Goal: Task Accomplishment & Management: Use online tool/utility

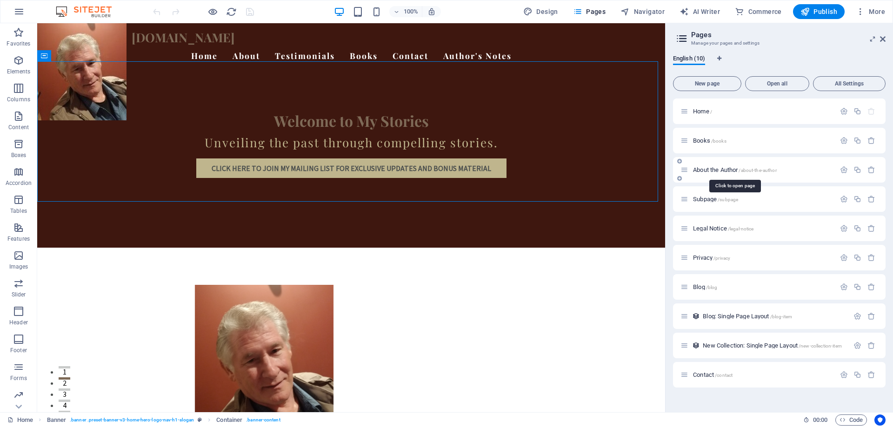
click at [760, 170] on span "/about-the-author" at bounding box center [758, 170] width 38 height 5
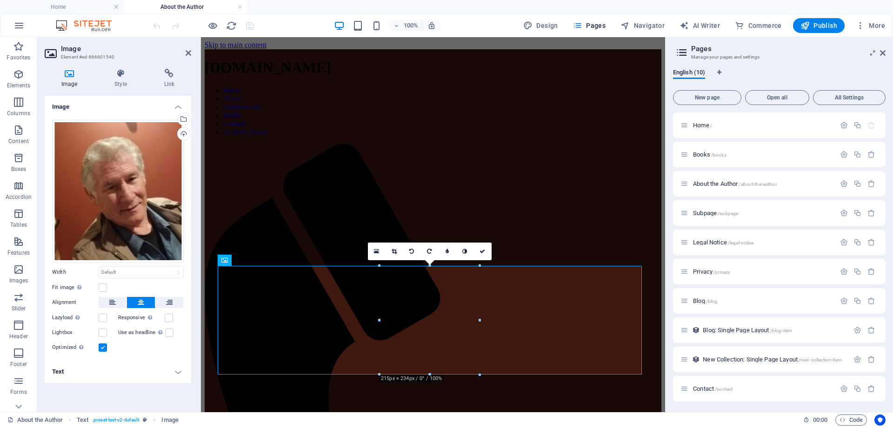
click at [178, 374] on h4 "Text" at bounding box center [118, 372] width 146 height 22
click at [146, 386] on input "Alternative text The alternative text is used by devices that cannot display im…" at bounding box center [141, 390] width 85 height 11
click at [144, 389] on input "Alternative text The alternative text is used by devices that cannot display im…" at bounding box center [141, 390] width 85 height 11
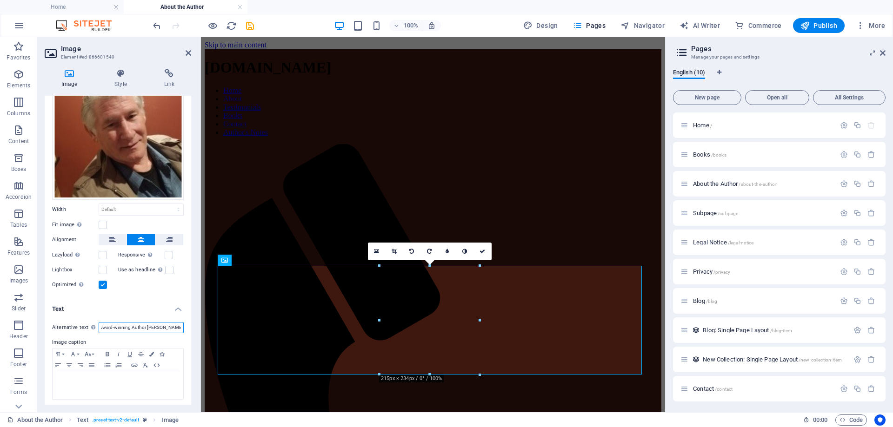
scroll to position [63, 0]
type input "Award-winning Author [PERSON_NAME]"
click at [99, 376] on p at bounding box center [117, 380] width 121 height 8
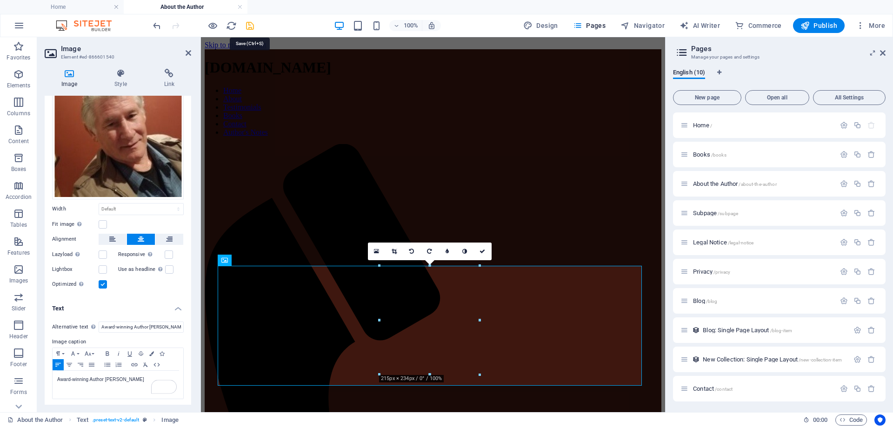
click at [254, 24] on icon "save" at bounding box center [250, 25] width 11 height 11
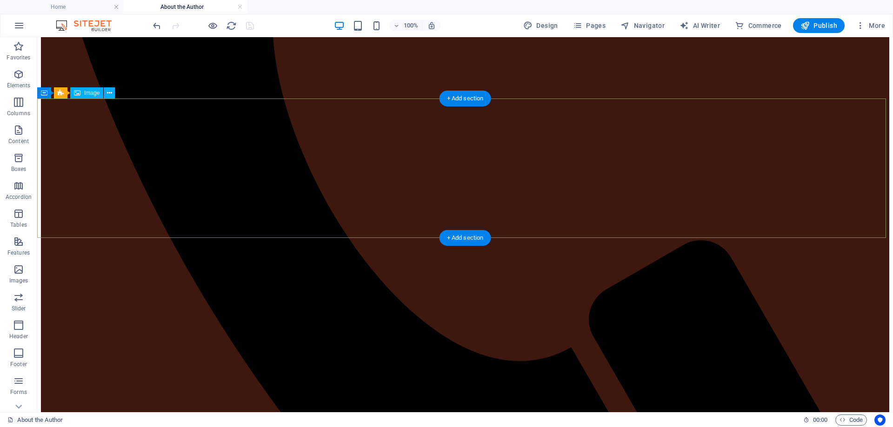
scroll to position [605, 0]
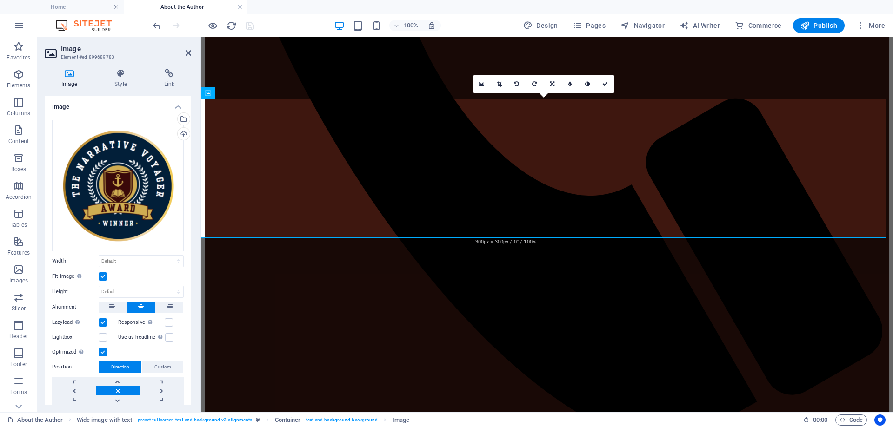
scroll to position [28, 0]
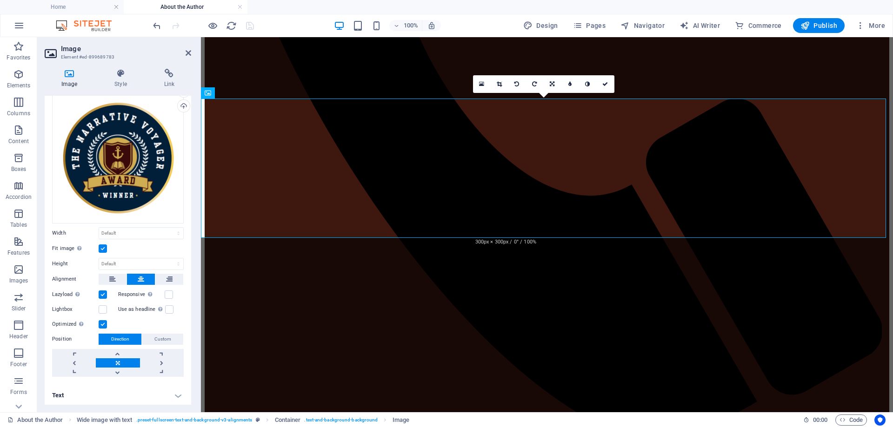
click at [172, 395] on h4 "Text" at bounding box center [118, 396] width 146 height 22
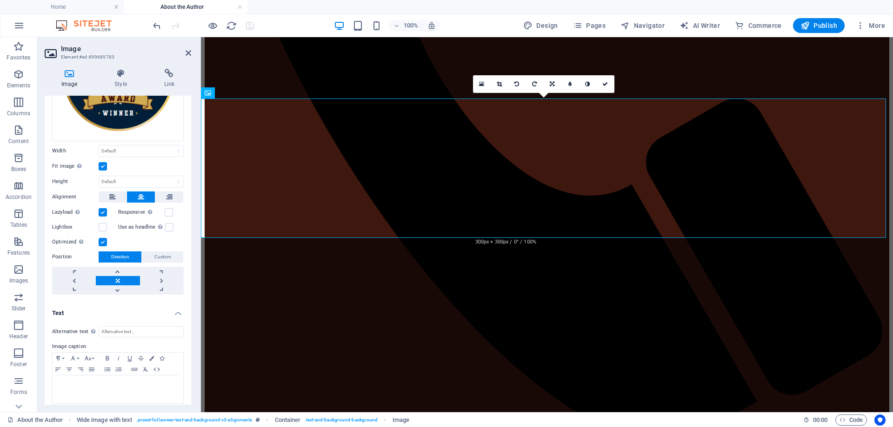
scroll to position [115, 0]
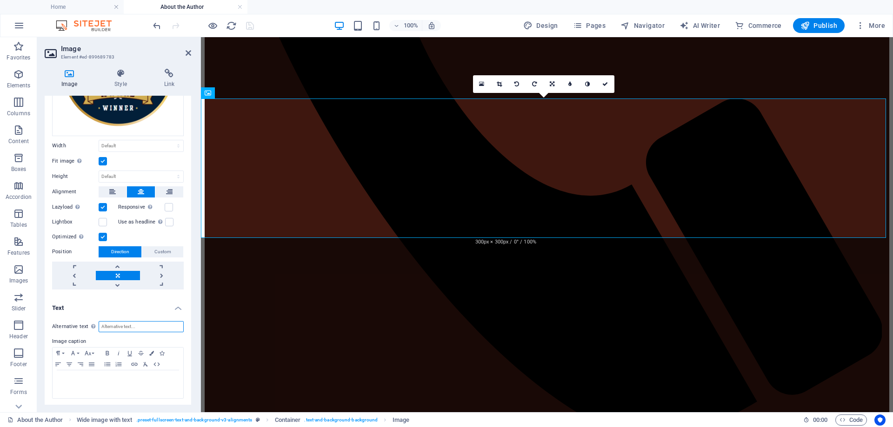
click at [137, 326] on input "Alternative text The alternative text is used by devices that cannot display im…" at bounding box center [141, 326] width 85 height 11
click at [150, 325] on input "The Narrative Voyager Award Winner Seal" at bounding box center [141, 326] width 85 height 11
drag, startPoint x: 179, startPoint y: 325, endPoint x: 75, endPoint y: 312, distance: 104.6
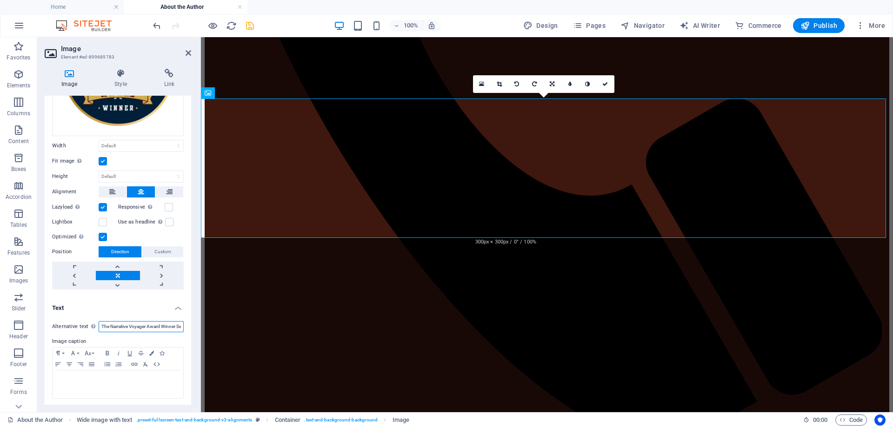
click at [75, 314] on div "Alternative text The alternative text is used by devices that cannot display im…" at bounding box center [118, 360] width 146 height 93
type input "The Narrative Voyager Award Winner Seal"
click at [99, 383] on div at bounding box center [118, 385] width 131 height 28
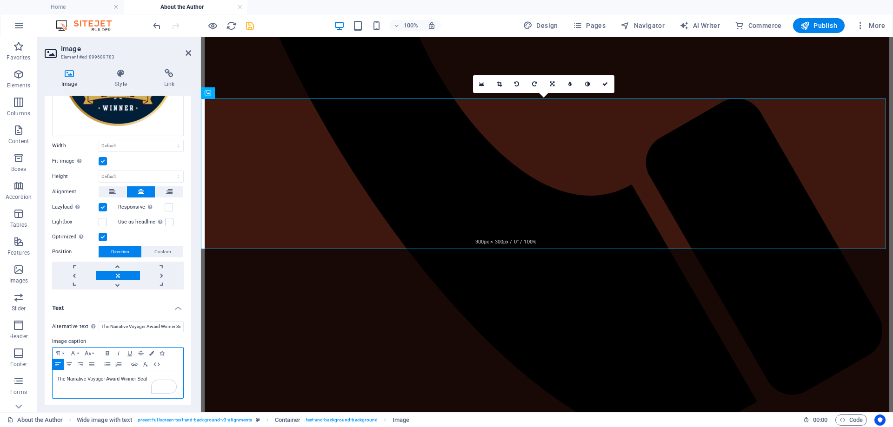
scroll to position [0, 0]
click at [250, 23] on icon "save" at bounding box center [250, 25] width 11 height 11
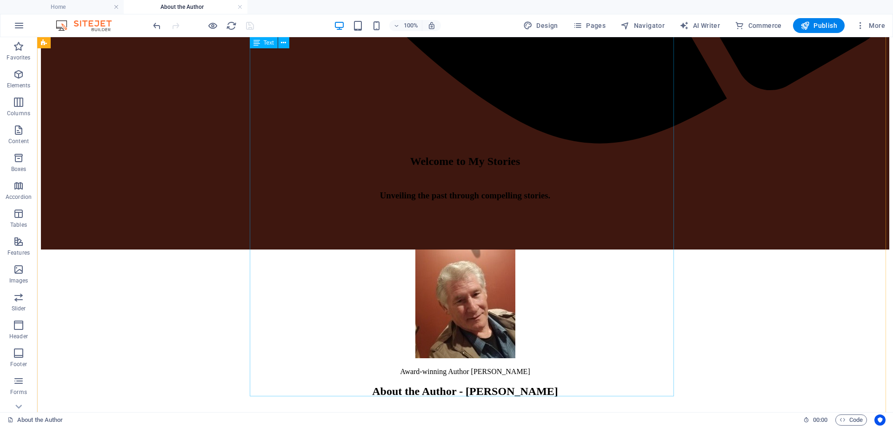
scroll to position [1326, 0]
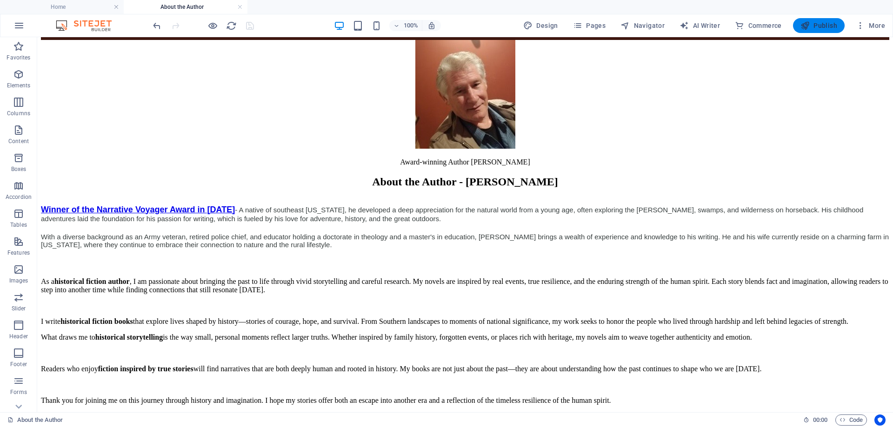
click at [817, 21] on span "Publish" at bounding box center [818, 25] width 37 height 9
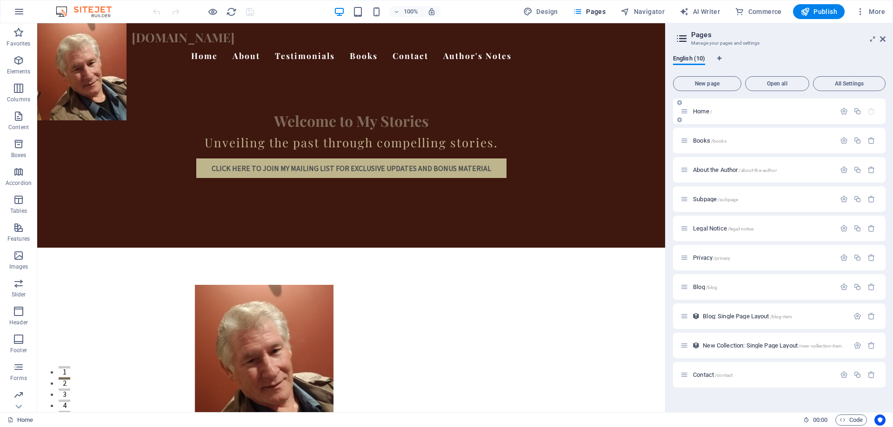
click at [711, 113] on span "/" at bounding box center [711, 111] width 2 height 5
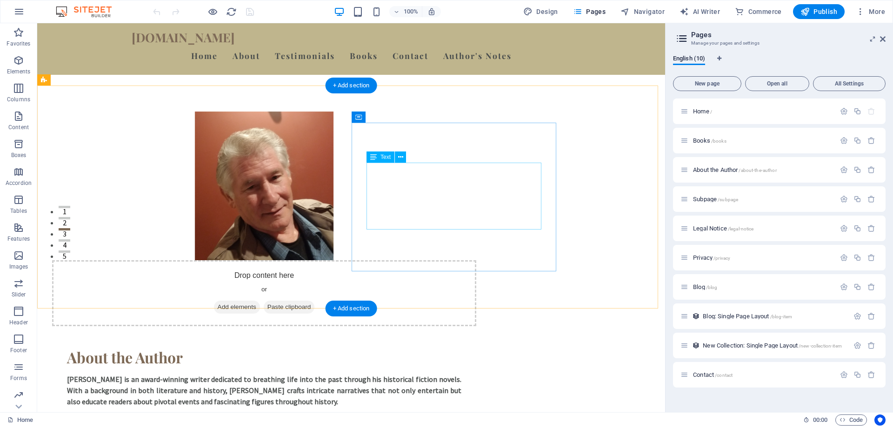
scroll to position [140, 0]
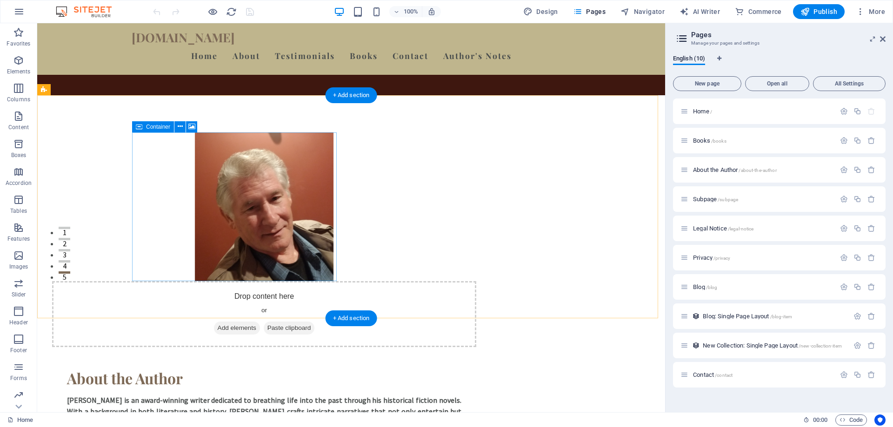
click at [229, 281] on div "Drop content here or Add elements Paste clipboard" at bounding box center [264, 314] width 424 height 66
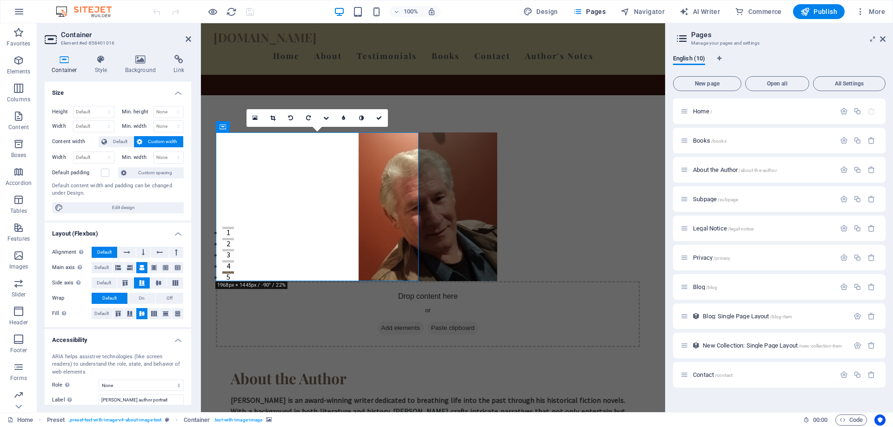
click at [378, 157] on figure at bounding box center [428, 207] width 424 height 149
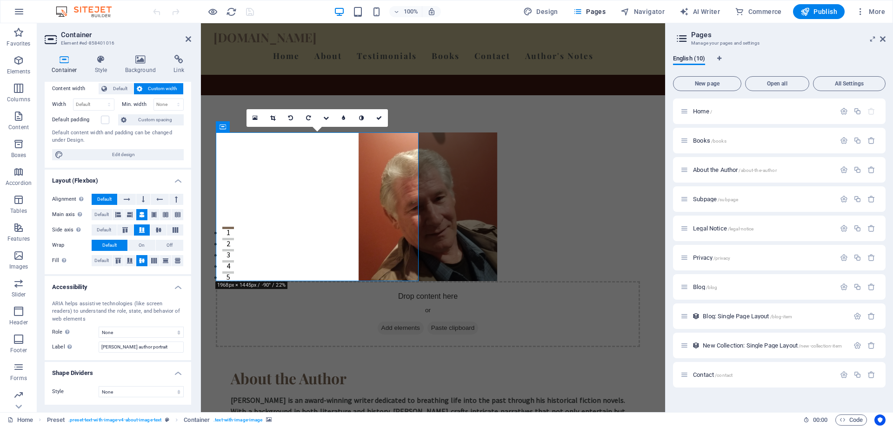
click at [333, 141] on figure at bounding box center [428, 207] width 424 height 149
click at [146, 56] on icon at bounding box center [140, 59] width 45 height 9
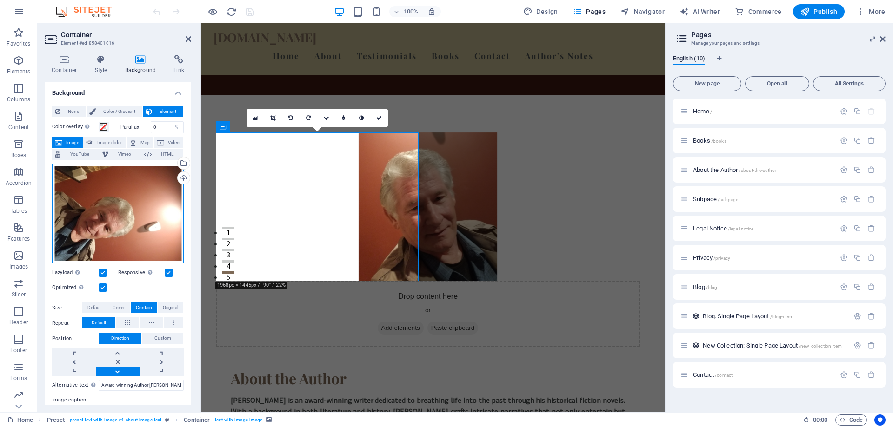
click at [146, 215] on div "Drag files here, click to choose files or select files from Files or our free s…" at bounding box center [118, 214] width 132 height 100
click at [146, 215] on body "[DOMAIN_NAME] Home Favorites Elements Columns Content Boxes Accordion Tables Fe…" at bounding box center [446, 213] width 893 height 427
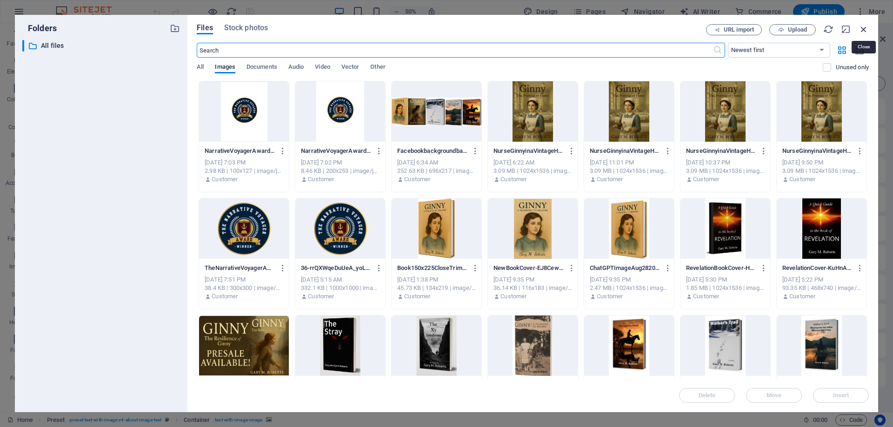
click at [863, 24] on icon "button" at bounding box center [864, 29] width 10 height 10
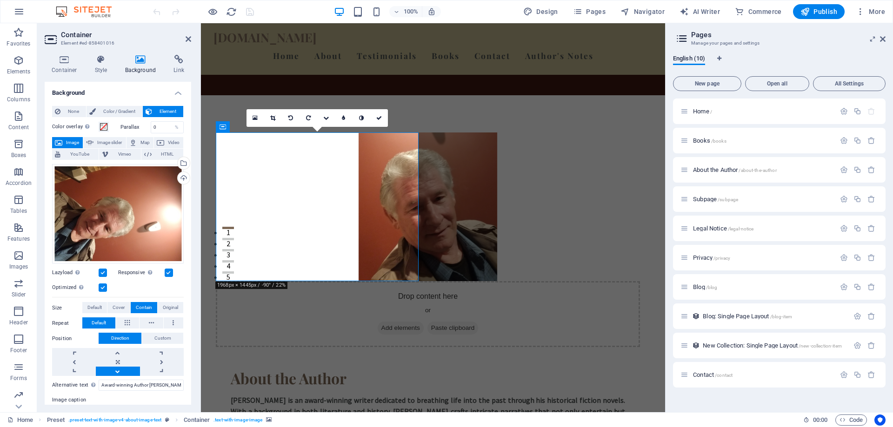
click at [260, 146] on figure at bounding box center [428, 207] width 424 height 149
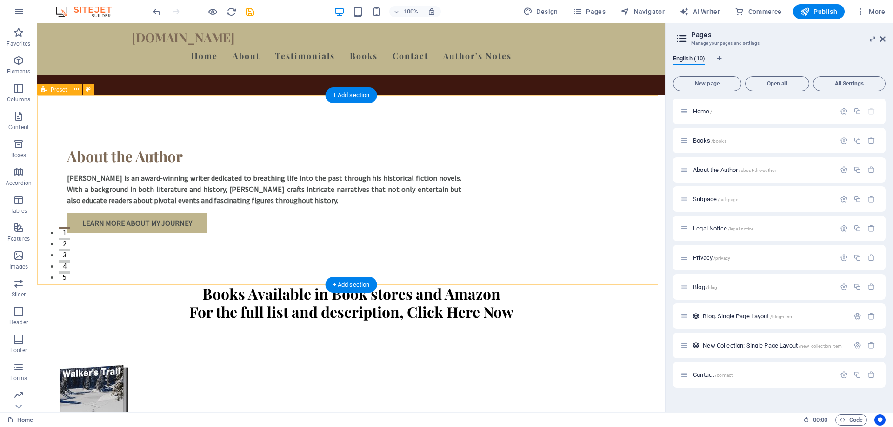
click at [115, 162] on div "About the Author [PERSON_NAME] is an award-winning writer dedicated to breathin…" at bounding box center [351, 190] width 628 height 190
click at [76, 90] on icon at bounding box center [76, 90] width 5 height 10
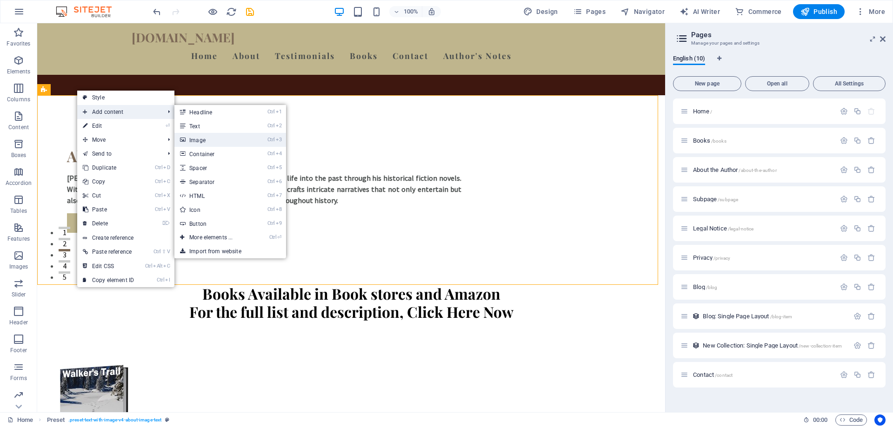
click at [209, 141] on link "Ctrl 3 Image" at bounding box center [212, 140] width 77 height 14
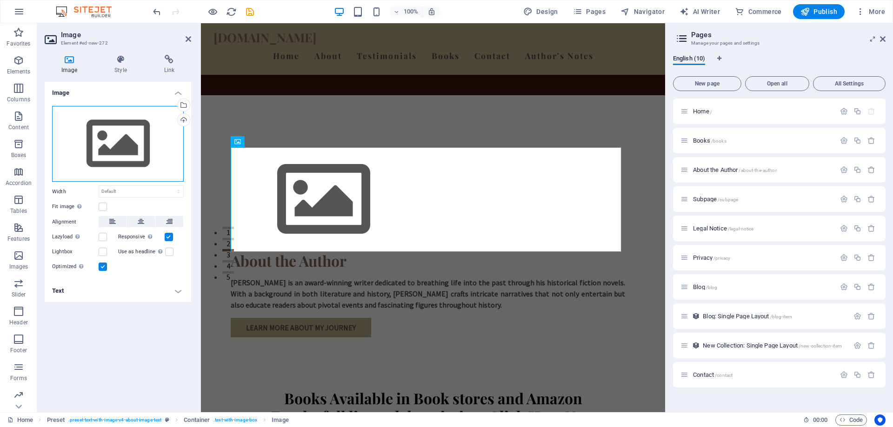
click at [124, 154] on div "Drag files here, click to choose files or select files from Files or our free s…" at bounding box center [118, 144] width 132 height 76
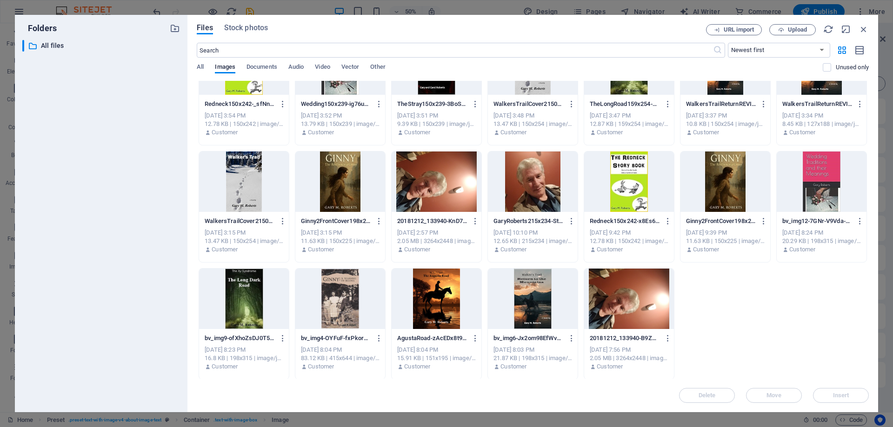
scroll to position [634, 0]
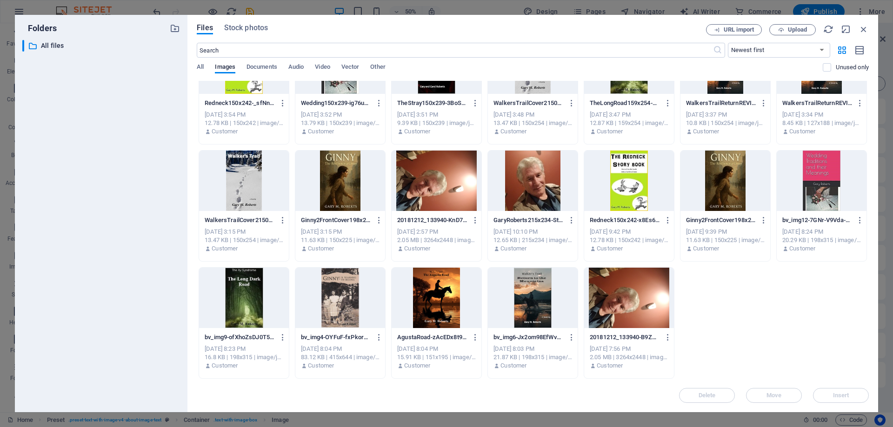
click at [543, 184] on div at bounding box center [533, 181] width 90 height 60
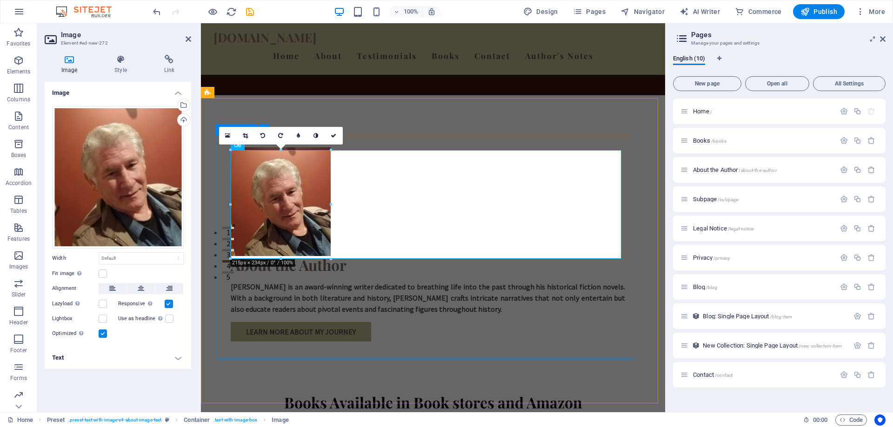
scroll to position [93, 0]
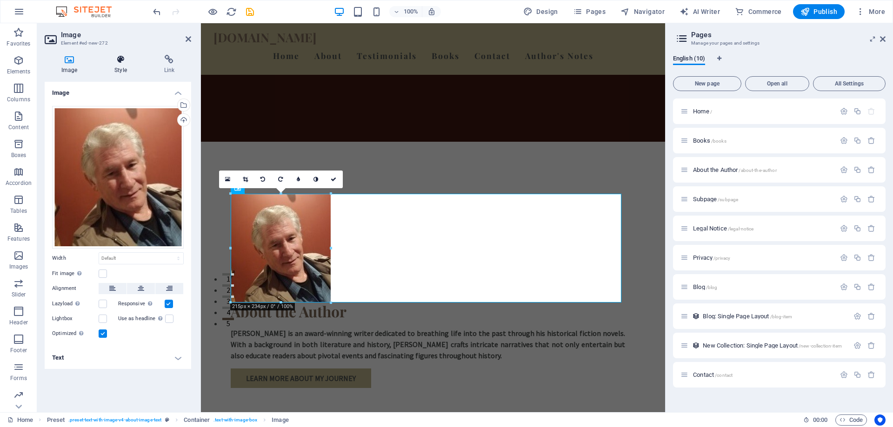
click at [121, 58] on icon at bounding box center [121, 59] width 46 height 9
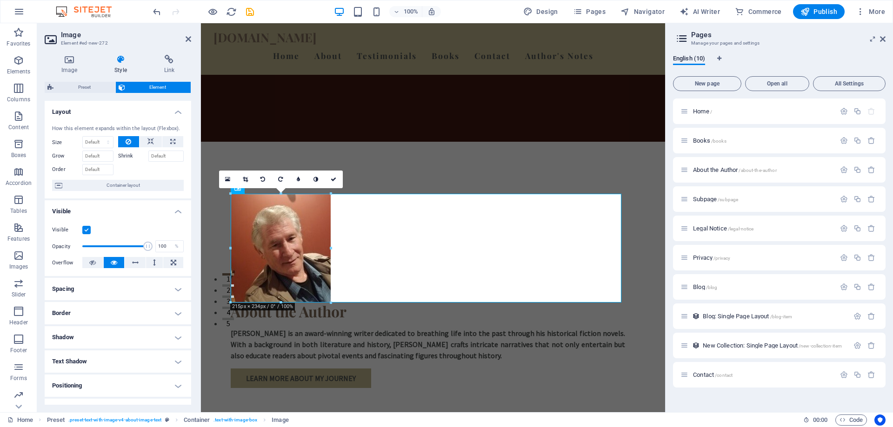
click at [176, 289] on h4 "Spacing" at bounding box center [118, 289] width 146 height 22
click at [176, 291] on h4 "Spacing" at bounding box center [118, 286] width 146 height 17
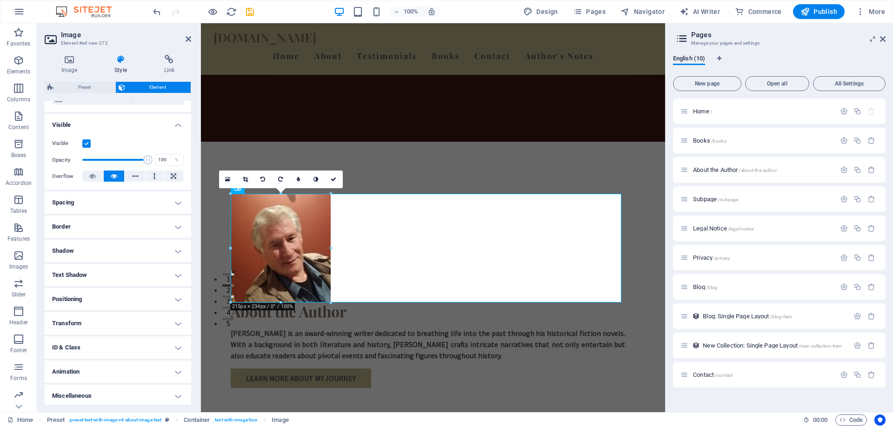
scroll to position [89, 0]
click at [173, 295] on h4 "Positioning" at bounding box center [118, 297] width 146 height 22
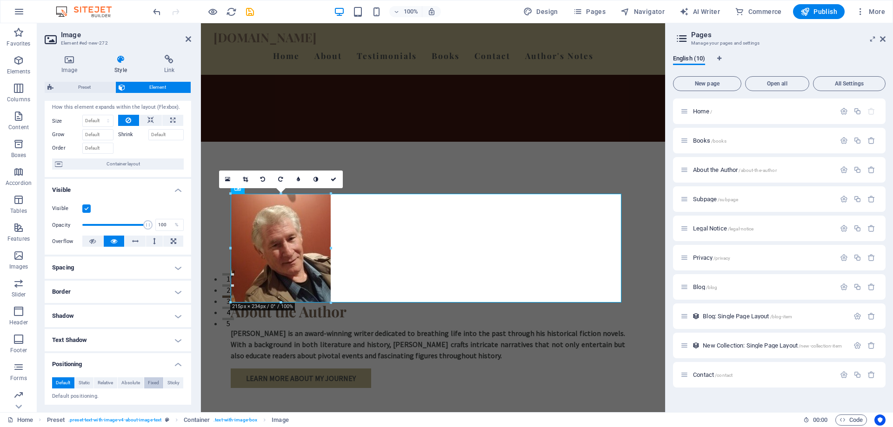
scroll to position [0, 0]
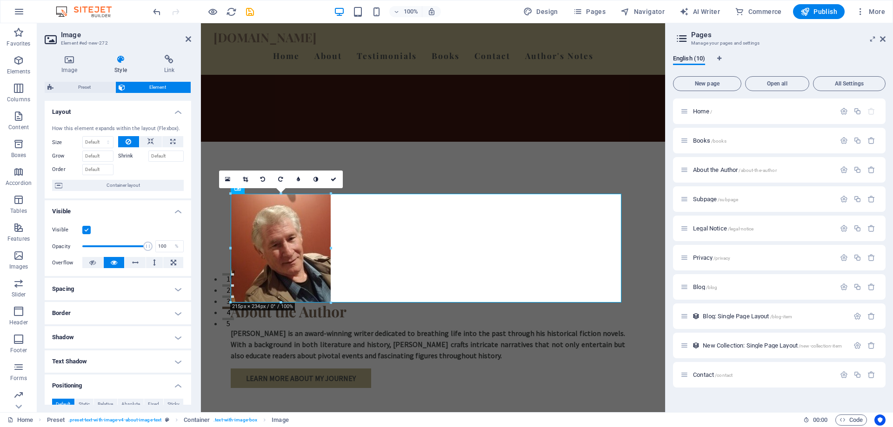
click at [126, 157] on label "Shrink" at bounding box center [133, 156] width 30 height 11
click at [148, 157] on input "Shrink" at bounding box center [166, 156] width 36 height 11
click at [85, 188] on span "Container layout" at bounding box center [123, 185] width 116 height 11
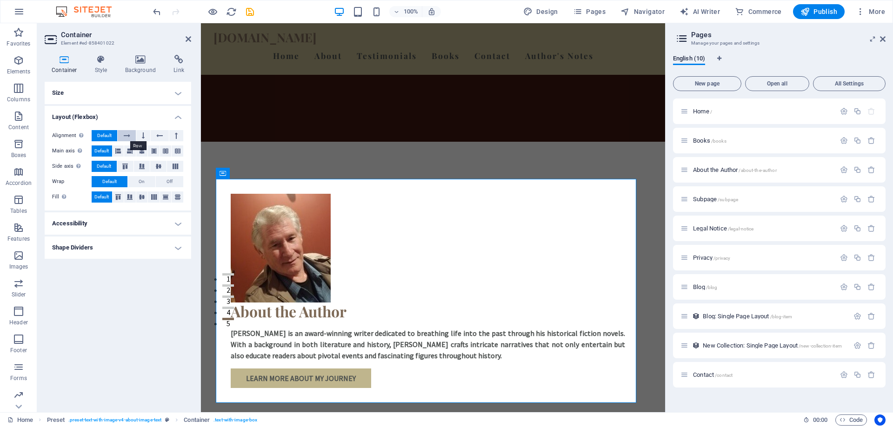
click at [128, 135] on icon at bounding box center [127, 135] width 7 height 11
click at [107, 133] on span "Default" at bounding box center [104, 135] width 14 height 11
click at [117, 151] on icon at bounding box center [118, 151] width 6 height 11
click at [98, 149] on span "Default" at bounding box center [101, 151] width 14 height 11
click at [129, 149] on icon at bounding box center [130, 151] width 6 height 11
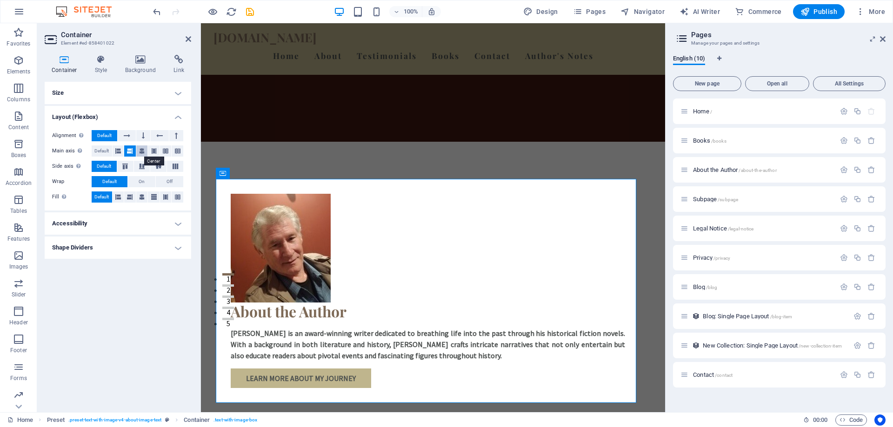
click at [141, 150] on icon at bounding box center [142, 151] width 6 height 11
click at [154, 153] on icon at bounding box center [154, 151] width 6 height 11
click at [167, 153] on icon at bounding box center [166, 151] width 6 height 11
click at [185, 155] on div "Alignment Determines the flex direction. Default Main axis Determine how elemen…" at bounding box center [118, 167] width 146 height 88
click at [179, 156] on icon at bounding box center [178, 151] width 6 height 11
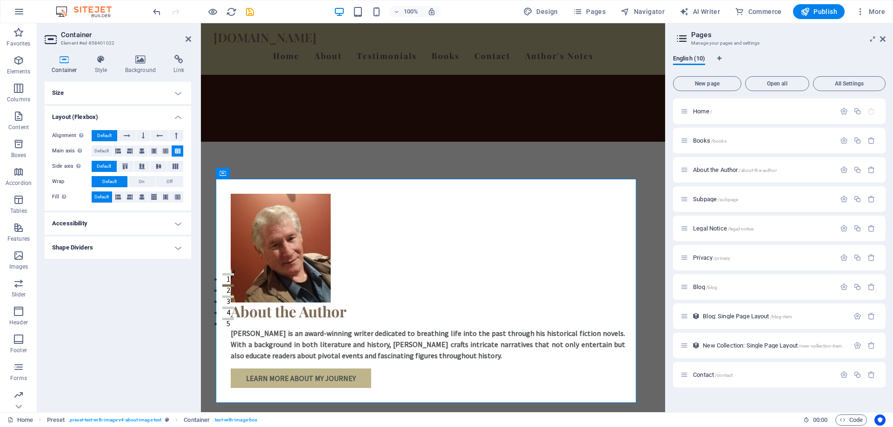
click at [89, 153] on label "Main axis Determine how elements should behave along the main axis inside this …" at bounding box center [72, 151] width 40 height 11
click at [101, 149] on span "Default" at bounding box center [101, 151] width 14 height 11
click at [123, 165] on icon at bounding box center [125, 167] width 11 height 6
click at [146, 170] on button at bounding box center [142, 166] width 16 height 11
click at [161, 167] on icon at bounding box center [158, 167] width 11 height 6
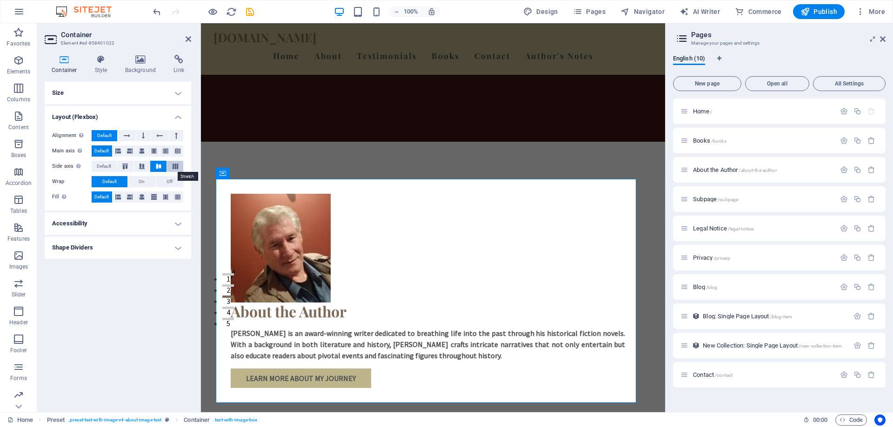
click at [178, 165] on icon at bounding box center [175, 167] width 11 height 6
click at [104, 166] on span "Default" at bounding box center [104, 166] width 14 height 11
click at [138, 180] on button "On" at bounding box center [141, 181] width 27 height 11
click at [117, 197] on icon at bounding box center [118, 197] width 6 height 11
click at [129, 195] on icon at bounding box center [130, 197] width 6 height 11
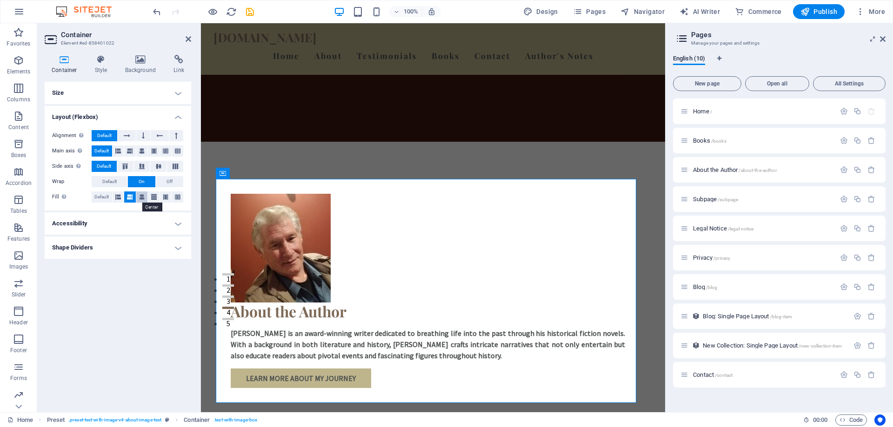
click at [144, 200] on icon at bounding box center [142, 197] width 6 height 11
click at [153, 195] on icon at bounding box center [154, 197] width 6 height 11
click at [167, 198] on icon at bounding box center [166, 197] width 6 height 11
click at [180, 199] on icon at bounding box center [178, 197] width 6 height 11
click at [176, 135] on icon at bounding box center [176, 135] width 3 height 11
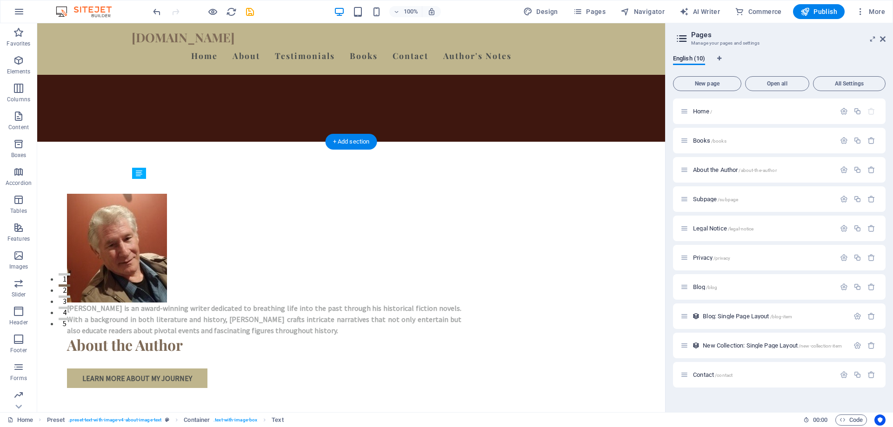
drag, startPoint x: 498, startPoint y: 211, endPoint x: 517, endPoint y: 231, distance: 27.3
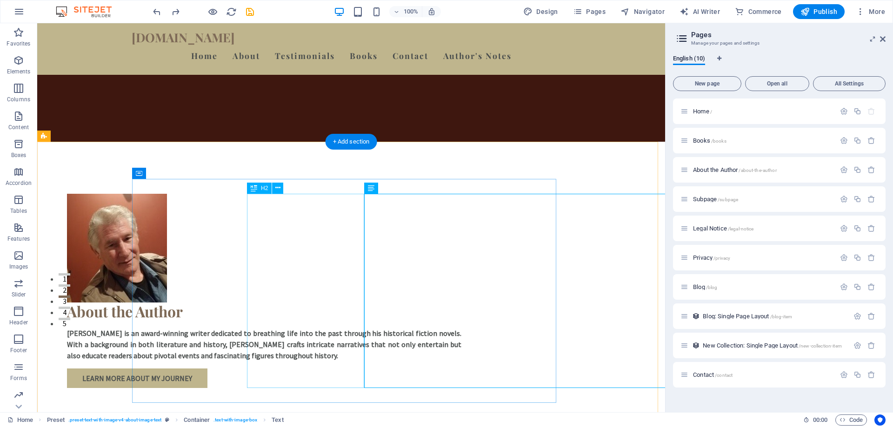
click at [316, 303] on div "About the Author" at bounding box center [264, 312] width 394 height 18
click at [461, 328] on div "[PERSON_NAME] is an award-winning writer dedicated to breathing life into the p…" at bounding box center [264, 344] width 394 height 33
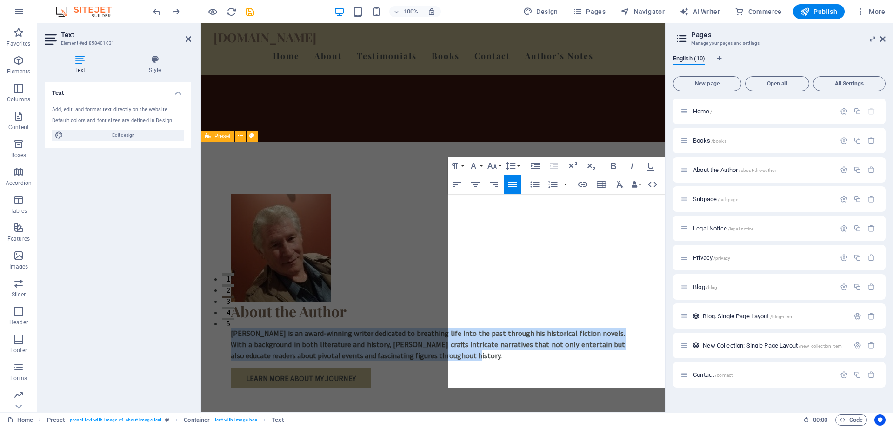
drag, startPoint x: 648, startPoint y: 222, endPoint x: 446, endPoint y: 175, distance: 207.8
click at [446, 175] on div "About the Author [PERSON_NAME] is an award-winning writer dedicated to breathin…" at bounding box center [433, 291] width 464 height 299
copy p "[PERSON_NAME] is an award-winning writer dedicated to breathing life into the p…"
click at [394, 303] on div "About the Author" at bounding box center [428, 312] width 394 height 18
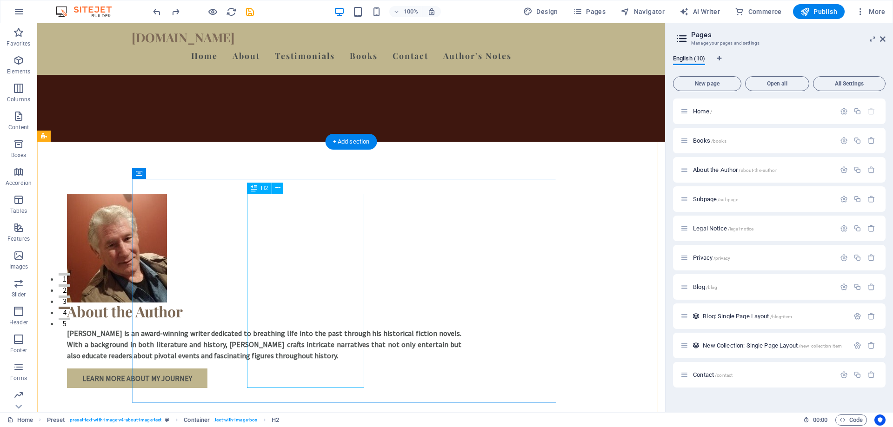
click at [322, 303] on div "About the Author" at bounding box center [264, 312] width 394 height 18
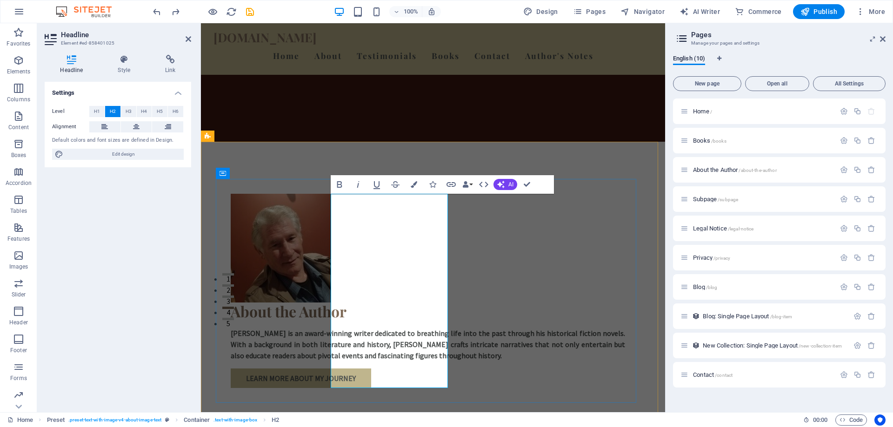
click at [379, 303] on div "About the Author" at bounding box center [428, 312] width 394 height 18
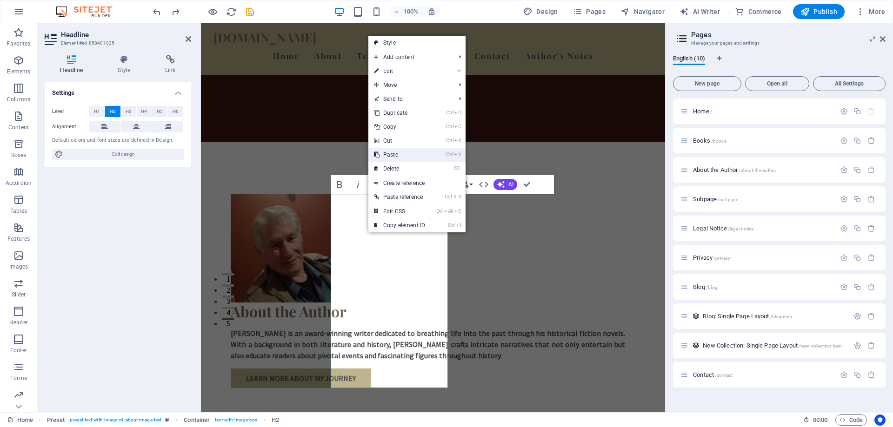
click at [389, 153] on link "Ctrl V Paste" at bounding box center [399, 155] width 62 height 14
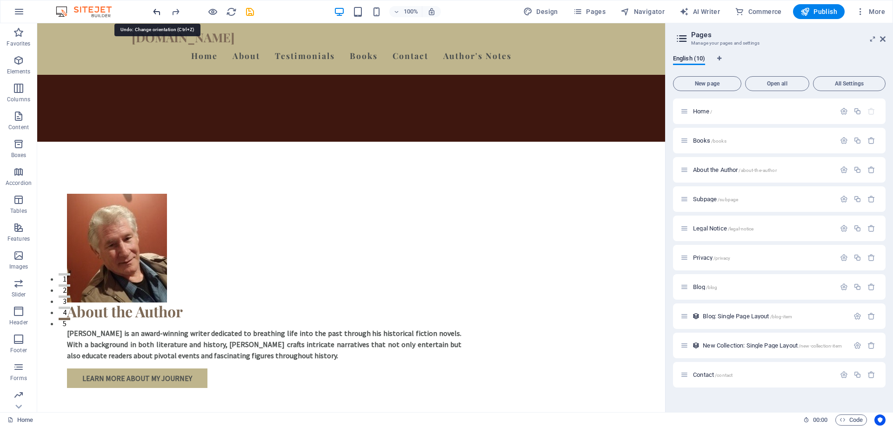
click at [178, 11] on icon "redo" at bounding box center [175, 12] width 11 height 11
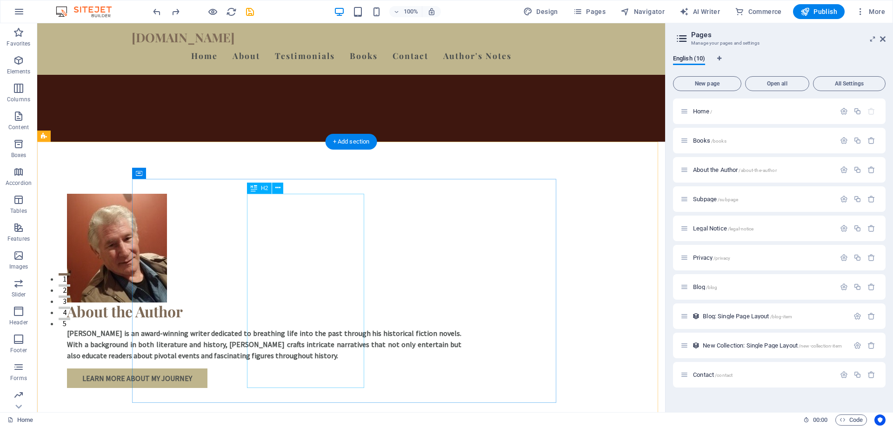
click at [348, 303] on div "About the Author" at bounding box center [264, 312] width 394 height 18
click at [275, 189] on icon at bounding box center [277, 188] width 5 height 10
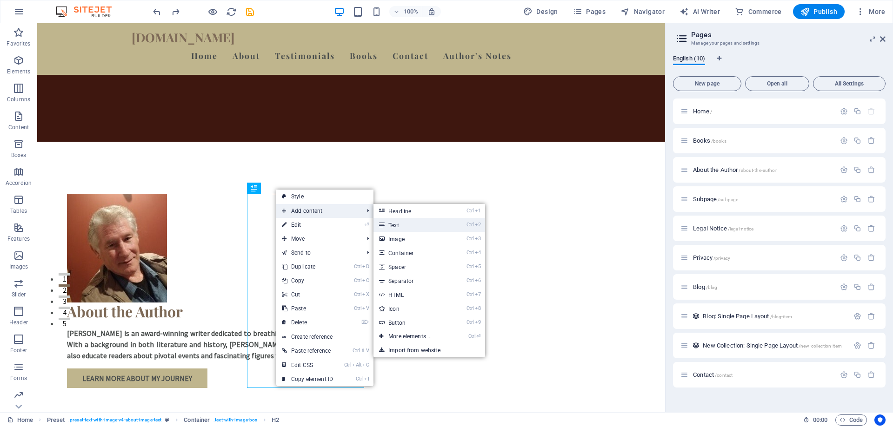
click at [396, 227] on link "Ctrl 2 Text" at bounding box center [411, 225] width 77 height 14
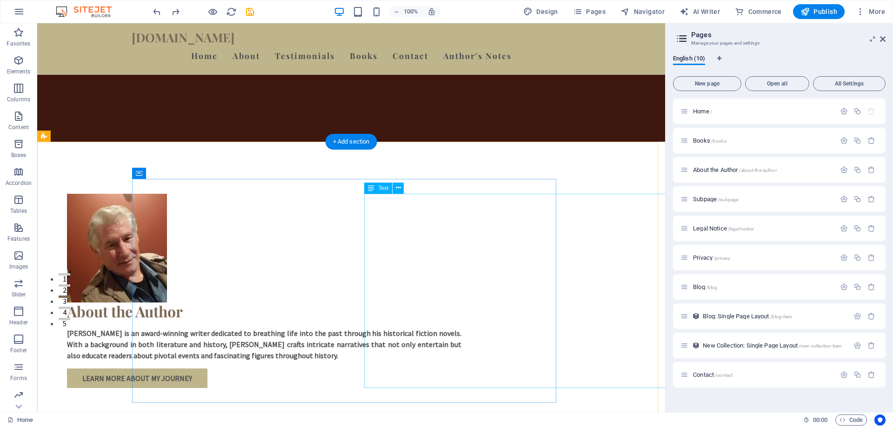
click at [377, 328] on div "[PERSON_NAME] is an award-winning writer dedicated to breathing life into the p…" at bounding box center [264, 344] width 394 height 33
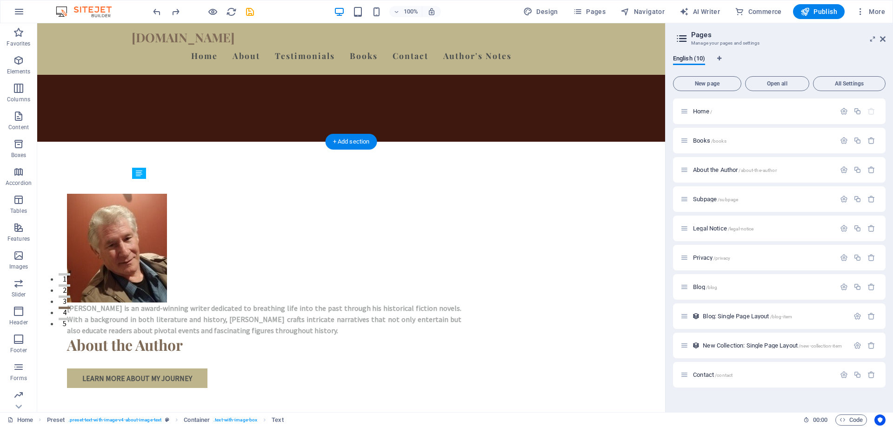
drag, startPoint x: 410, startPoint y: 213, endPoint x: 533, endPoint y: 216, distance: 123.7
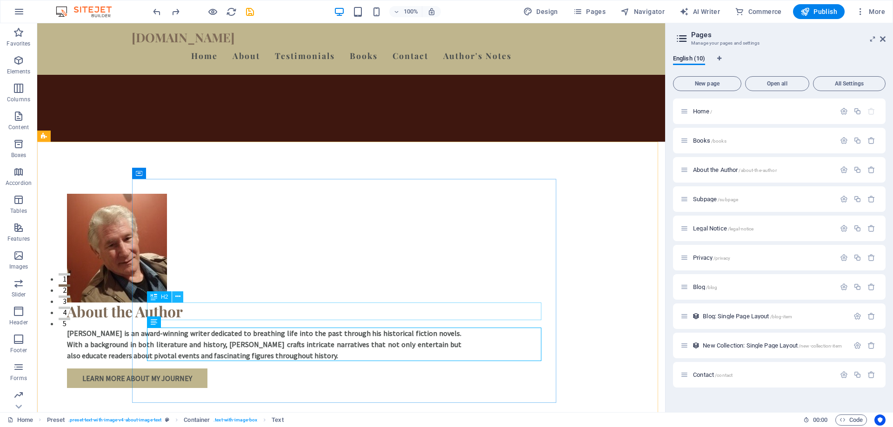
click at [177, 297] on icon at bounding box center [177, 297] width 5 height 10
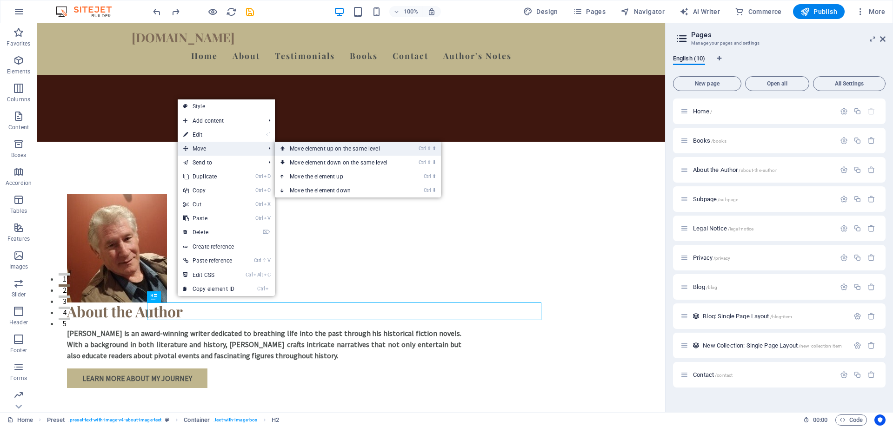
click at [324, 149] on link "Ctrl ⇧ ⬆ Move element up on the same level" at bounding box center [340, 149] width 131 height 14
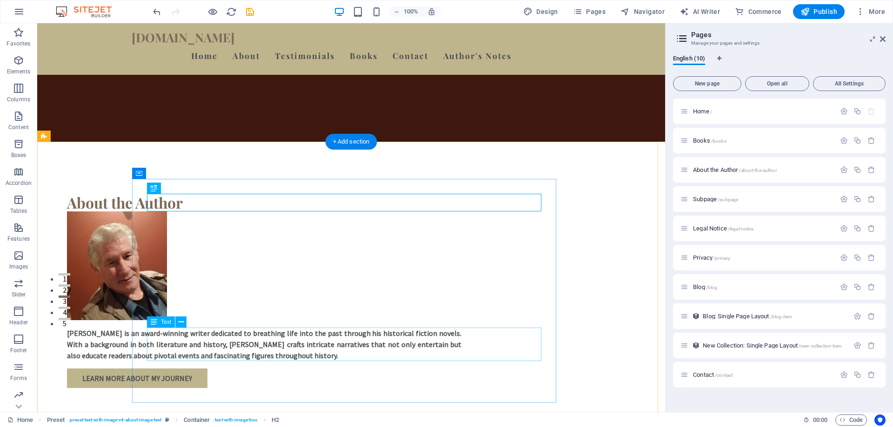
click at [169, 335] on div "[PERSON_NAME] is an award-winning writer dedicated to breathing life into the p…" at bounding box center [264, 344] width 394 height 33
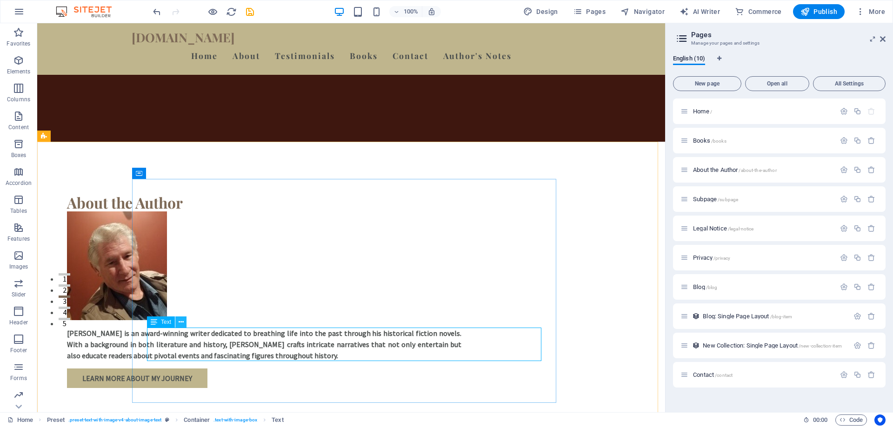
click at [180, 324] on icon at bounding box center [181, 323] width 5 height 10
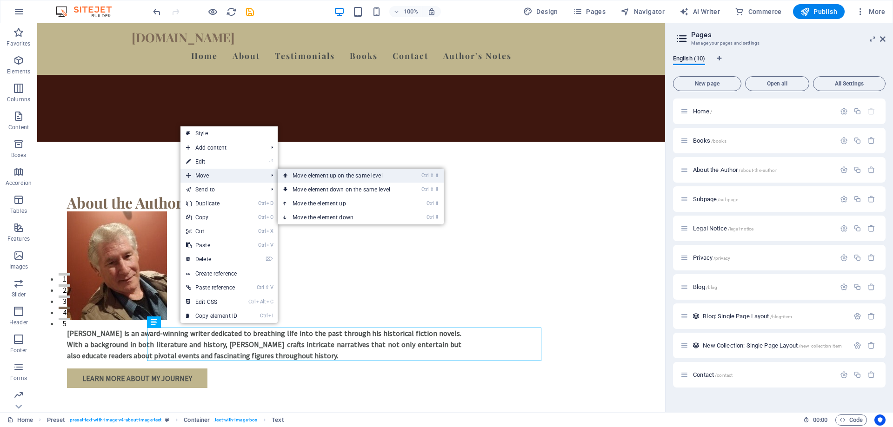
click at [333, 173] on link "Ctrl ⇧ ⬆ Move element up on the same level" at bounding box center [343, 176] width 131 height 14
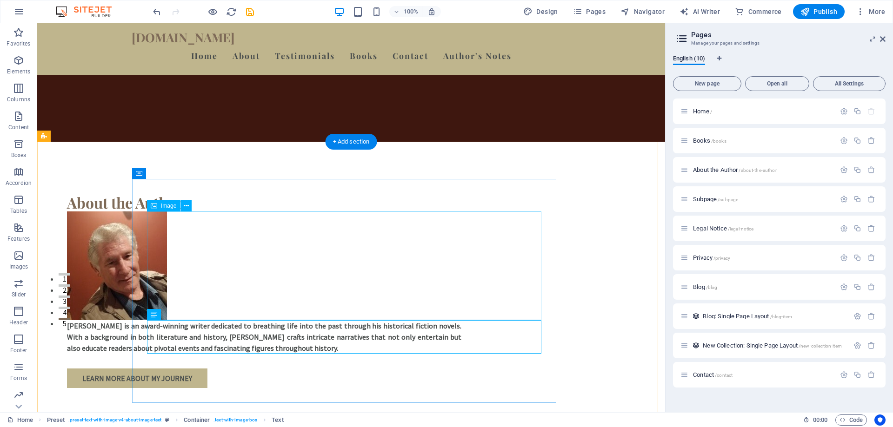
click at [296, 253] on figure at bounding box center [264, 266] width 394 height 109
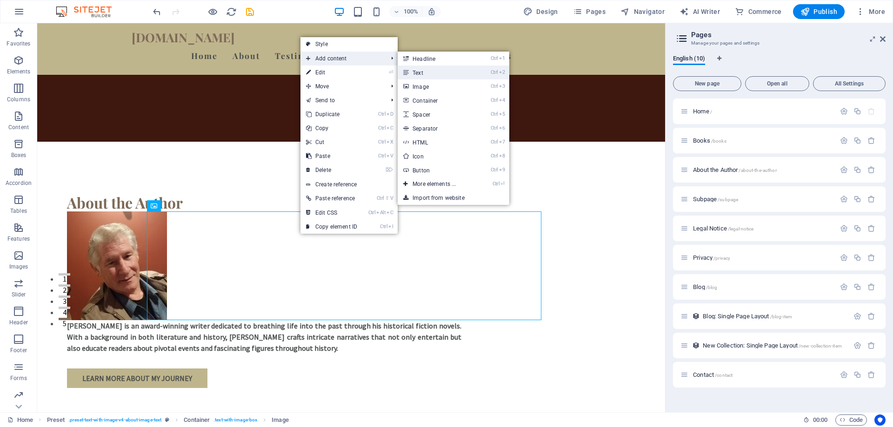
click at [436, 73] on link "Ctrl 2 Text" at bounding box center [436, 73] width 77 height 14
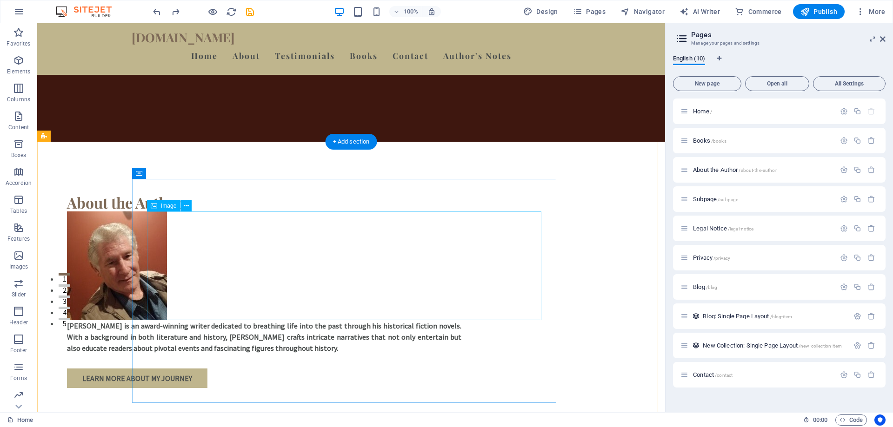
click at [198, 289] on figure at bounding box center [264, 266] width 394 height 109
click at [199, 288] on figure at bounding box center [264, 266] width 394 height 109
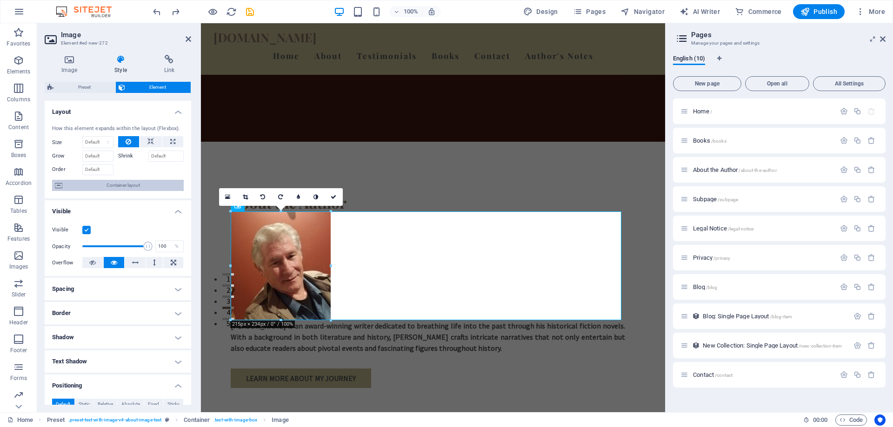
click at [137, 186] on span "Container layout" at bounding box center [123, 185] width 116 height 11
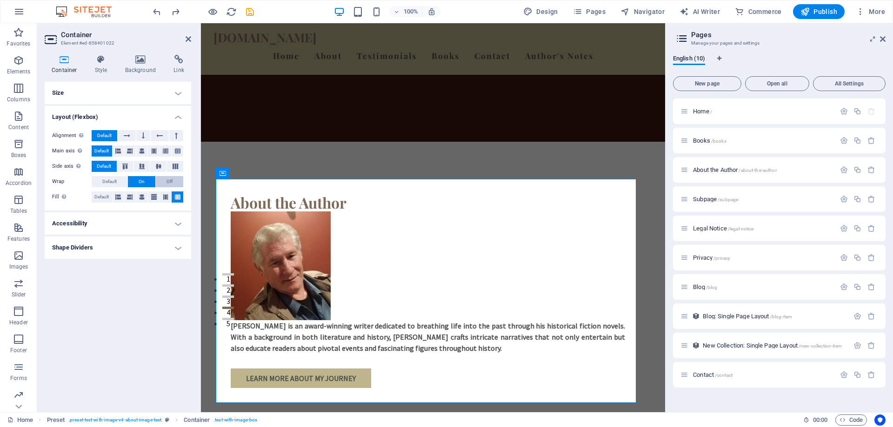
click at [172, 182] on span "Off" at bounding box center [169, 181] width 6 height 11
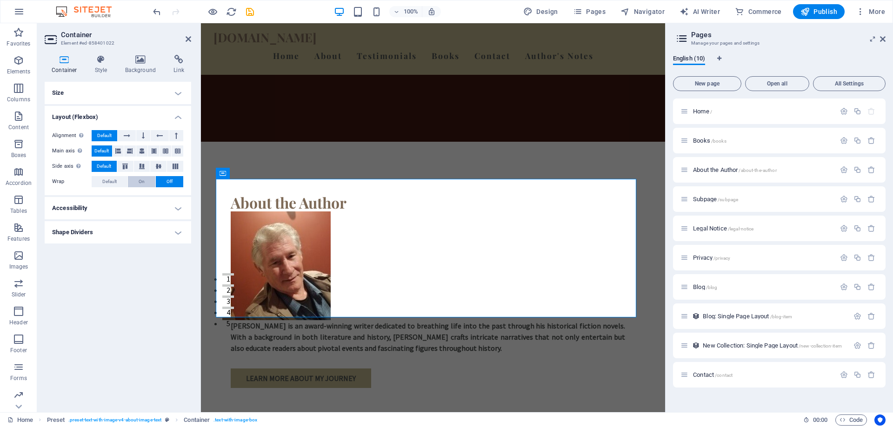
click at [133, 182] on button "On" at bounding box center [141, 181] width 27 height 11
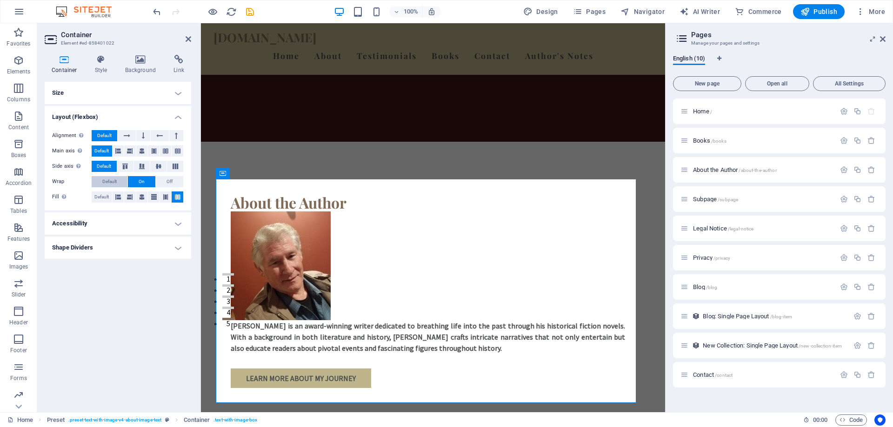
click at [114, 181] on span "Default" at bounding box center [109, 181] width 14 height 11
click at [259, 298] on figure at bounding box center [428, 266] width 394 height 109
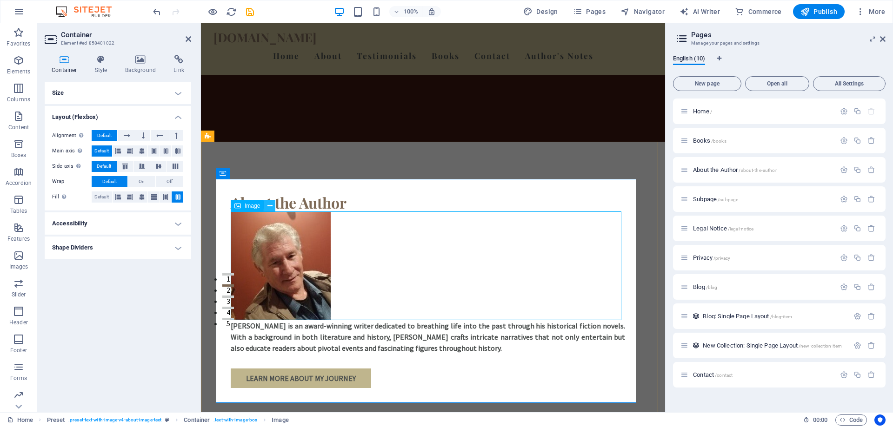
click at [272, 207] on icon at bounding box center [269, 206] width 5 height 10
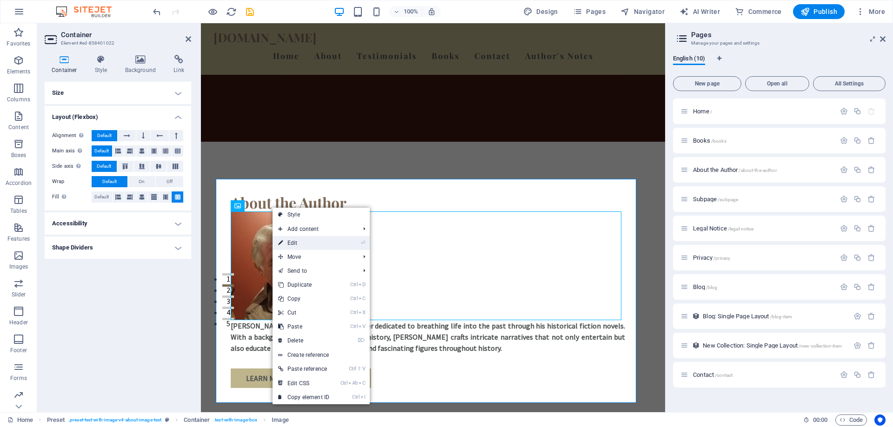
click at [313, 243] on link "⏎ Edit" at bounding box center [304, 243] width 62 height 14
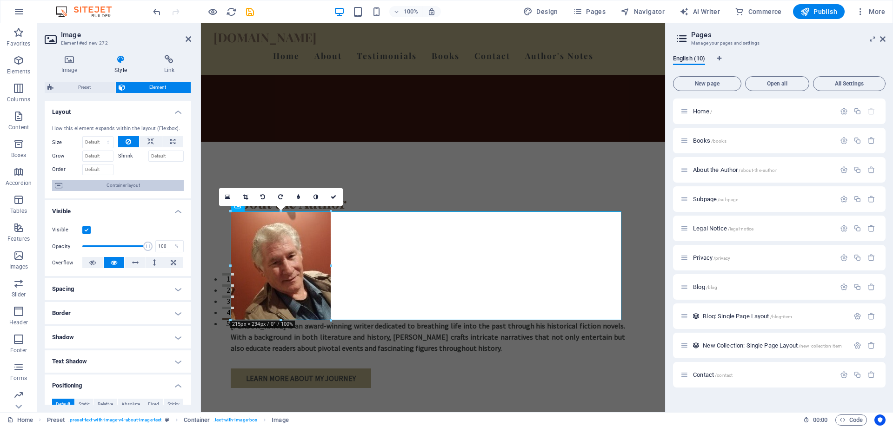
click at [132, 180] on span "Container layout" at bounding box center [123, 185] width 116 height 11
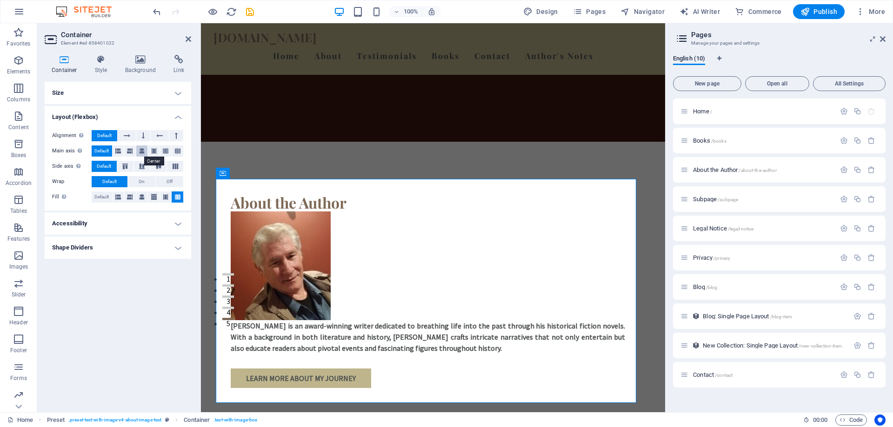
click at [140, 152] on icon at bounding box center [142, 151] width 6 height 11
click at [140, 135] on button at bounding box center [143, 135] width 14 height 11
click at [386, 186] on icon at bounding box center [387, 188] width 5 height 10
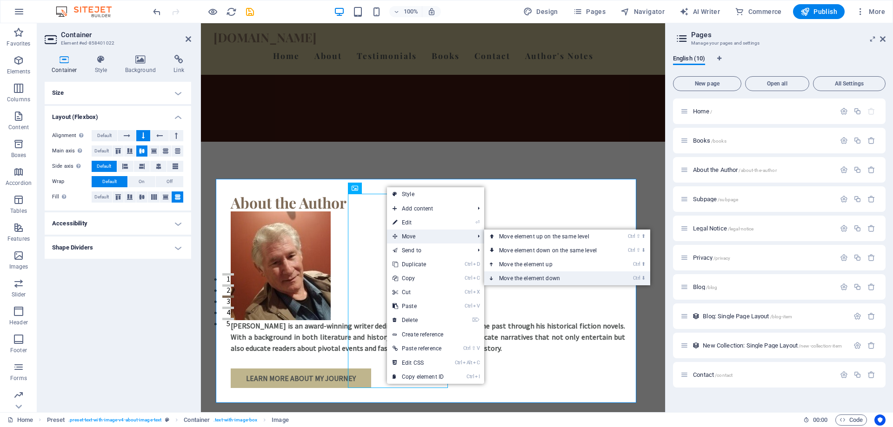
click at [516, 277] on link "Ctrl ⬇ Move the element down" at bounding box center [549, 279] width 131 height 14
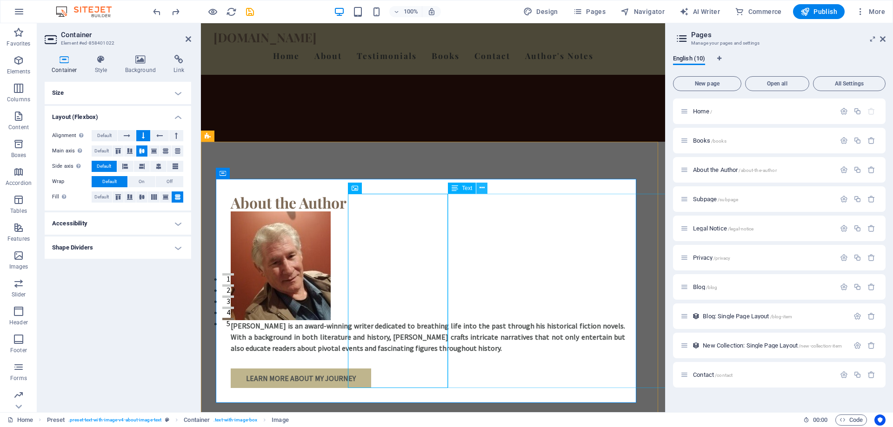
click at [481, 186] on icon at bounding box center [481, 188] width 5 height 10
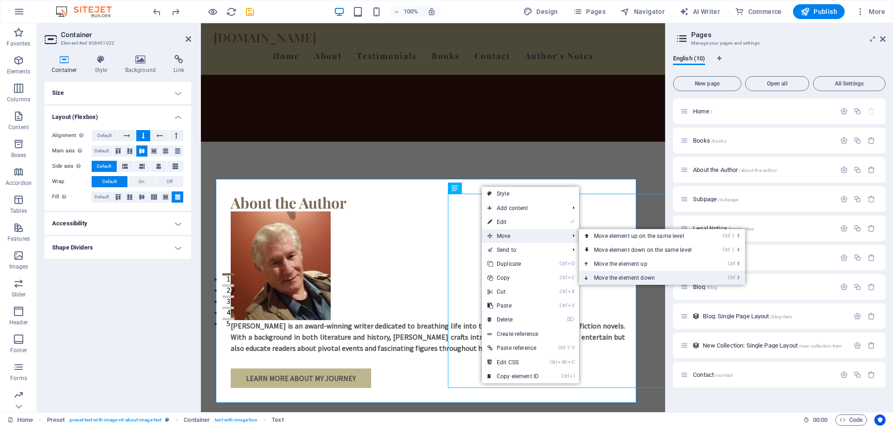
drag, startPoint x: 603, startPoint y: 276, endPoint x: 402, endPoint y: 253, distance: 201.8
click at [603, 276] on link "Ctrl ⬇ Move the element down" at bounding box center [644, 278] width 131 height 14
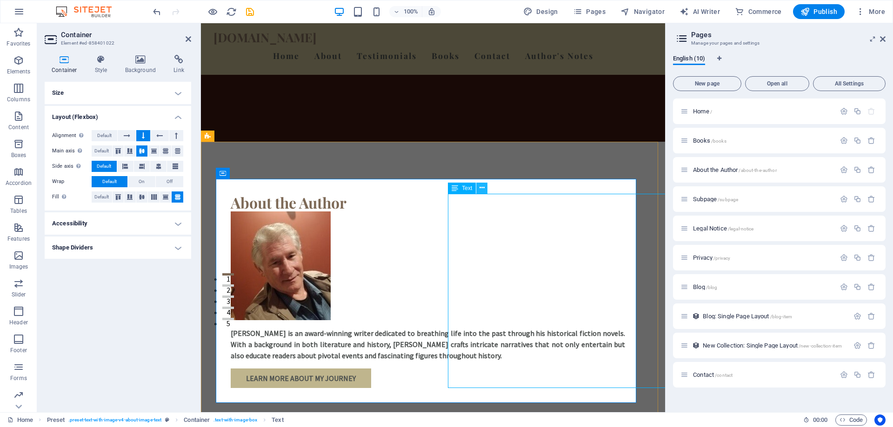
click at [485, 186] on icon at bounding box center [481, 188] width 5 height 10
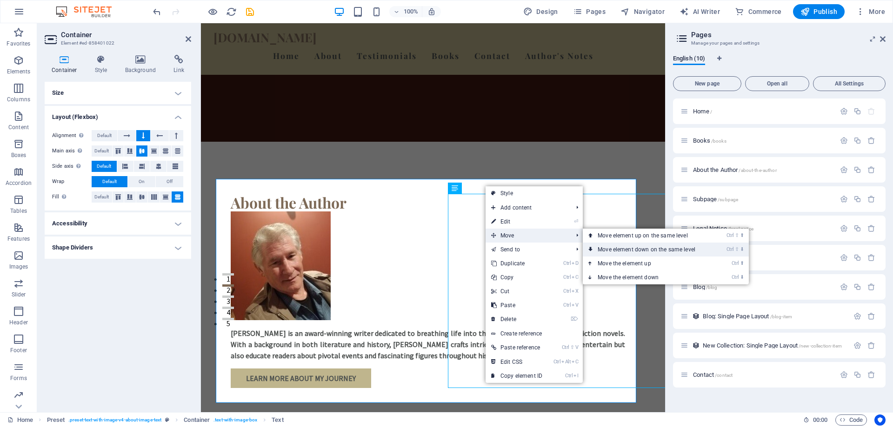
click at [628, 249] on link "Ctrl ⇧ ⬇ Move element down on the same level" at bounding box center [648, 250] width 131 height 14
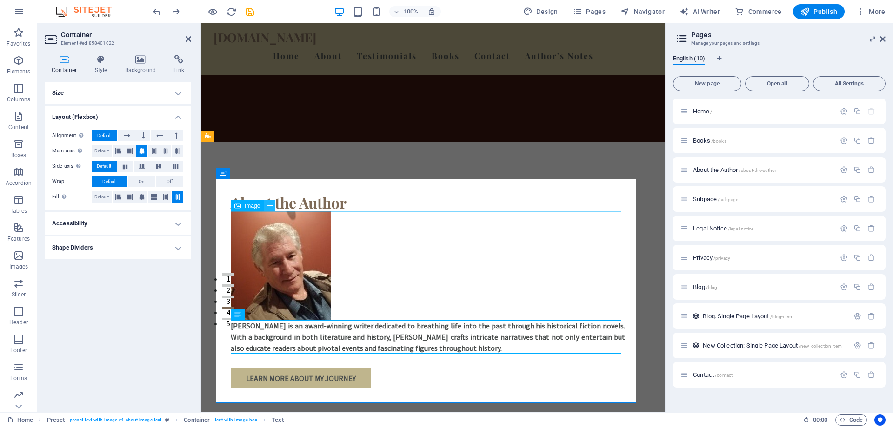
click at [268, 205] on icon at bounding box center [269, 206] width 5 height 10
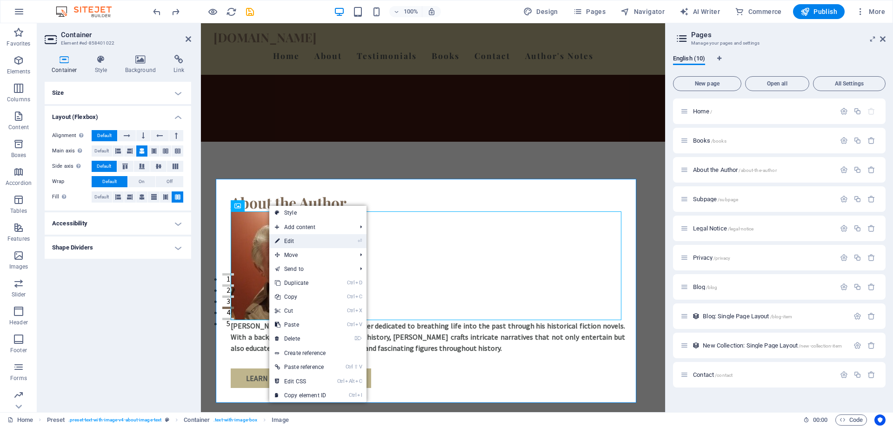
click at [292, 242] on link "⏎ Edit" at bounding box center [300, 241] width 62 height 14
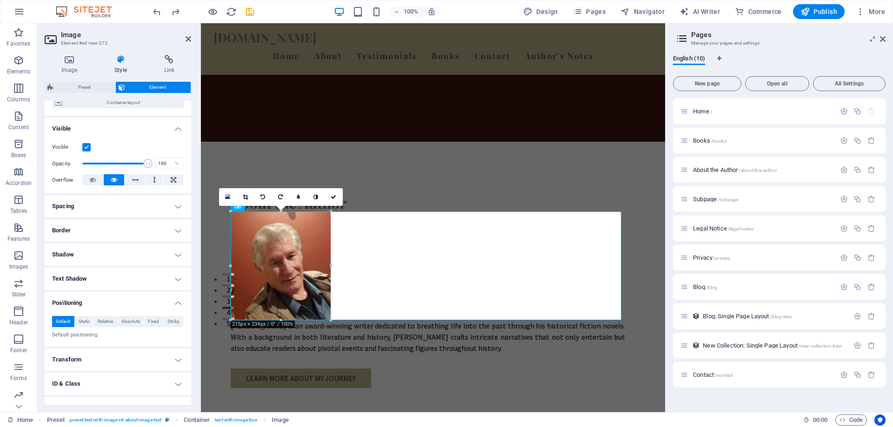
scroll to position [121, 0]
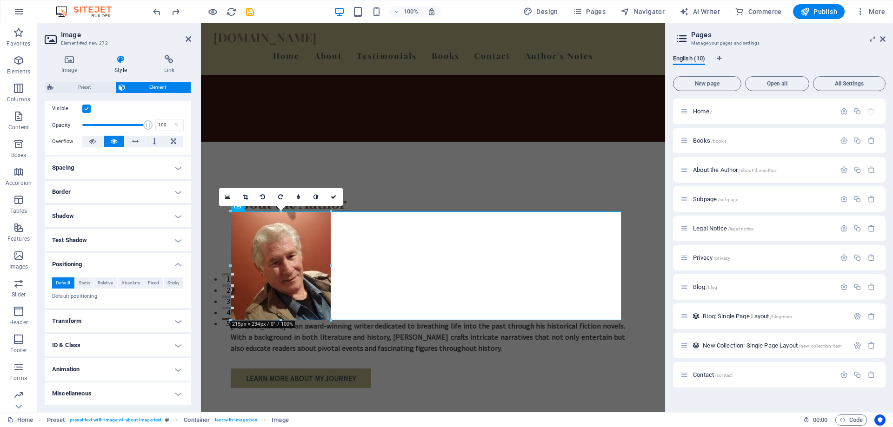
click at [176, 165] on h4 "Spacing" at bounding box center [118, 168] width 146 height 22
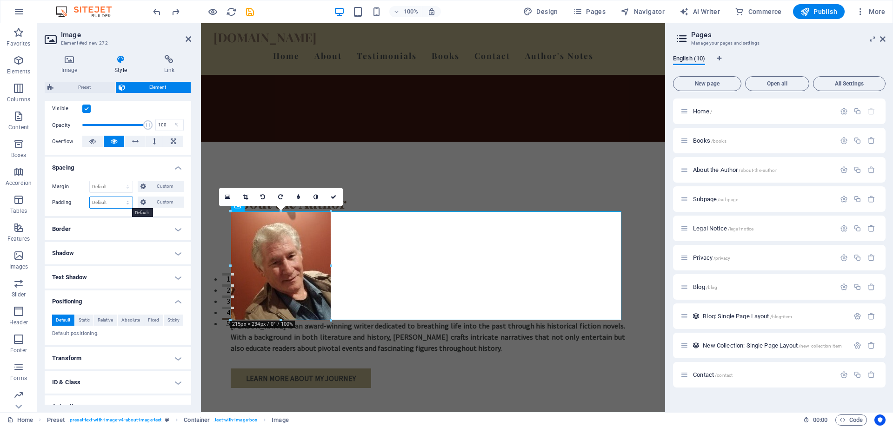
click at [127, 201] on select "Default px rem % vh vw Custom" at bounding box center [111, 202] width 43 height 11
select select "%"
click at [119, 197] on select "Default px rem % vh vw Custom" at bounding box center [111, 202] width 43 height 11
type input "100"
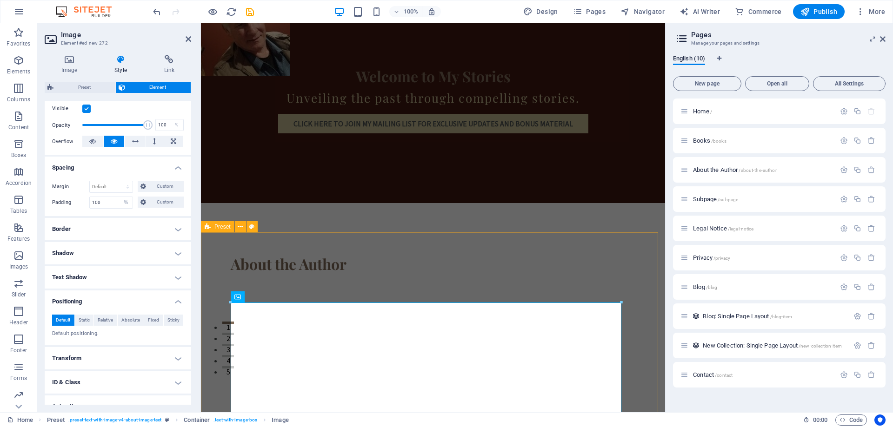
scroll to position [0, 0]
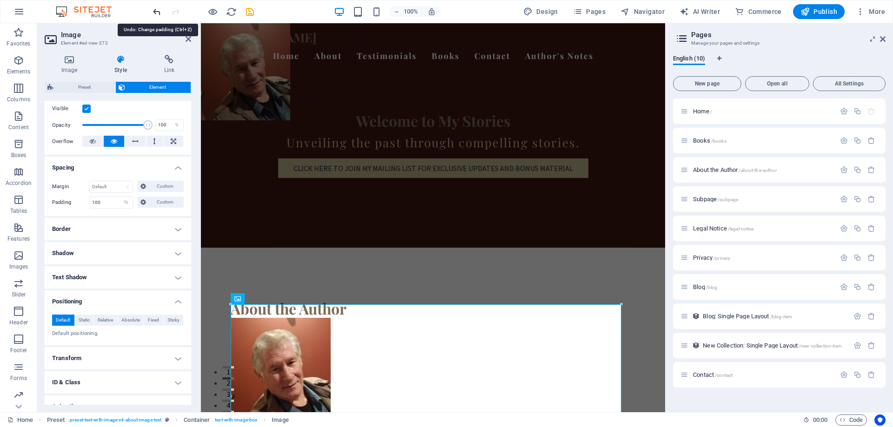
select select "DISABLED_OPTION_VALUE"
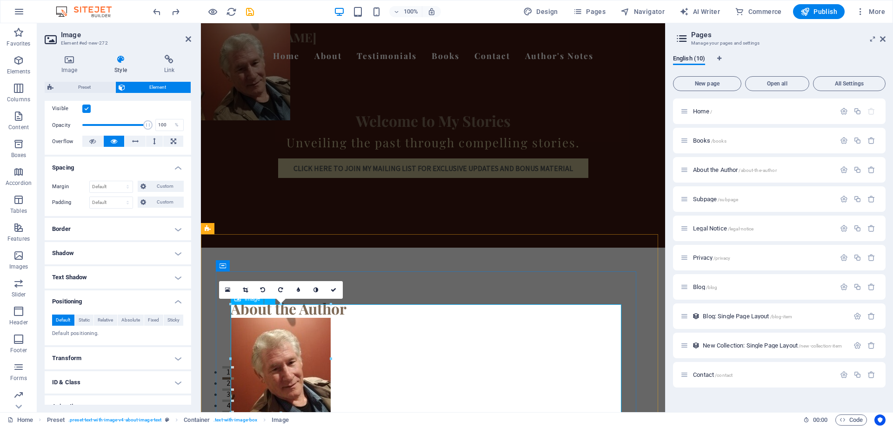
click at [443, 411] on figure at bounding box center [428, 372] width 394 height 109
click at [429, 300] on div "About the Author" at bounding box center [428, 309] width 394 height 18
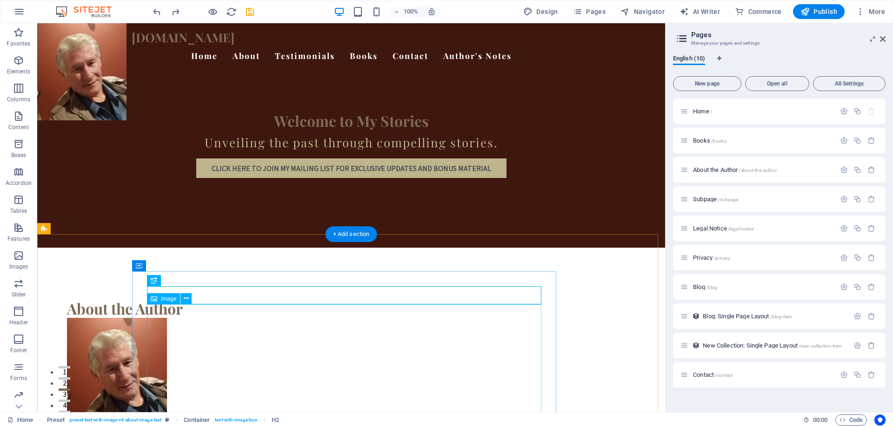
click at [364, 366] on figure at bounding box center [264, 372] width 394 height 109
click at [340, 346] on figure at bounding box center [264, 372] width 394 height 109
click at [340, 345] on figure at bounding box center [264, 372] width 394 height 109
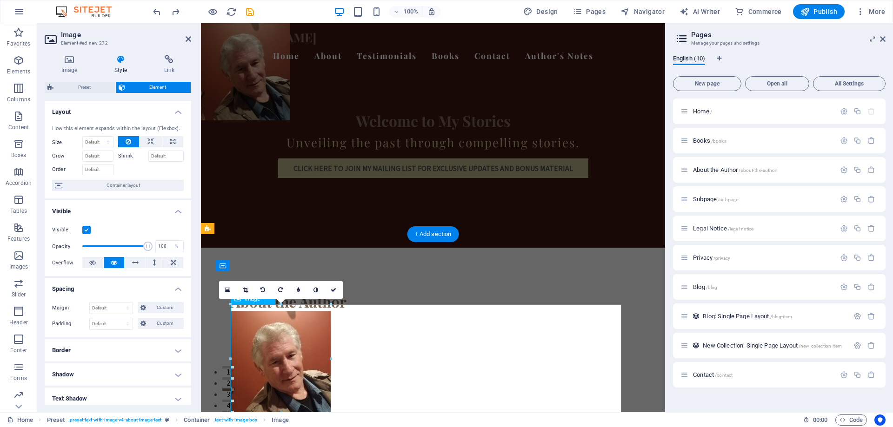
scroll to position [7, 0]
click at [464, 364] on figure at bounding box center [428, 365] width 394 height 109
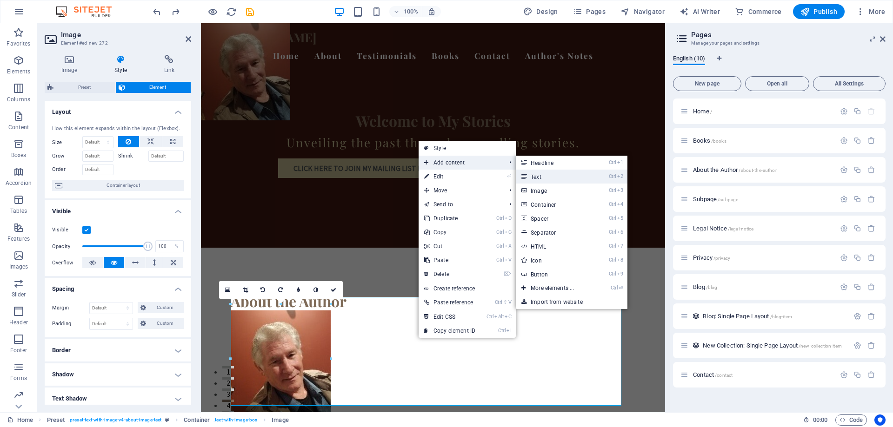
click at [535, 176] on link "Ctrl 2 Text" at bounding box center [554, 177] width 77 height 14
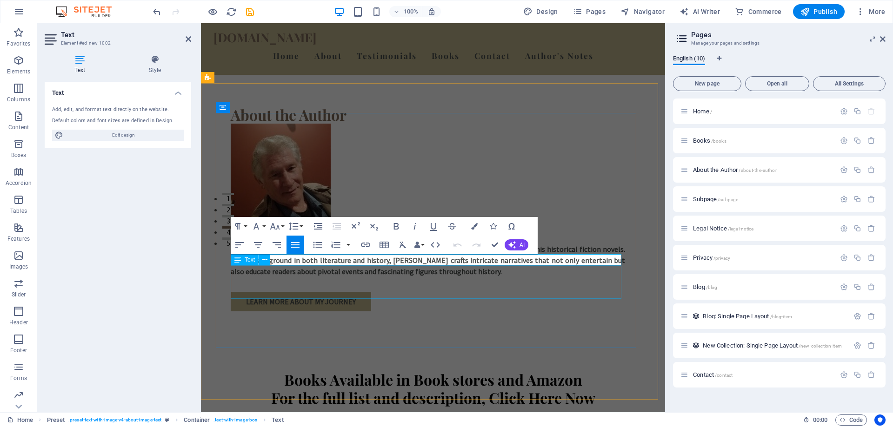
scroll to position [190, 0]
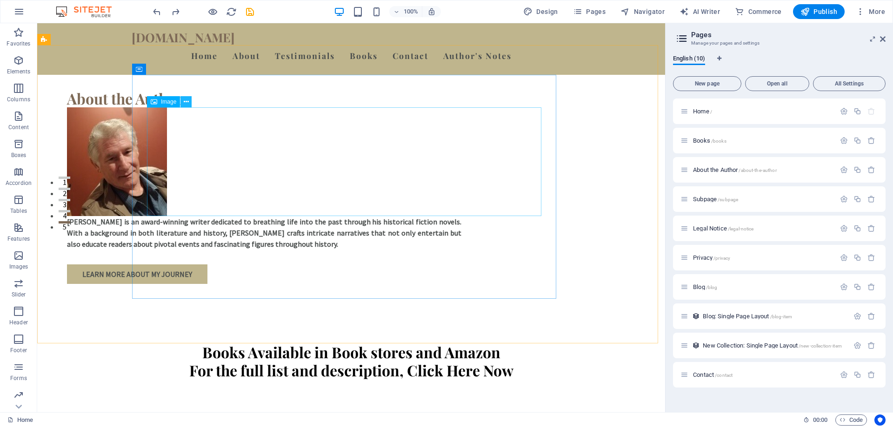
click at [185, 100] on icon at bounding box center [186, 102] width 5 height 10
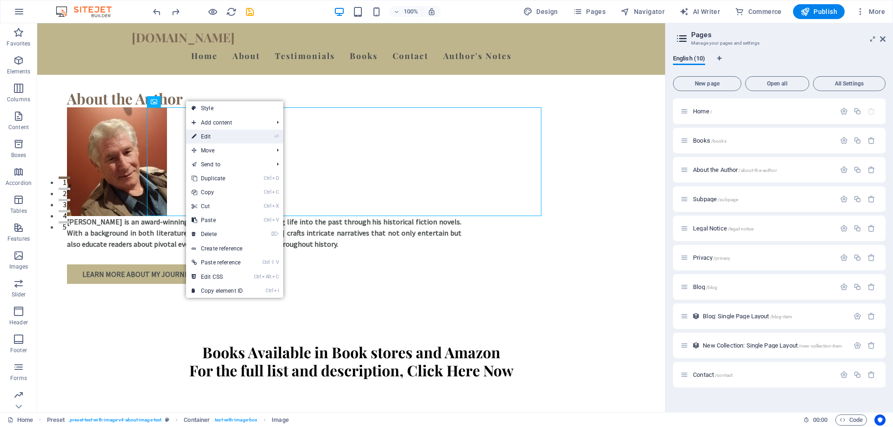
click at [207, 137] on link "⏎ Edit" at bounding box center [217, 137] width 62 height 14
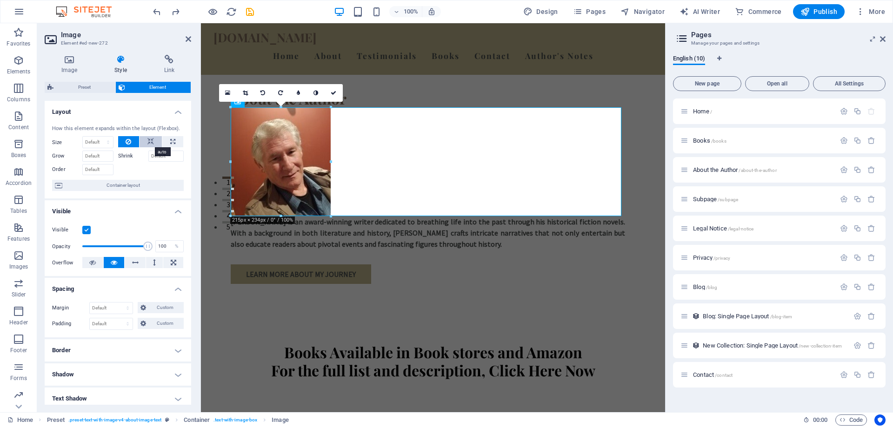
click at [149, 144] on icon at bounding box center [150, 141] width 7 height 11
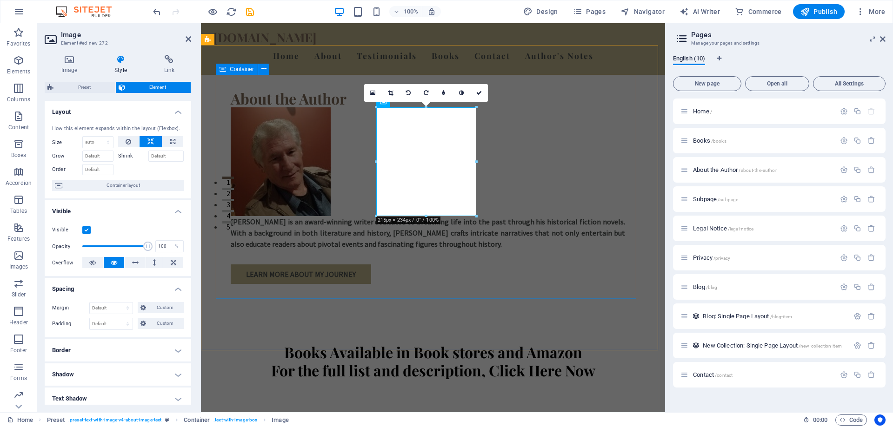
click at [268, 163] on div "About the Author [PERSON_NAME] is an award-winning writer dedicated to breathin…" at bounding box center [428, 187] width 424 height 224
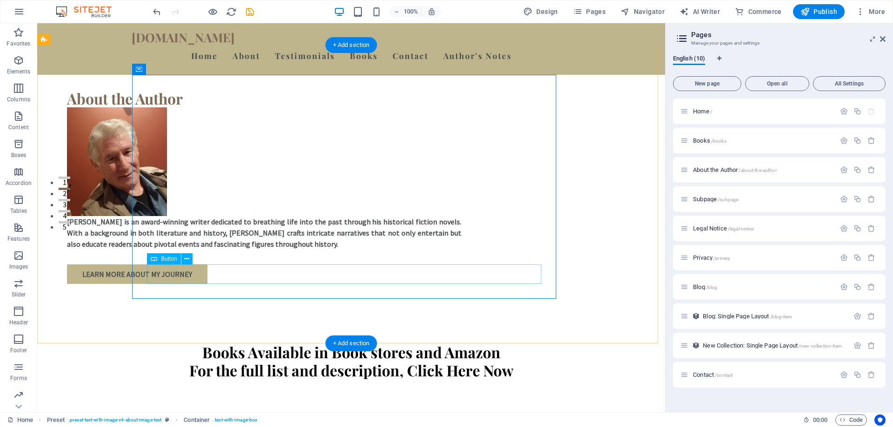
click at [213, 275] on div "Learn More About My Journey" at bounding box center [264, 275] width 394 height 20
click at [186, 260] on icon at bounding box center [186, 259] width 5 height 10
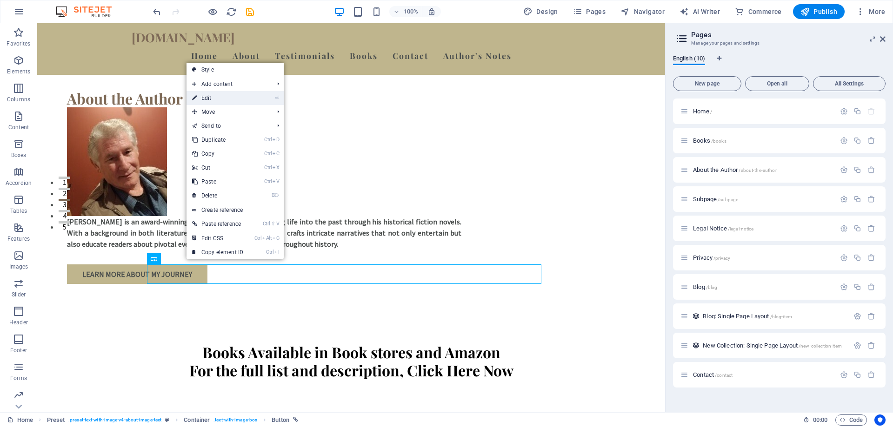
click at [213, 96] on link "⏎ Edit" at bounding box center [217, 98] width 62 height 14
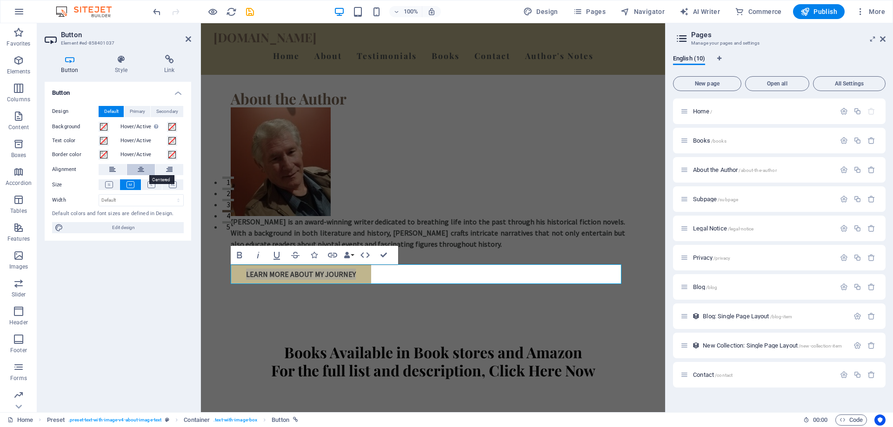
click at [137, 171] on button at bounding box center [141, 169] width 28 height 11
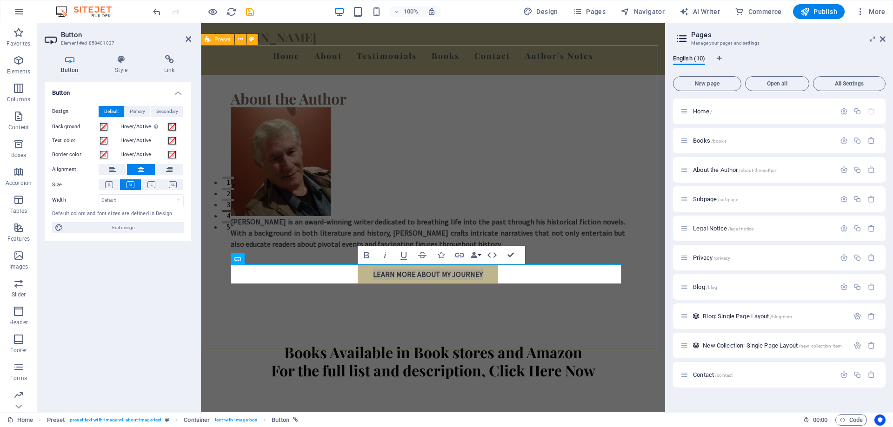
click at [323, 306] on div "About the Author [PERSON_NAME] is an award-winning writer dedicated to breathin…" at bounding box center [433, 194] width 464 height 299
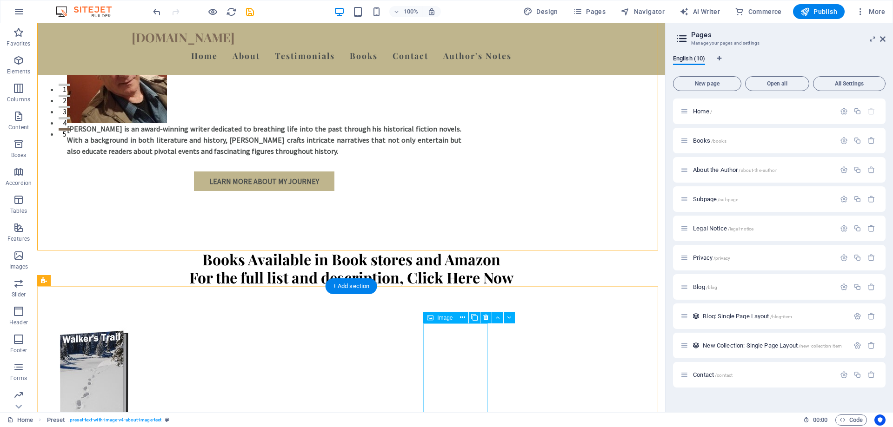
scroll to position [97, 0]
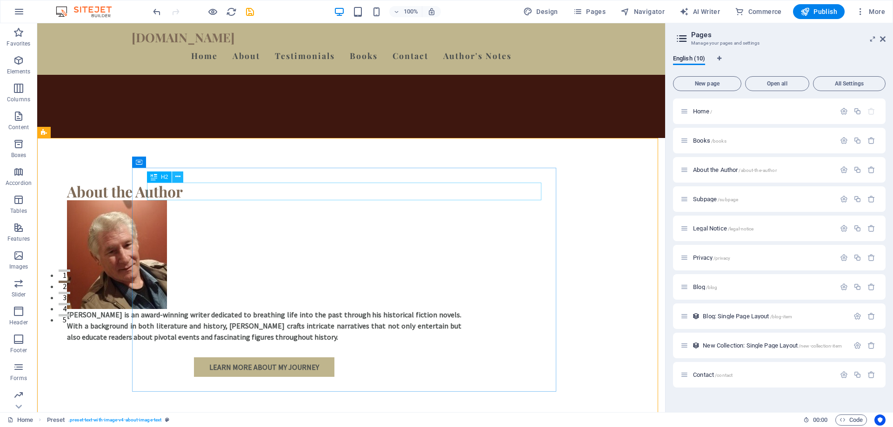
click at [178, 176] on icon at bounding box center [177, 177] width 5 height 10
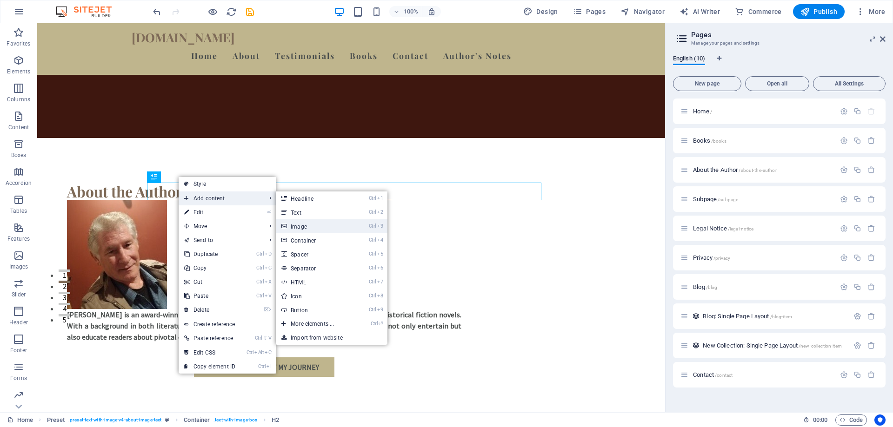
click at [302, 230] on link "Ctrl 3 Image" at bounding box center [314, 227] width 77 height 14
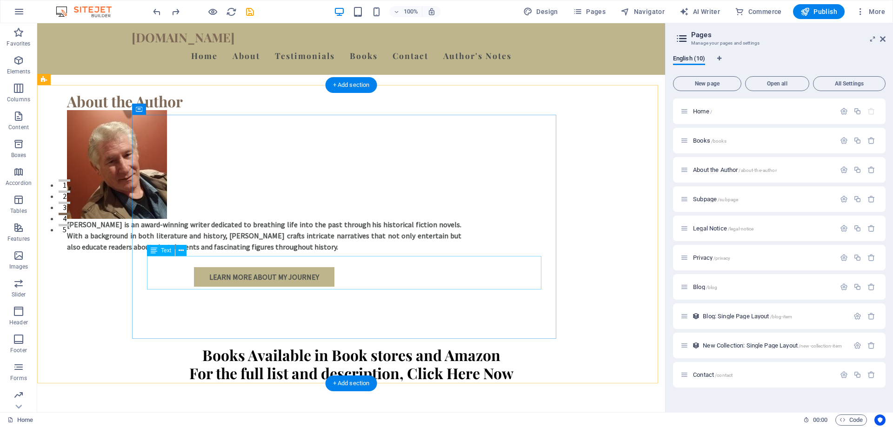
scroll to position [190, 0]
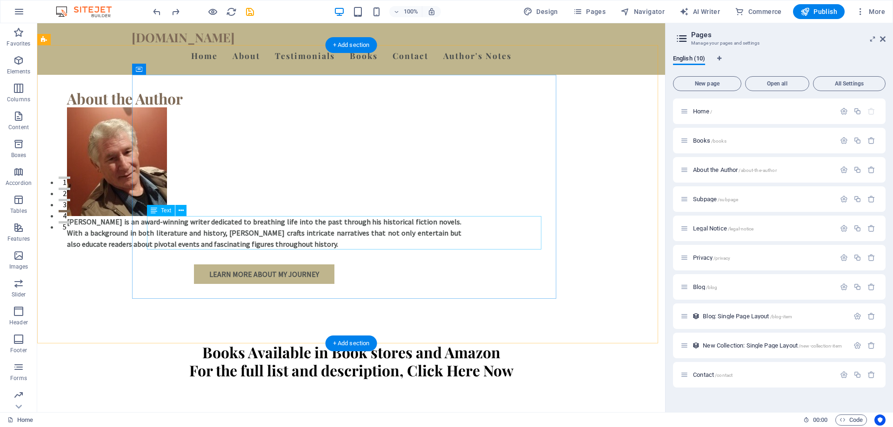
click at [180, 225] on div "[PERSON_NAME] is an award-winning writer dedicated to breathing life into the p…" at bounding box center [264, 232] width 394 height 33
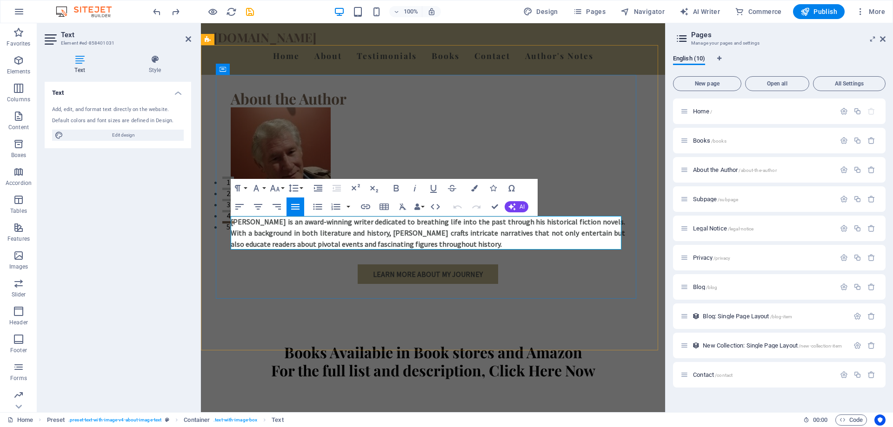
click at [233, 222] on p "[PERSON_NAME] is an award-winning writer dedicated to breathing life into the p…" at bounding box center [428, 232] width 394 height 33
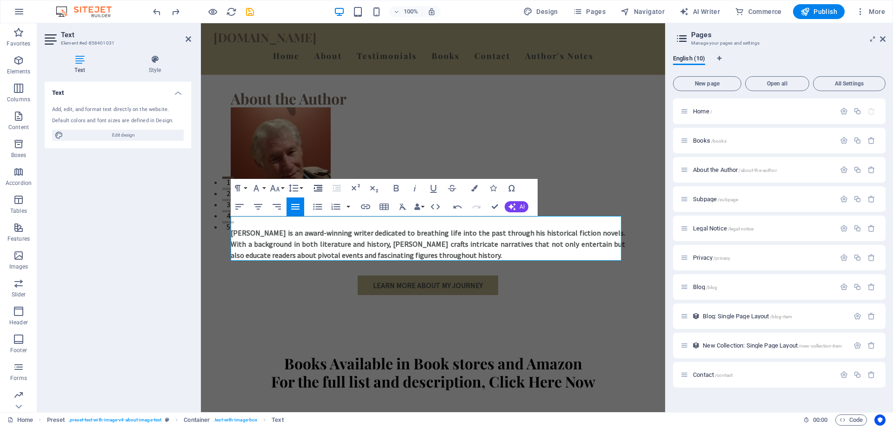
click at [319, 188] on icon "button" at bounding box center [318, 188] width 11 height 11
click at [339, 190] on icon "button" at bounding box center [337, 188] width 8 height 7
click at [320, 188] on icon "button" at bounding box center [318, 188] width 11 height 11
click at [338, 190] on icon "button" at bounding box center [336, 188] width 11 height 11
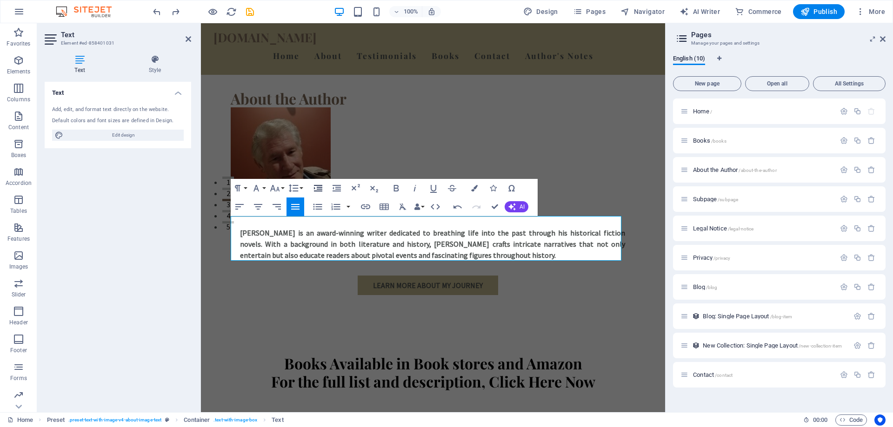
click at [315, 191] on icon "button" at bounding box center [318, 188] width 11 height 11
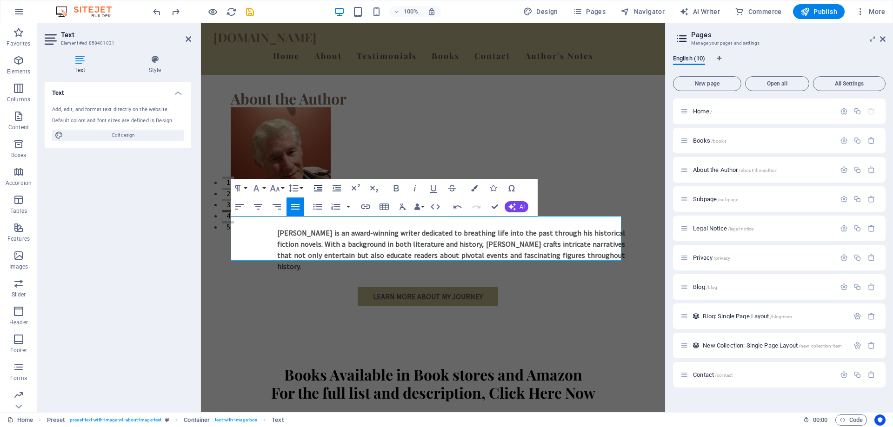
click at [315, 191] on icon "button" at bounding box center [318, 188] width 11 height 11
click at [263, 208] on icon "button" at bounding box center [258, 206] width 11 height 11
click at [338, 189] on icon "button" at bounding box center [336, 188] width 11 height 11
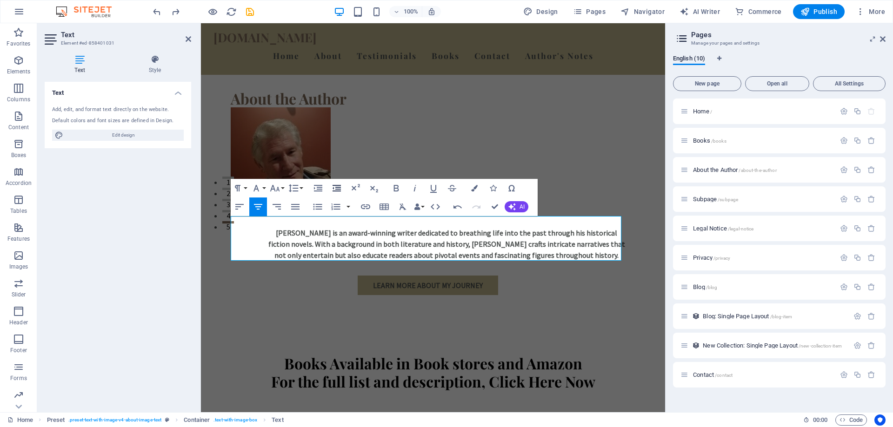
click at [338, 189] on icon "button" at bounding box center [336, 188] width 11 height 11
click at [537, 326] on div "About the Author [PERSON_NAME] is an award-winning writer dedicated to breathin…" at bounding box center [433, 200] width 464 height 310
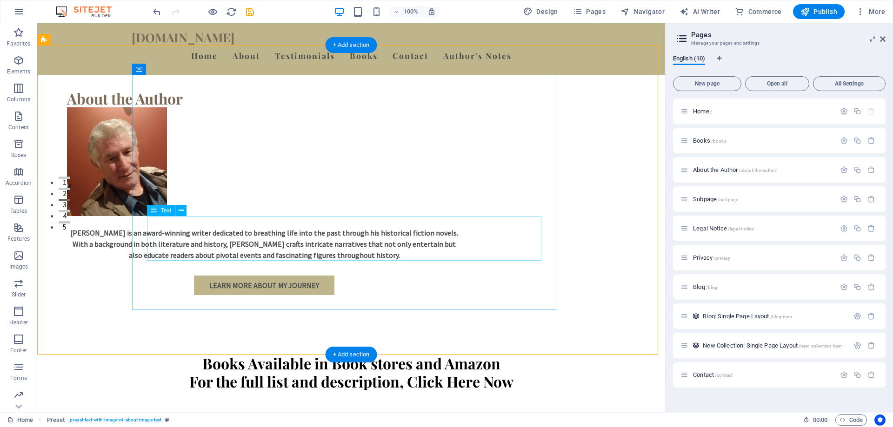
click at [419, 252] on div "[PERSON_NAME] is an award-winning writer dedicated to breathing life into the p…" at bounding box center [264, 238] width 394 height 45
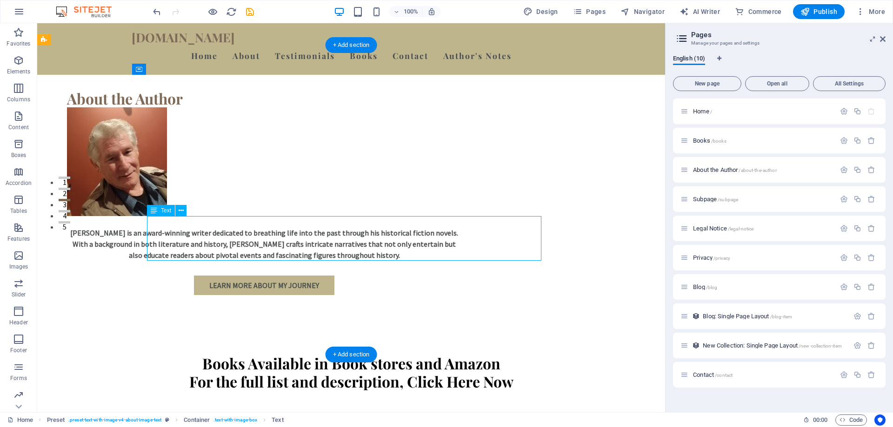
click at [419, 252] on div "[PERSON_NAME] is an award-winning writer dedicated to breathing life into the p…" at bounding box center [264, 238] width 394 height 45
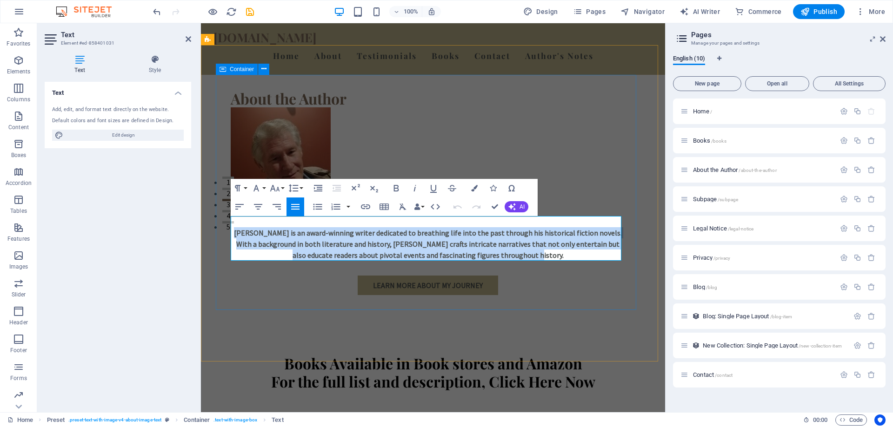
drag, startPoint x: 497, startPoint y: 250, endPoint x: 230, endPoint y: 229, distance: 267.3
click at [230, 229] on div "About the Author [PERSON_NAME] is an award-winning writer dedicated to breathin…" at bounding box center [428, 192] width 424 height 235
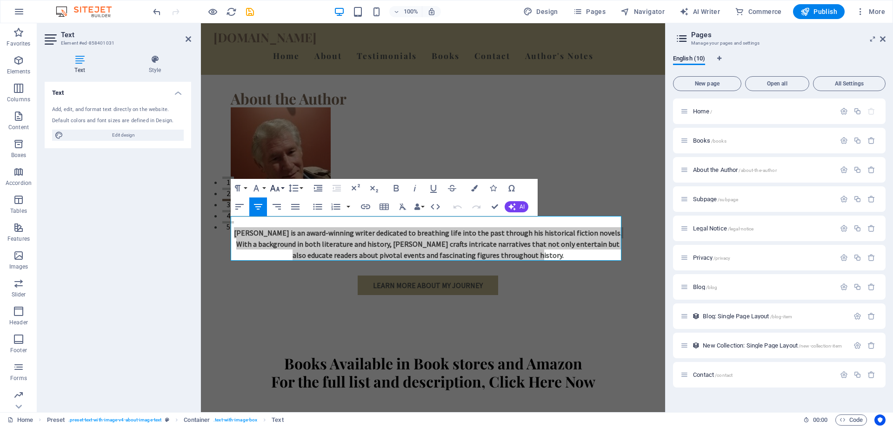
click at [280, 190] on button "Font Size" at bounding box center [277, 188] width 18 height 19
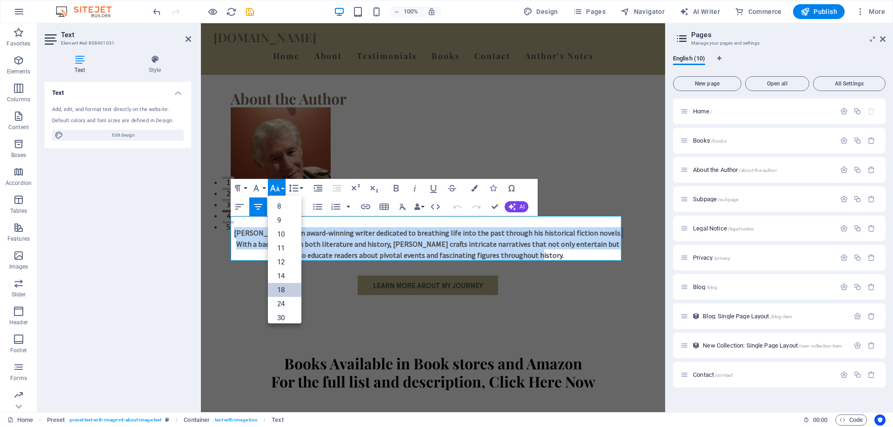
click at [283, 285] on link "18" at bounding box center [284, 290] width 33 height 14
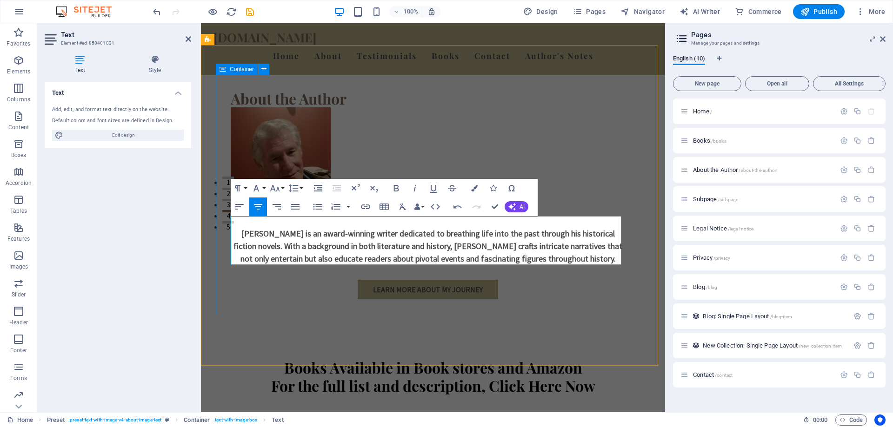
click at [602, 183] on div "About the Author [PERSON_NAME] is an award-winning writer dedicated to breathin…" at bounding box center [428, 195] width 424 height 240
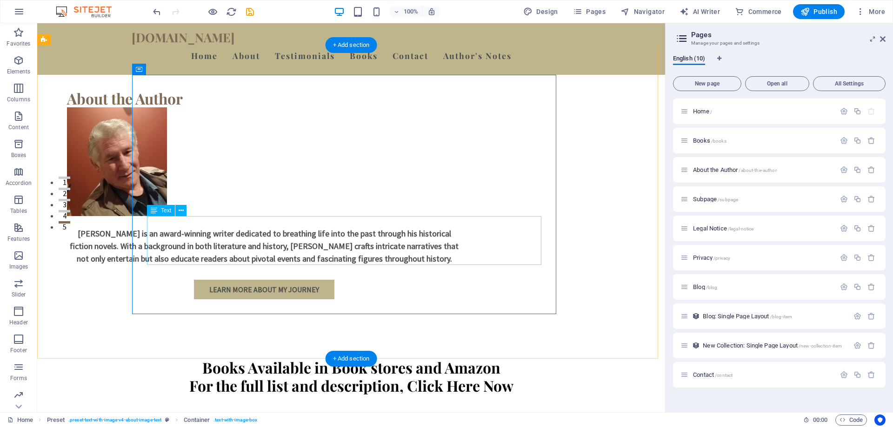
click at [298, 232] on div "[PERSON_NAME] is an award-winning writer dedicated to breathing life into the p…" at bounding box center [264, 240] width 394 height 49
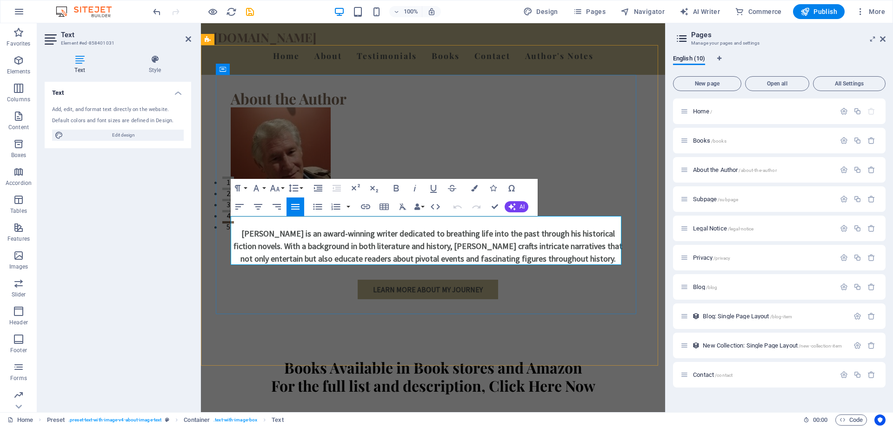
click at [379, 233] on span "[PERSON_NAME] is an award-winning writer dedicated to breathing life into the p…" at bounding box center [427, 246] width 389 height 36
click at [382, 231] on span "[PERSON_NAME] is an award-winning writer dedicated to breathing life into the p…" at bounding box center [427, 246] width 389 height 36
click at [577, 166] on div "About the Author [PERSON_NAME] is an award-winning author dedicated to breathin…" at bounding box center [428, 195] width 424 height 240
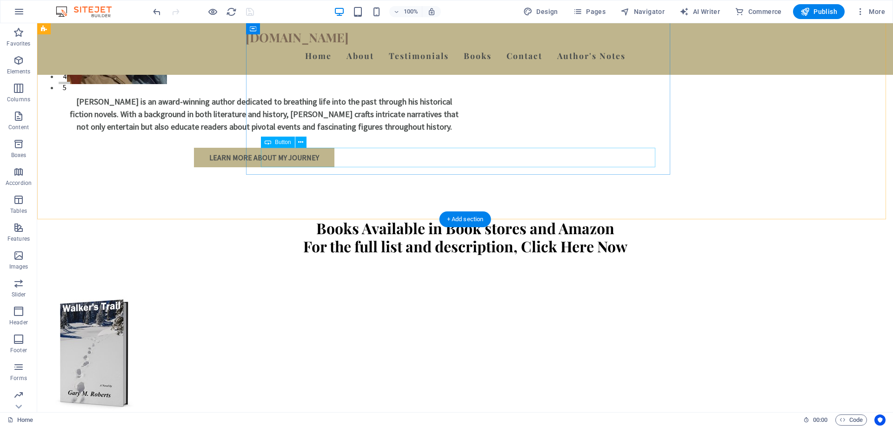
scroll to position [97, 0]
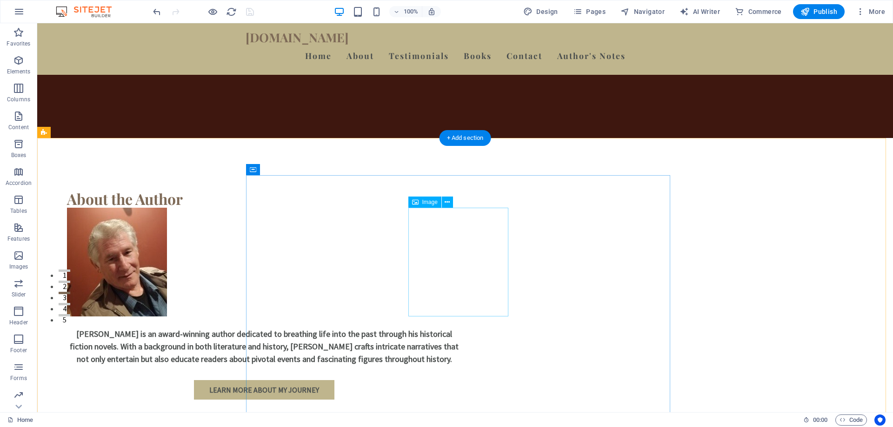
click at [451, 217] on figure at bounding box center [264, 262] width 394 height 109
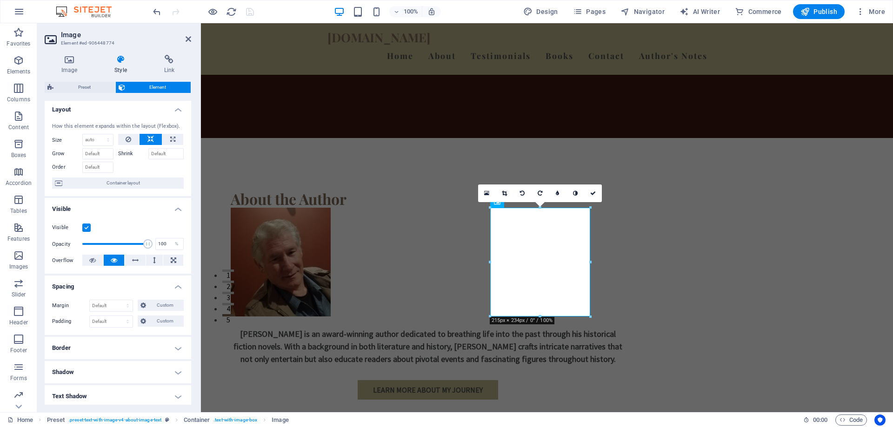
scroll to position [0, 0]
click at [69, 58] on icon at bounding box center [69, 59] width 49 height 9
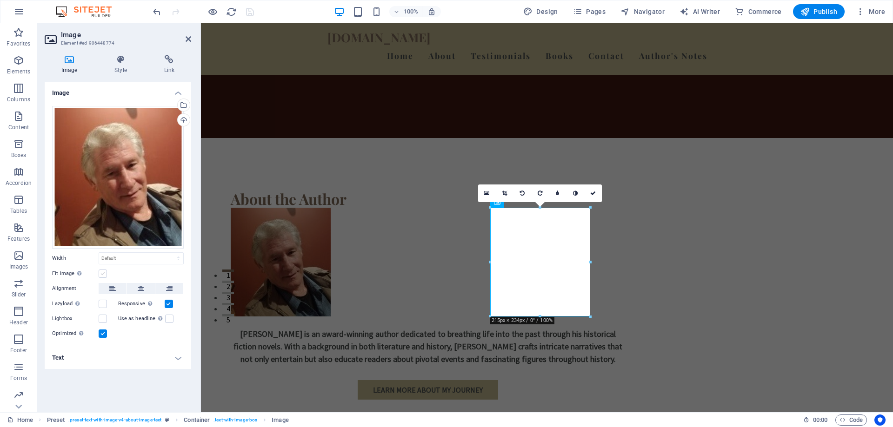
click at [103, 276] on label at bounding box center [103, 274] width 8 height 8
click at [0, 0] on input "Fit image Automatically fit image to a fixed width and height" at bounding box center [0, 0] width 0 height 0
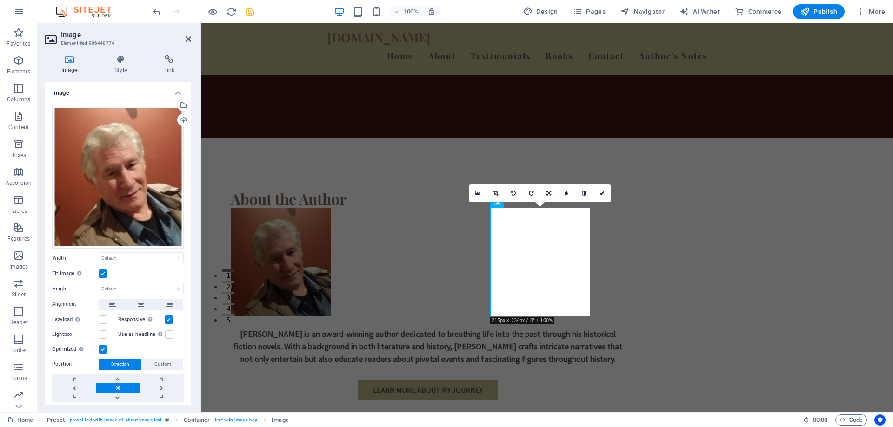
scroll to position [25, 0]
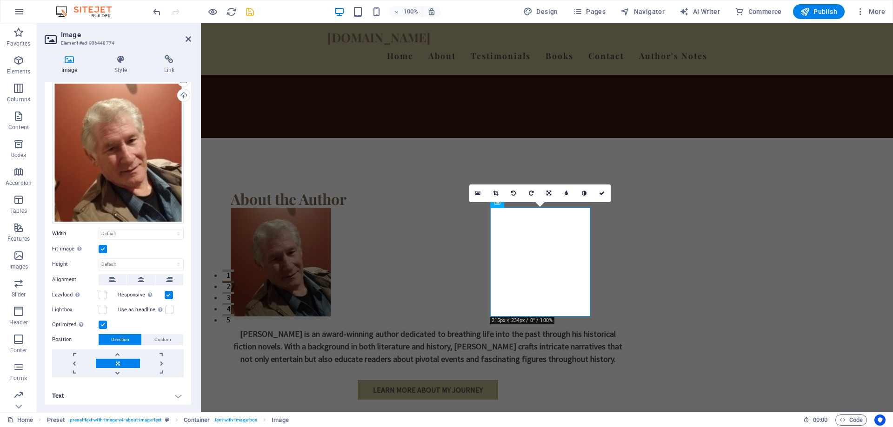
click at [178, 393] on h4 "Text" at bounding box center [118, 396] width 146 height 22
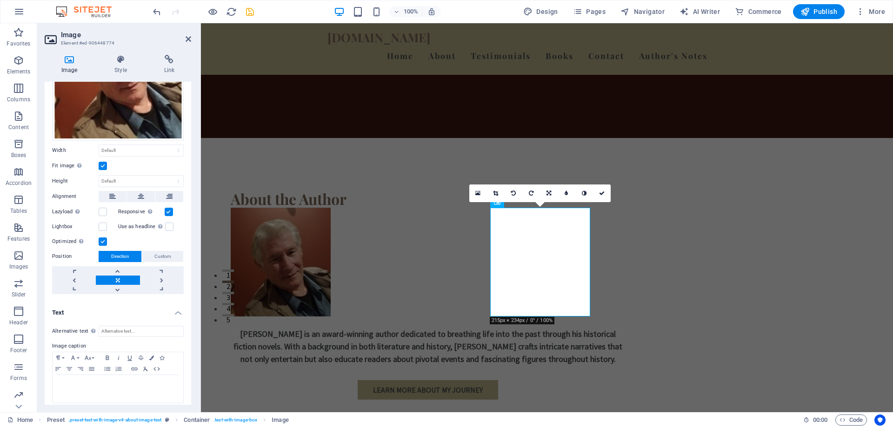
scroll to position [112, 0]
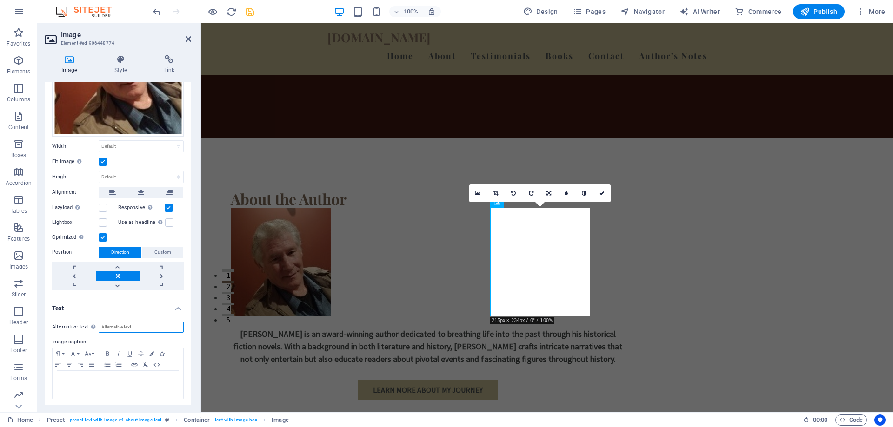
click at [146, 325] on input "Alternative text The alternative text is used by devices that cannot display im…" at bounding box center [141, 327] width 85 height 11
drag, startPoint x: 179, startPoint y: 325, endPoint x: 101, endPoint y: 311, distance: 78.4
click at [101, 311] on li "Text Alternative text The alternative text is used by devices that cannot displ…" at bounding box center [118, 353] width 146 height 110
type input "Award-winning Author [PERSON_NAME]"
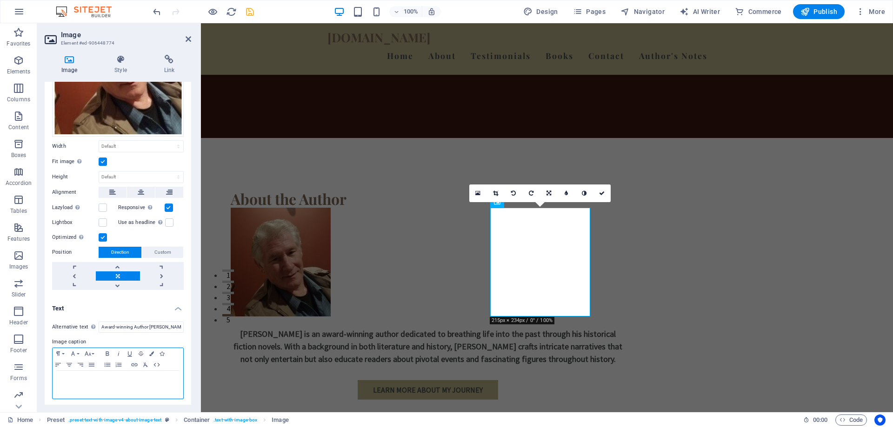
click at [87, 382] on p at bounding box center [117, 380] width 121 height 8
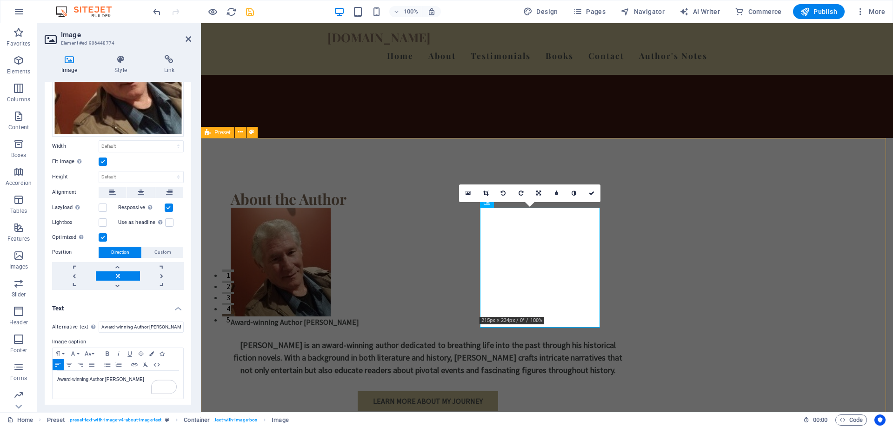
click at [327, 272] on div "About the Author Award-winning Author [PERSON_NAME] [PERSON_NAME] is an award-w…" at bounding box center [547, 300] width 692 height 325
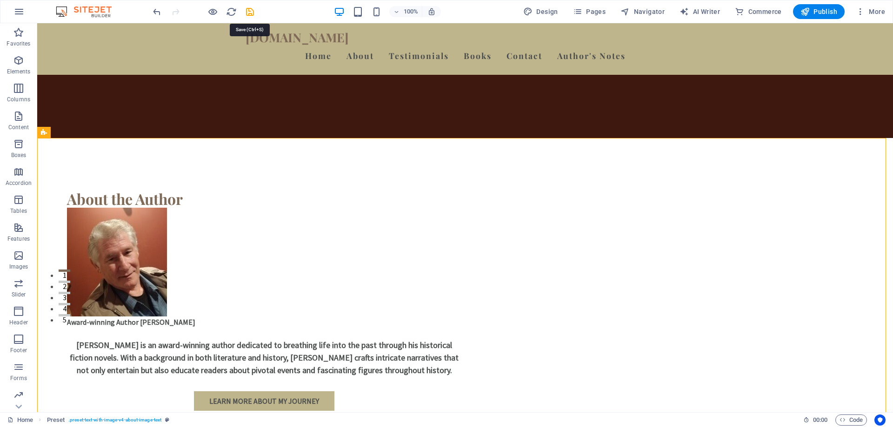
click at [250, 8] on icon "save" at bounding box center [250, 12] width 11 height 11
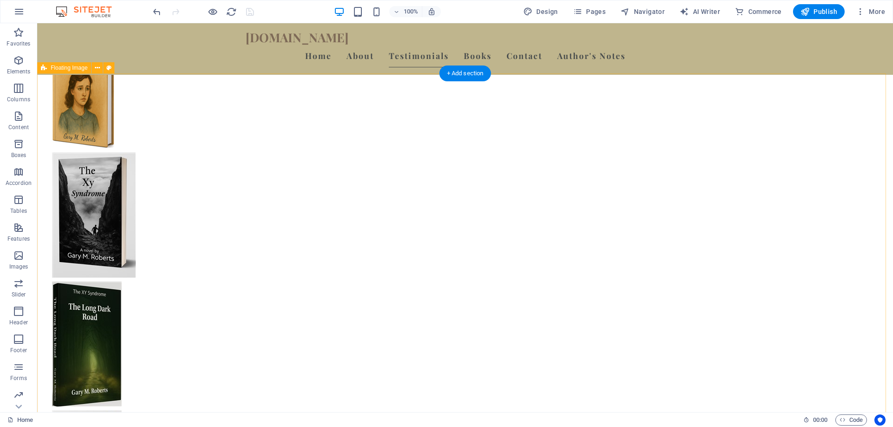
scroll to position [794, 0]
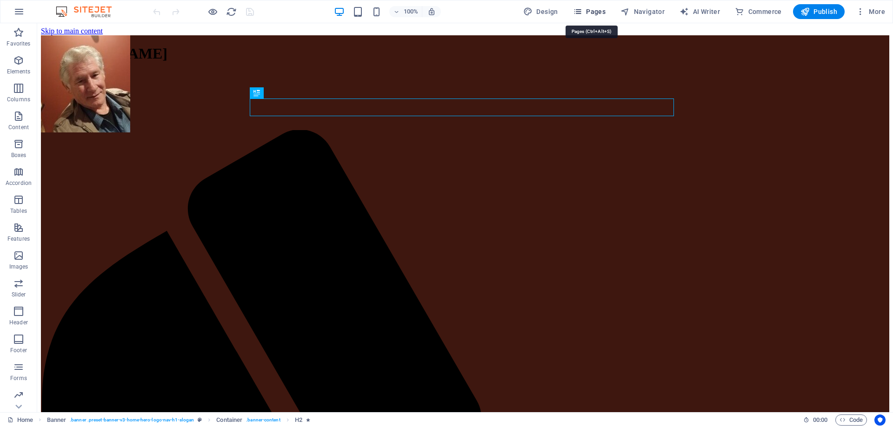
click at [597, 12] on span "Pages" at bounding box center [589, 11] width 33 height 9
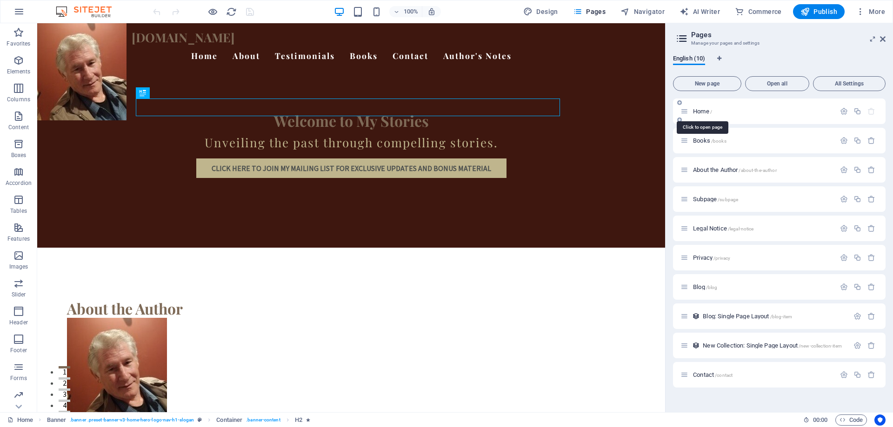
click at [712, 110] on span "/" at bounding box center [711, 111] width 2 height 5
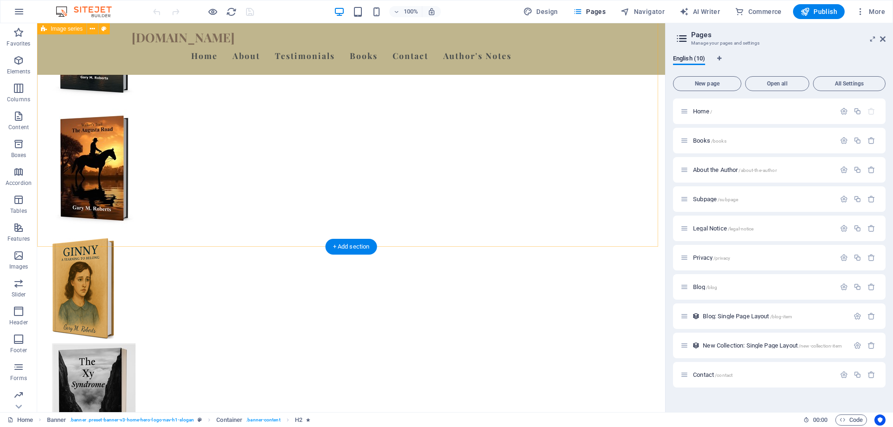
scroll to position [791, 0]
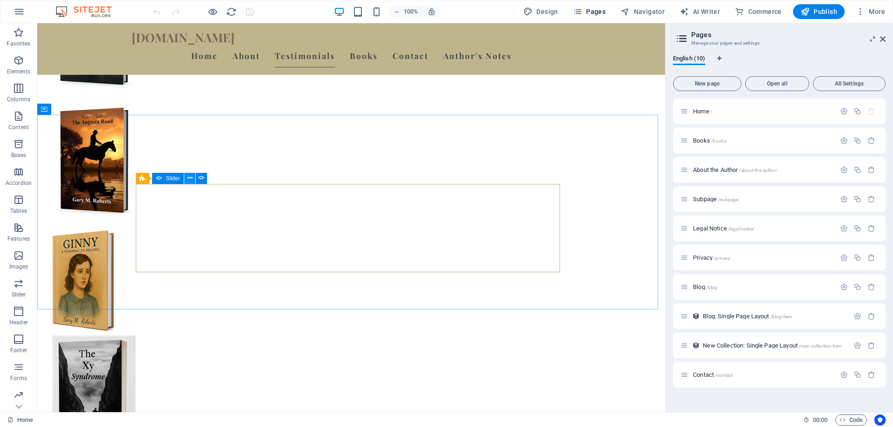
click at [189, 178] on icon at bounding box center [189, 178] width 5 height 10
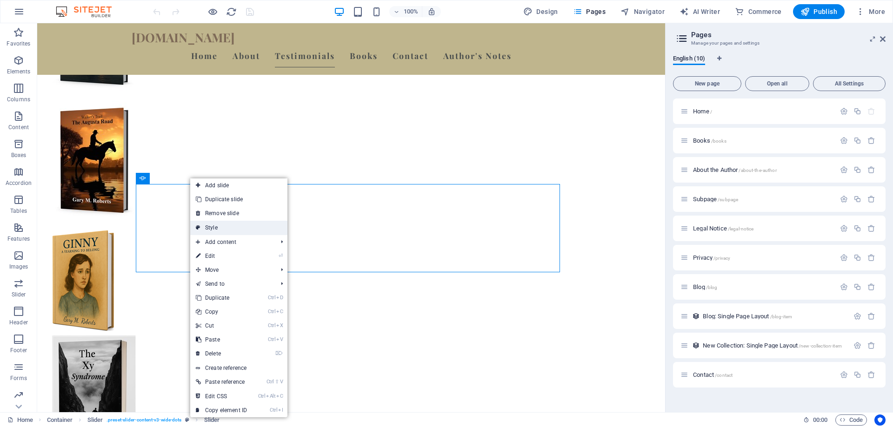
click at [212, 227] on link "Style" at bounding box center [238, 228] width 97 height 14
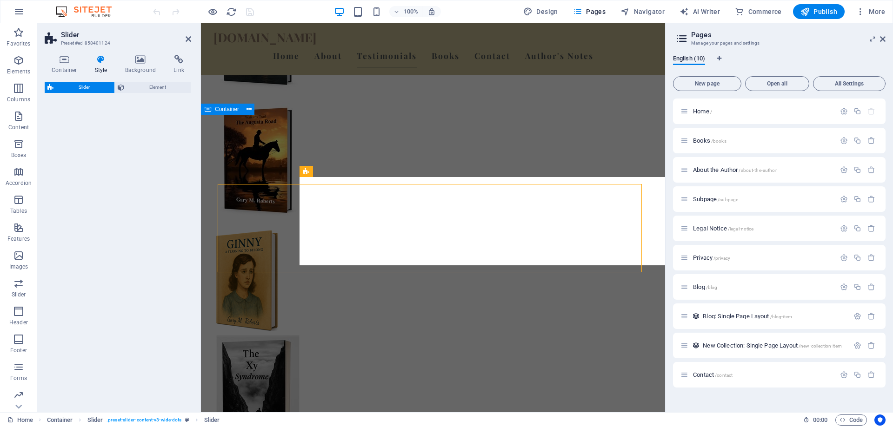
select select "rem"
select select "px"
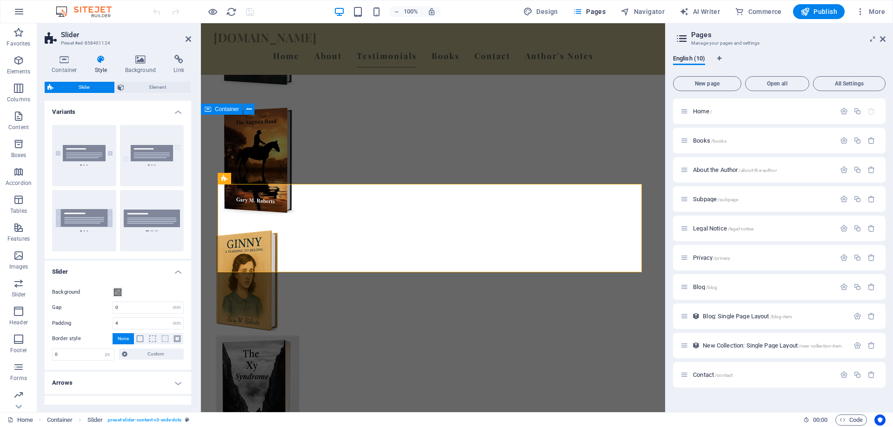
scroll to position [798, 0]
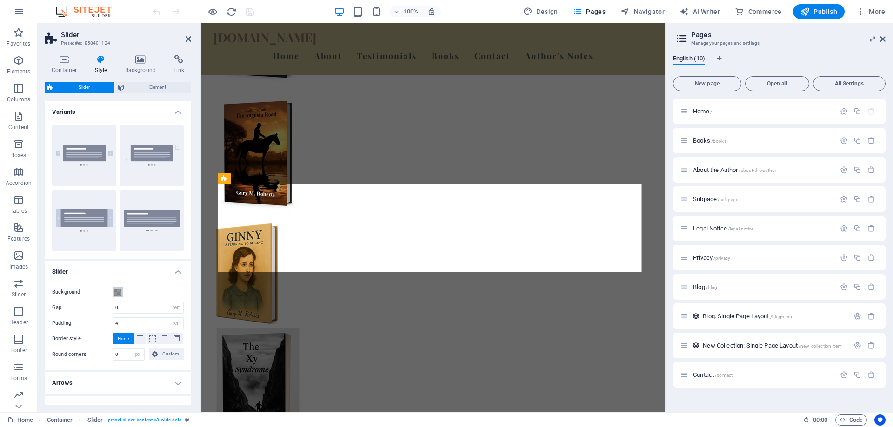
click at [117, 293] on span at bounding box center [117, 292] width 7 height 7
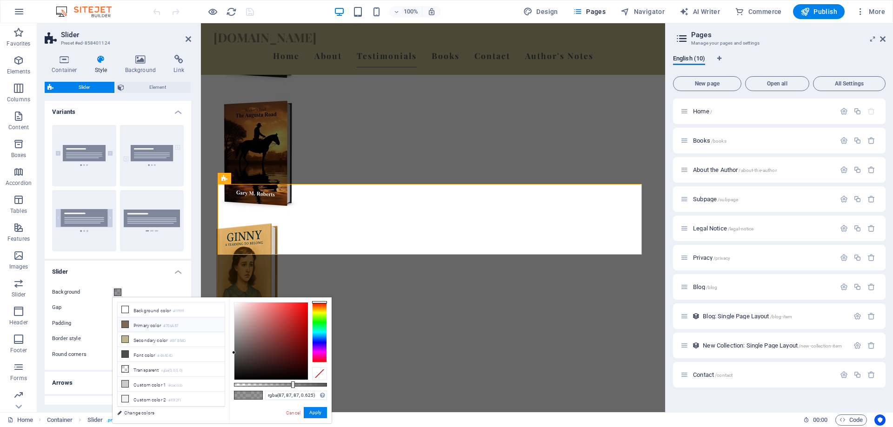
click at [127, 326] on icon at bounding box center [125, 324] width 7 height 7
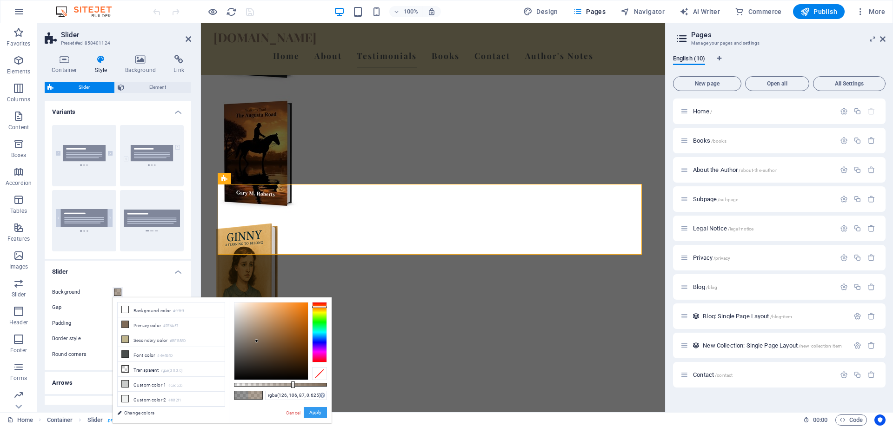
click at [322, 410] on button "Apply" at bounding box center [315, 412] width 23 height 11
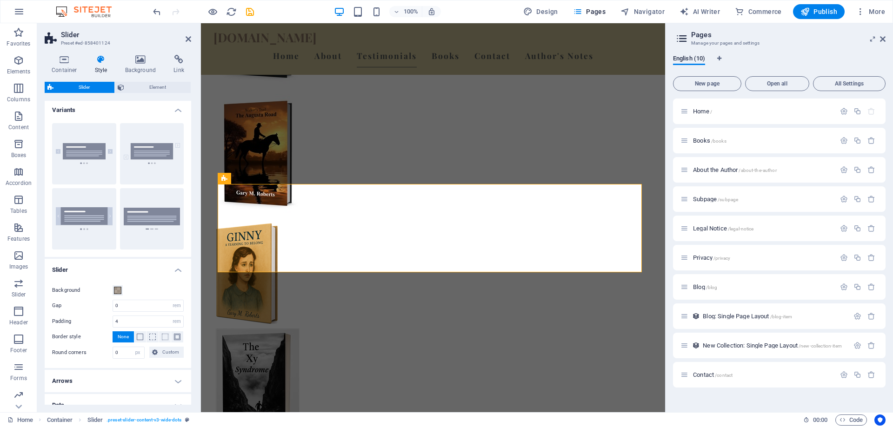
scroll to position [0, 0]
click at [117, 295] on span at bounding box center [117, 292] width 7 height 7
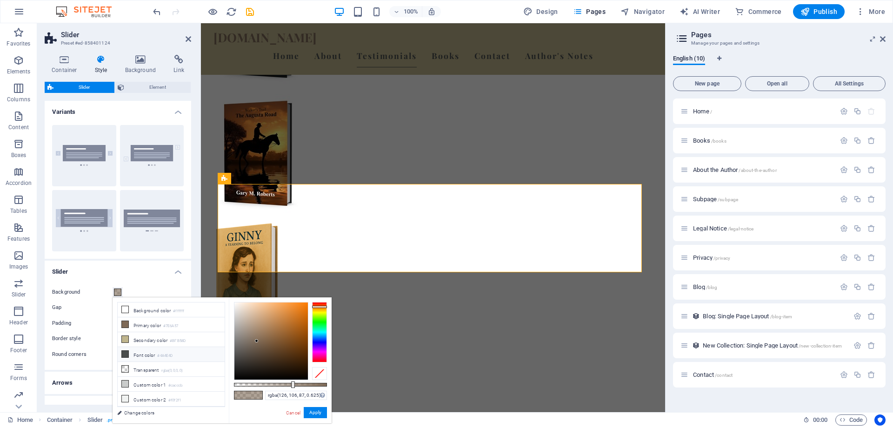
click at [127, 353] on icon at bounding box center [125, 354] width 7 height 7
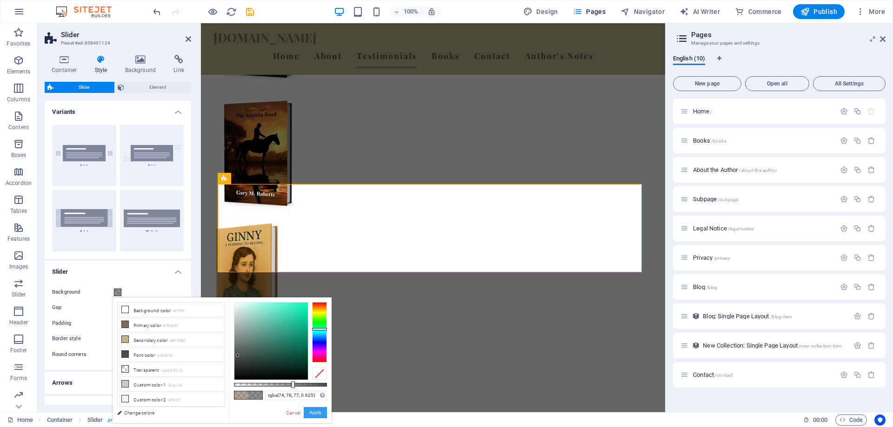
click at [313, 412] on button "Apply" at bounding box center [315, 412] width 23 height 11
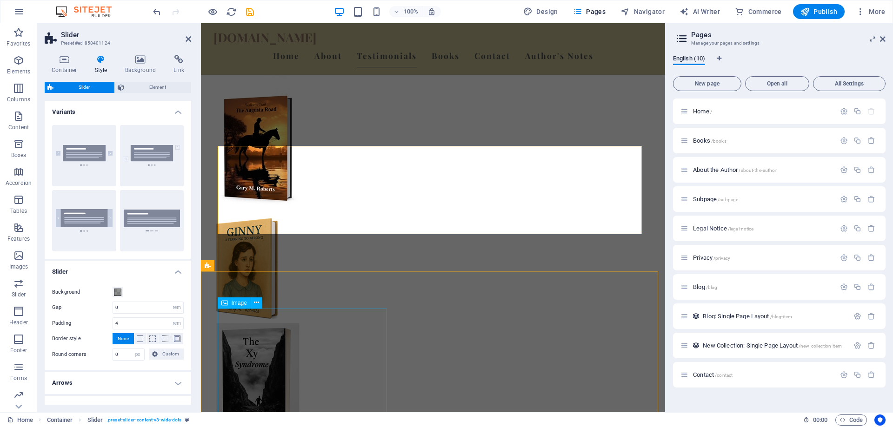
scroll to position [798, 0]
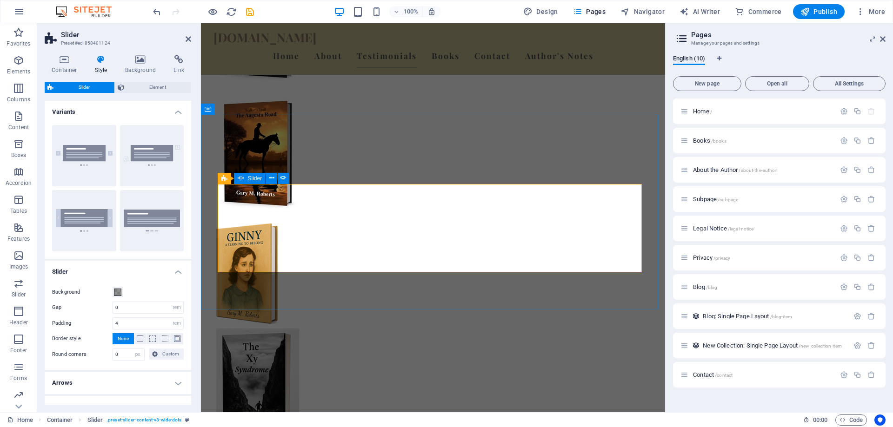
click at [116, 293] on span at bounding box center [117, 292] width 7 height 7
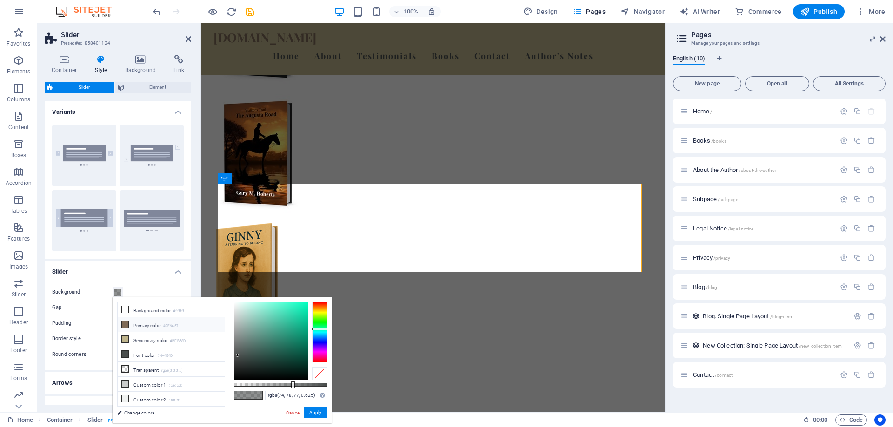
click at [137, 325] on li "Primary color #7E6A57" at bounding box center [171, 325] width 107 height 15
type input "rgba(126, 106, 87, 0.625)"
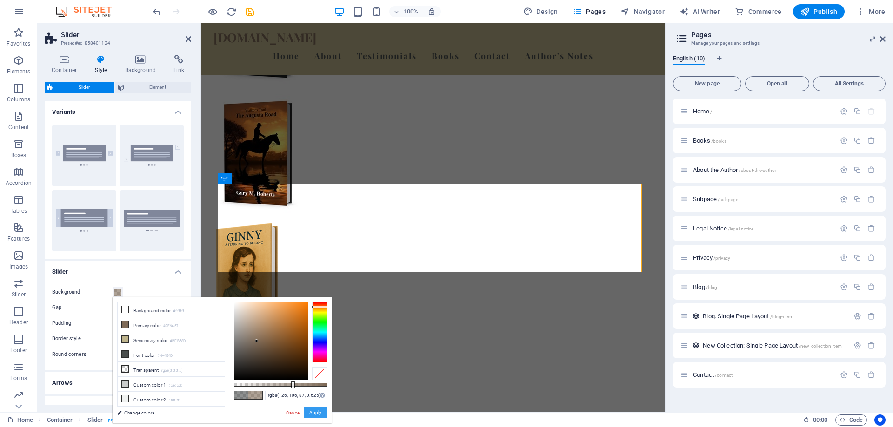
click at [314, 413] on button "Apply" at bounding box center [315, 412] width 23 height 11
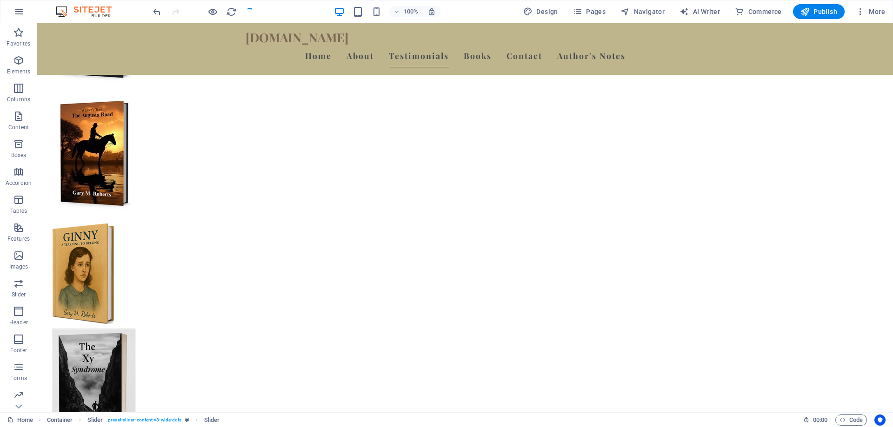
scroll to position [791, 0]
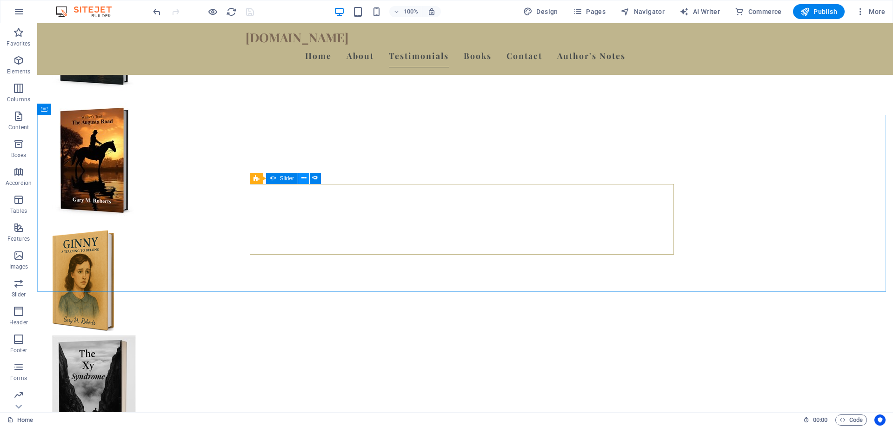
click at [306, 179] on icon at bounding box center [303, 178] width 5 height 10
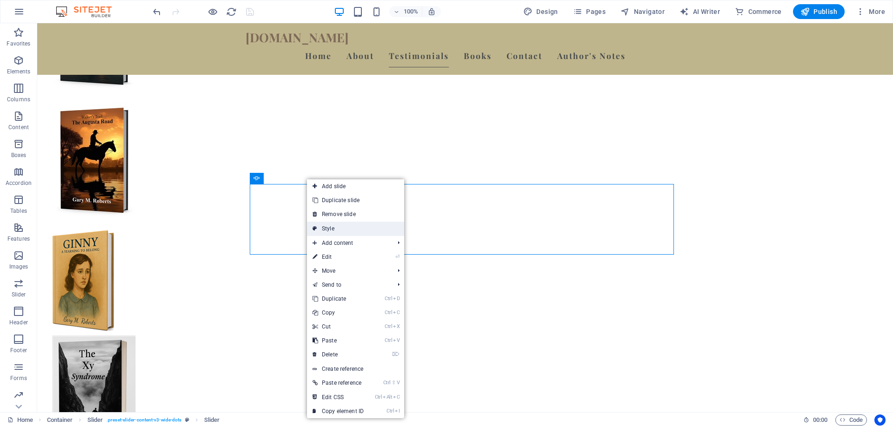
click at [316, 229] on icon at bounding box center [315, 229] width 5 height 14
select select "rem"
select select "px"
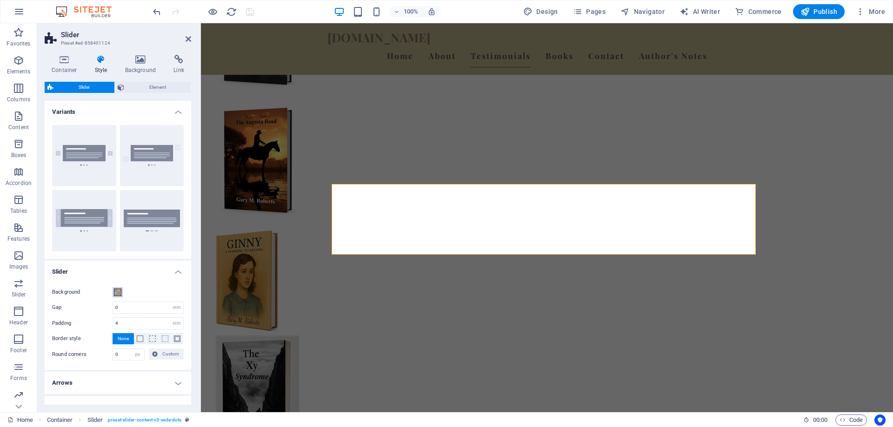
click at [120, 292] on span at bounding box center [117, 292] width 7 height 7
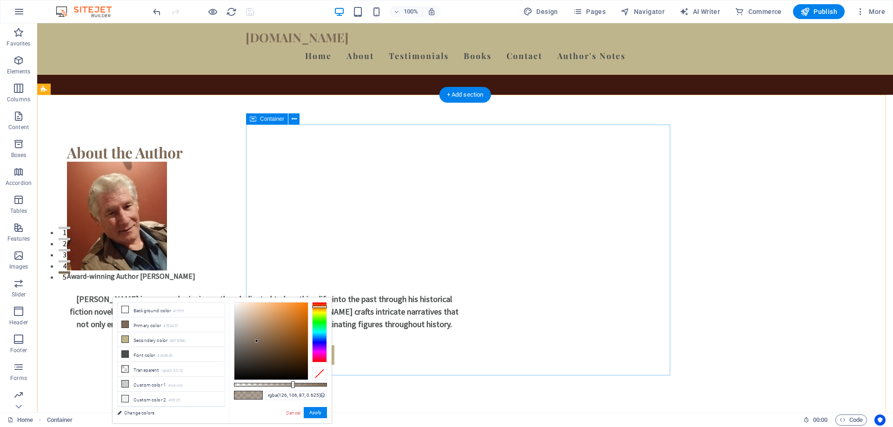
scroll to position [0, 0]
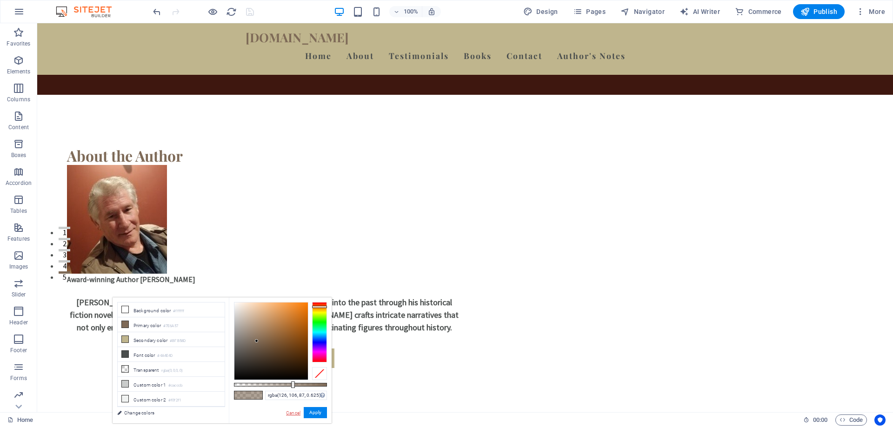
click at [289, 412] on link "Cancel" at bounding box center [293, 413] width 16 height 7
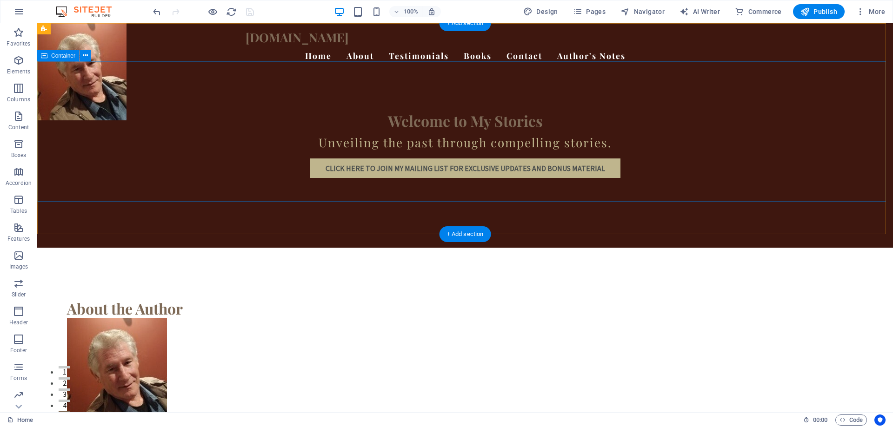
click at [126, 126] on div "Welcome to My Stories Unveiling the past through compelling stories. click here…" at bounding box center [465, 145] width 856 height 141
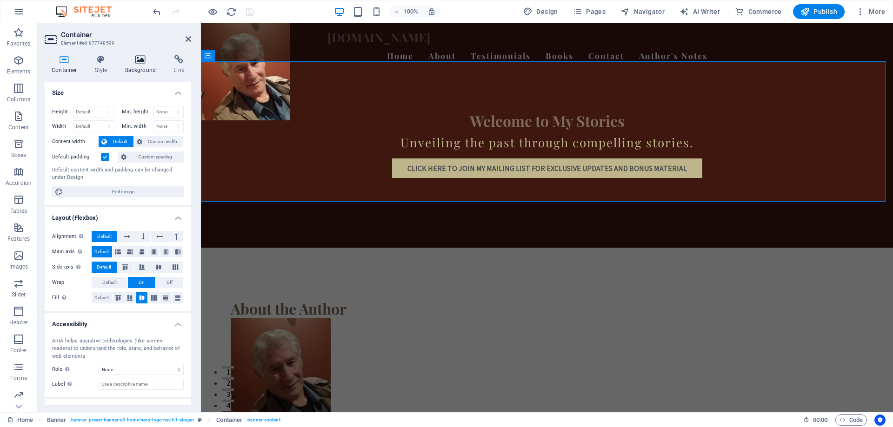
click at [142, 60] on icon at bounding box center [140, 59] width 45 height 9
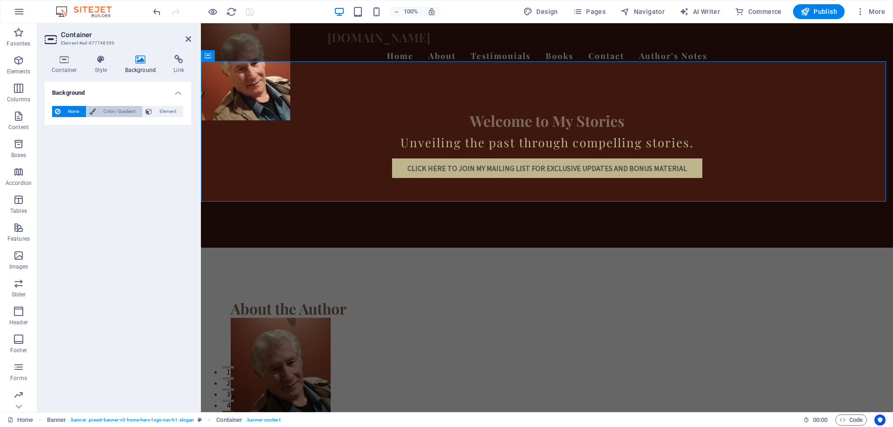
click at [124, 112] on span "Color / Gradient" at bounding box center [119, 111] width 41 height 11
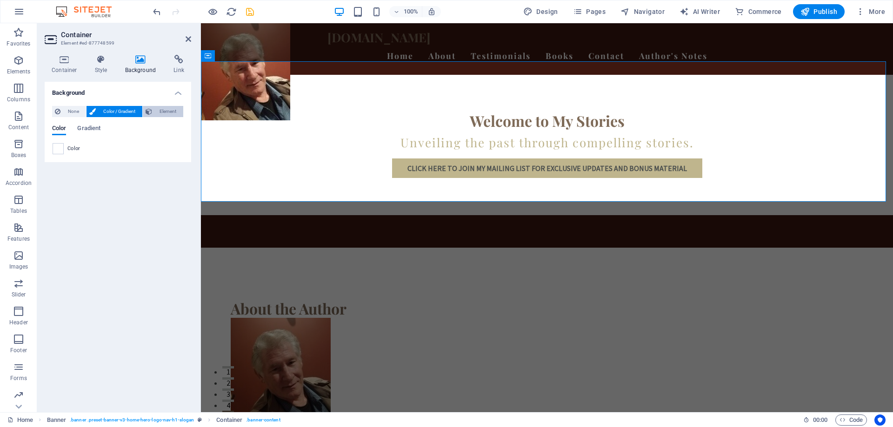
click at [167, 110] on span "Element" at bounding box center [168, 111] width 26 height 11
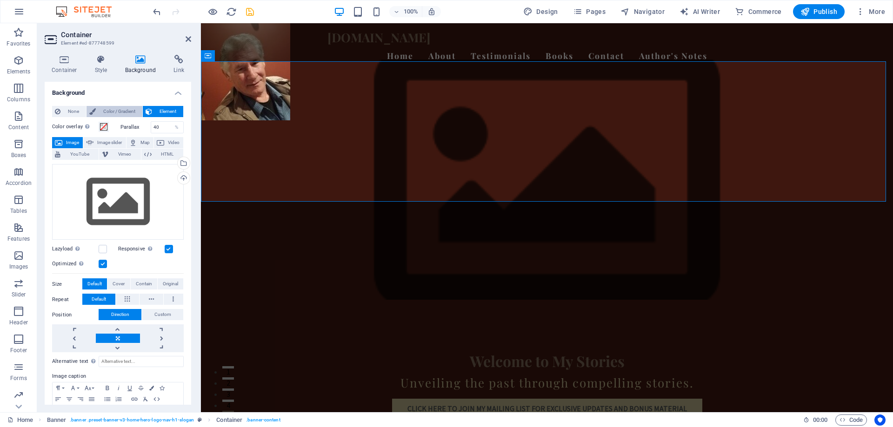
click at [112, 111] on span "Color / Gradient" at bounding box center [119, 111] width 41 height 11
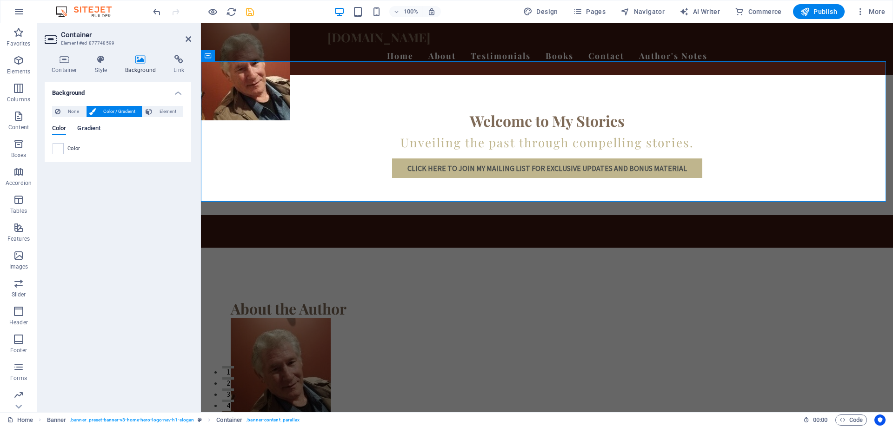
click at [94, 129] on span "Gradient" at bounding box center [88, 129] width 23 height 13
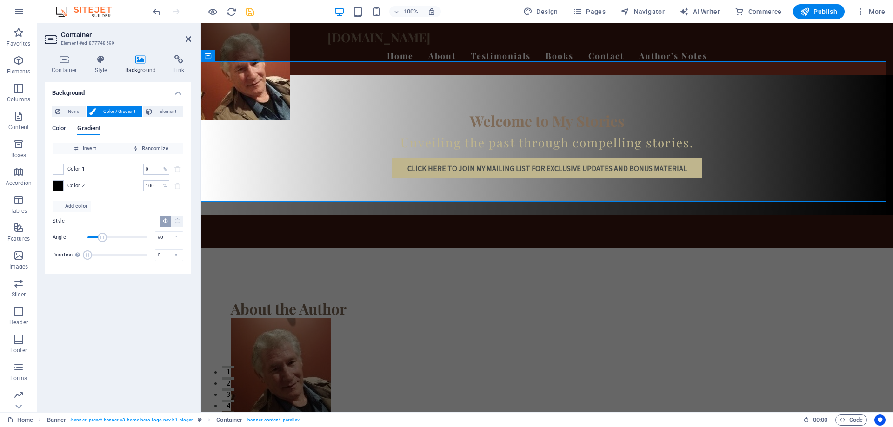
click at [58, 129] on span "Color" at bounding box center [59, 129] width 14 height 13
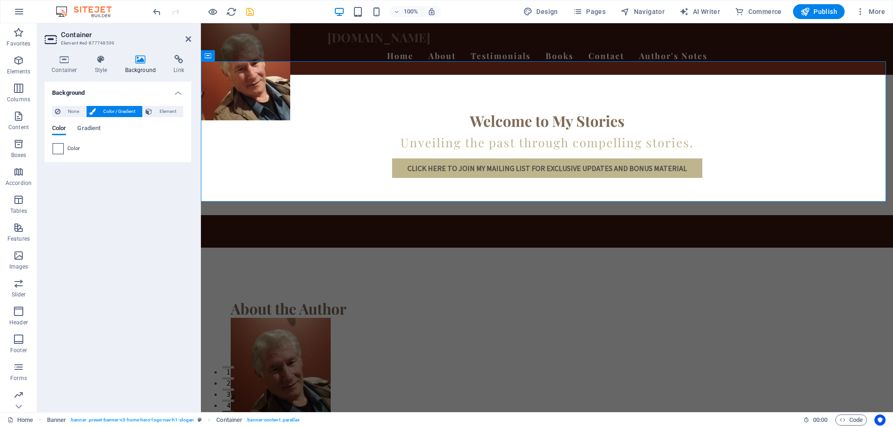
click at [60, 152] on span at bounding box center [58, 149] width 10 height 10
type input "#ffffff"
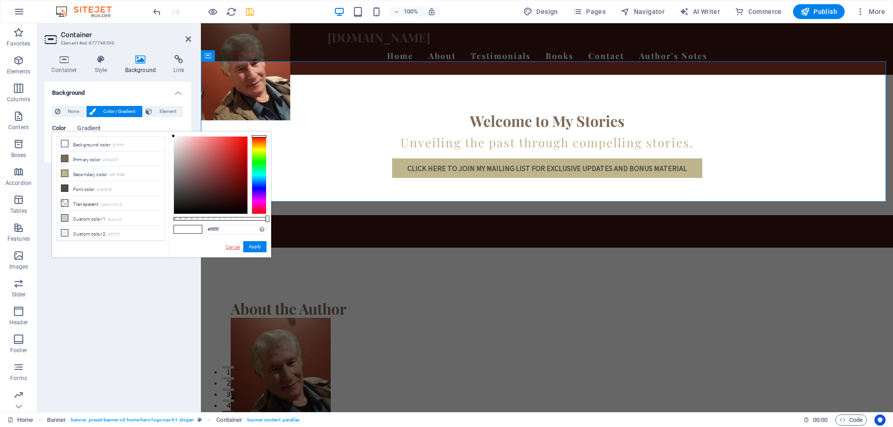
click at [231, 250] on link "Cancel" at bounding box center [233, 247] width 16 height 7
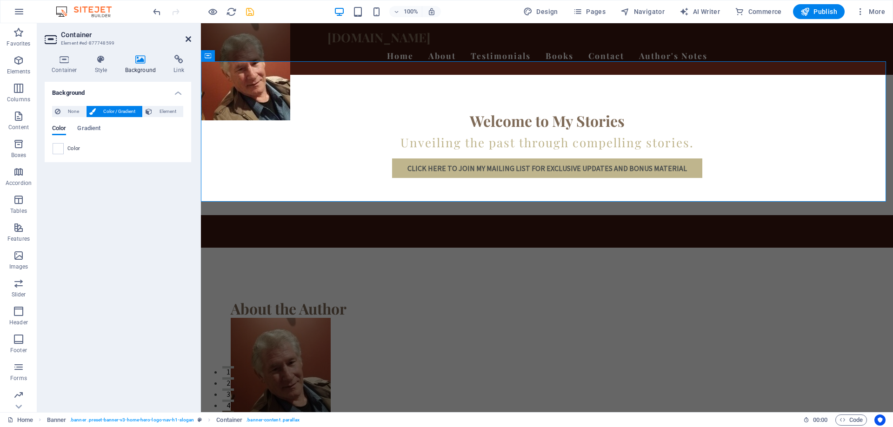
click at [186, 38] on icon at bounding box center [189, 38] width 6 height 7
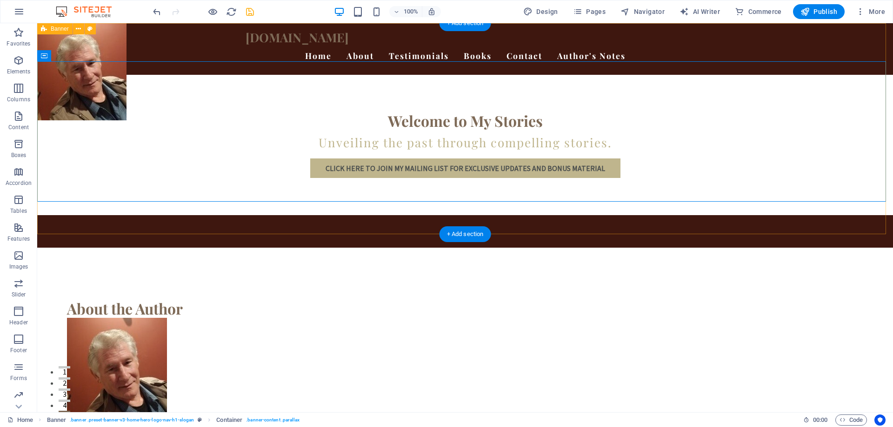
click at [152, 214] on div "garymroberts.com Home About Testimonials Books Contact Author's Notes Welcome t…" at bounding box center [465, 135] width 856 height 225
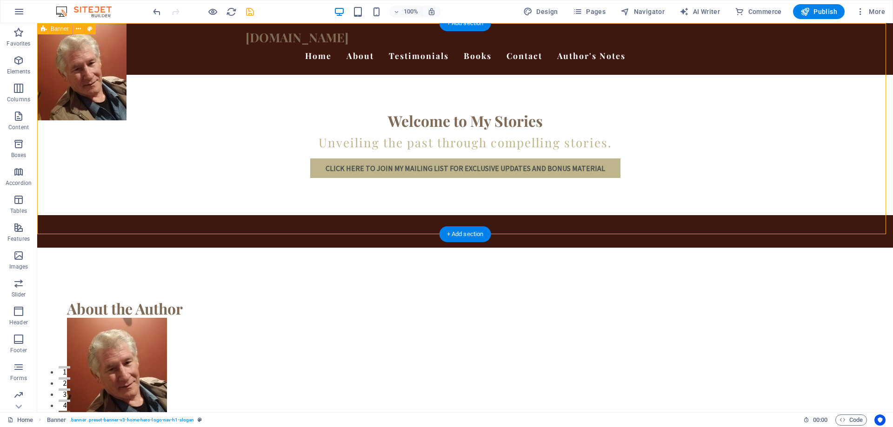
click at [150, 214] on div "garymroberts.com Home About Testimonials Books Contact Author's Notes Welcome t…" at bounding box center [465, 135] width 856 height 225
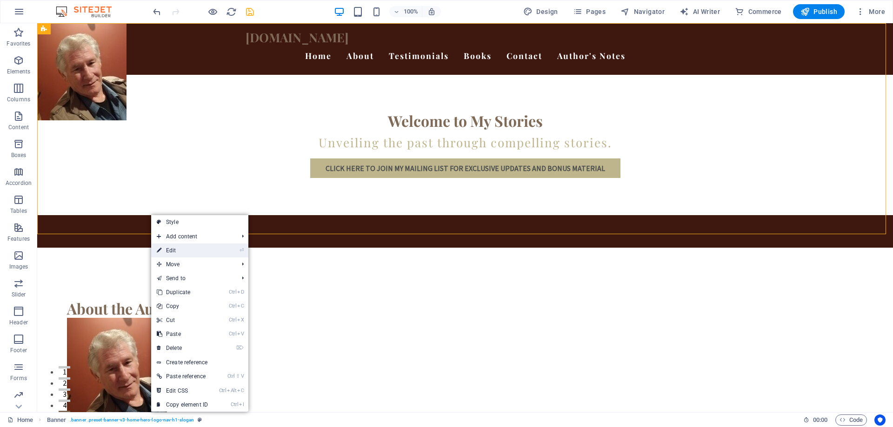
click at [173, 252] on link "⏎ Edit" at bounding box center [182, 251] width 62 height 14
select select "vh"
select select "header"
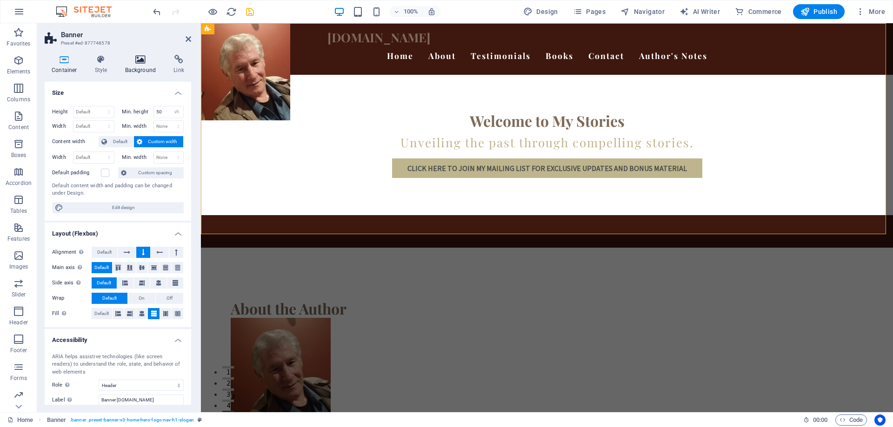
click at [141, 60] on icon at bounding box center [140, 59] width 45 height 9
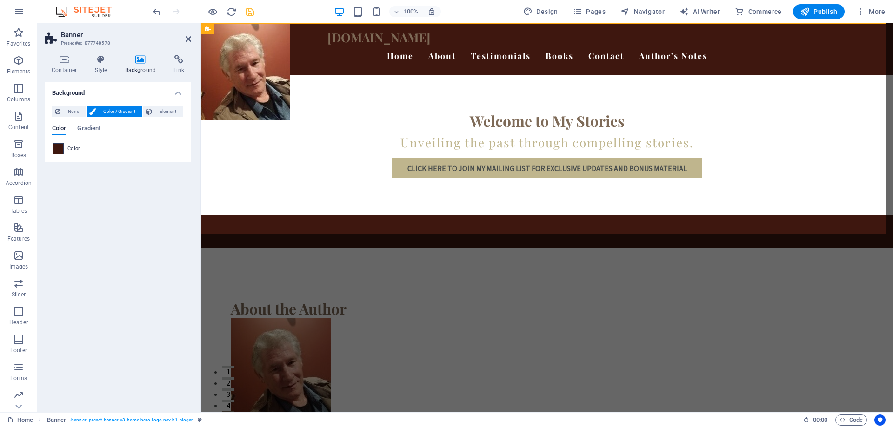
click at [58, 150] on span at bounding box center [58, 149] width 10 height 10
type input "#3e170f"
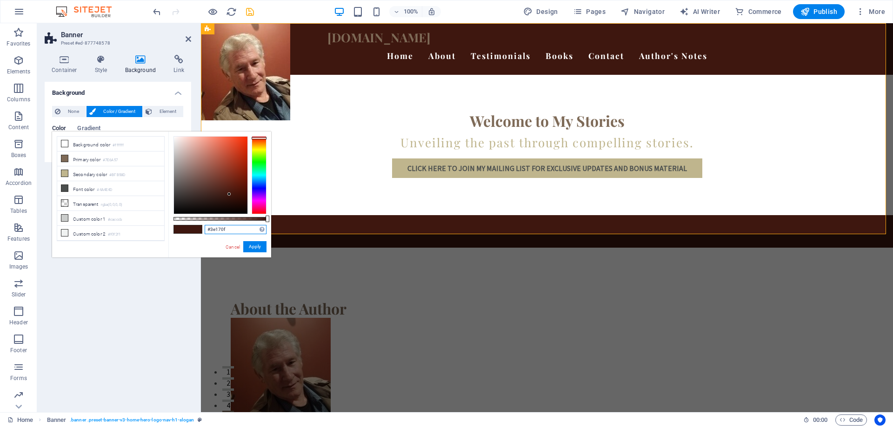
click at [232, 232] on input "#3e170f" at bounding box center [236, 229] width 62 height 9
drag, startPoint x: 230, startPoint y: 231, endPoint x: 208, endPoint y: 231, distance: 21.9
click at [208, 231] on input "#3e170f" at bounding box center [236, 229] width 62 height 9
click at [235, 248] on link "Cancel" at bounding box center [233, 247] width 16 height 7
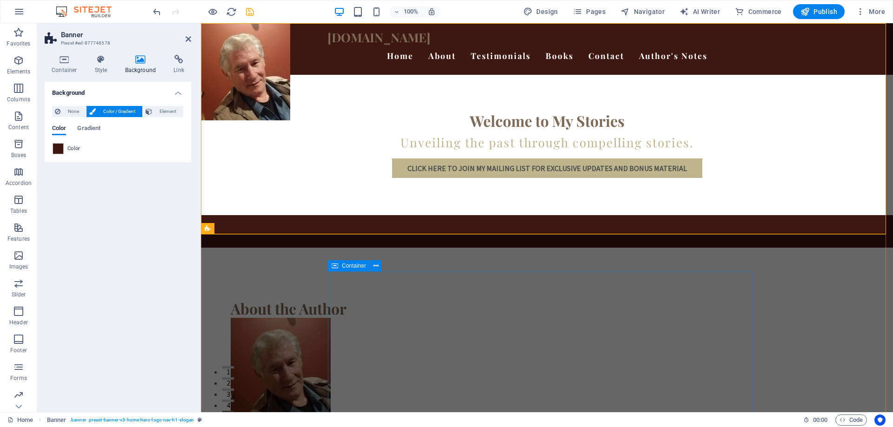
scroll to position [7, 0]
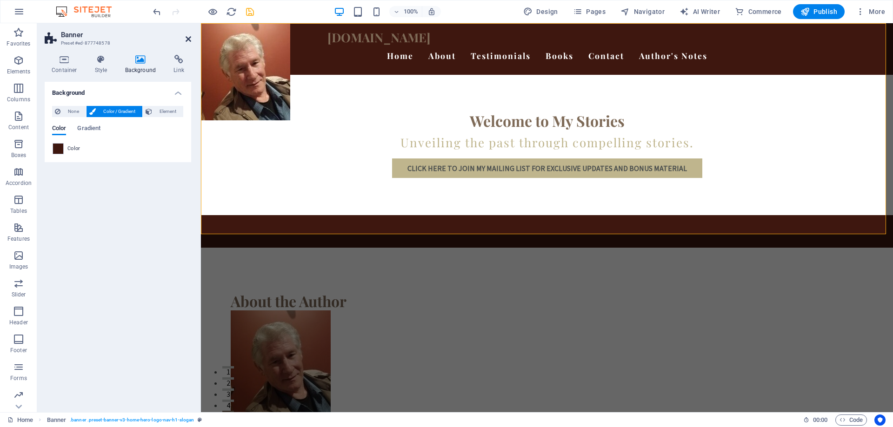
click at [186, 40] on icon at bounding box center [189, 38] width 6 height 7
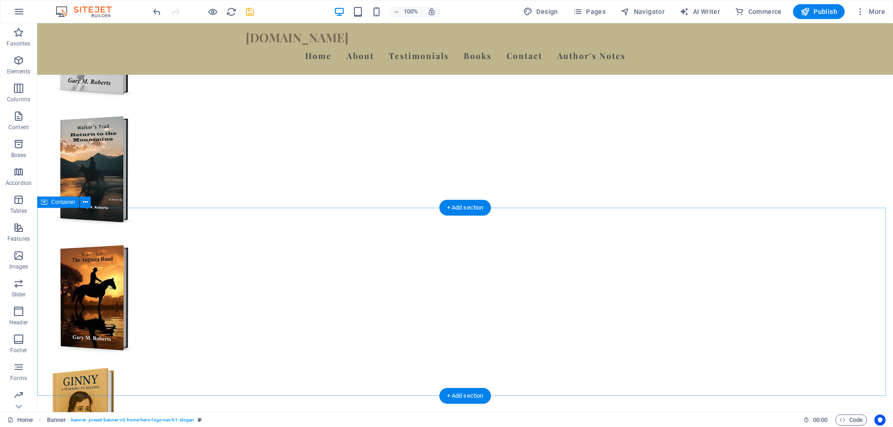
scroll to position [698, 0]
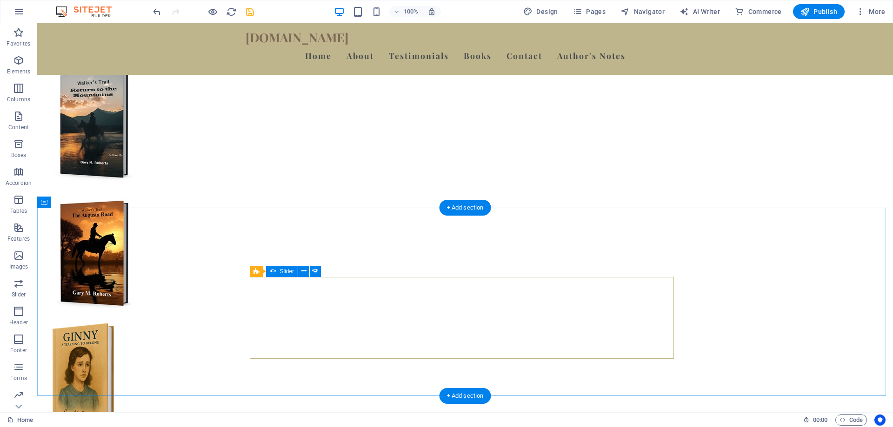
select select "ms"
select select "s"
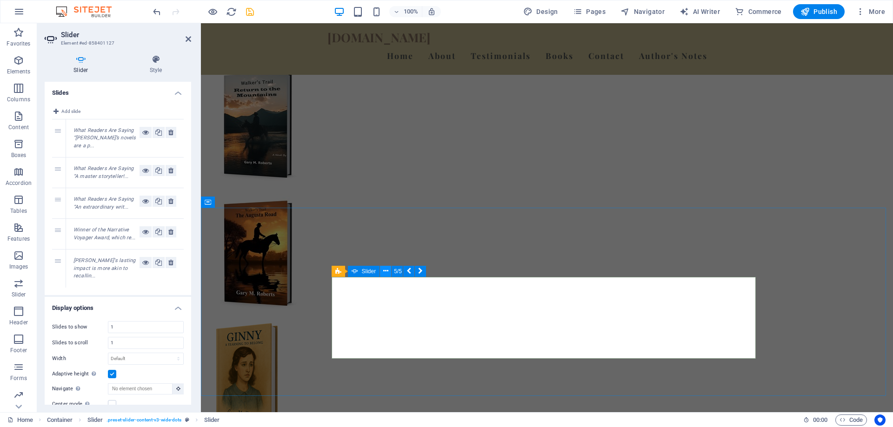
click at [386, 270] on icon at bounding box center [385, 271] width 5 height 10
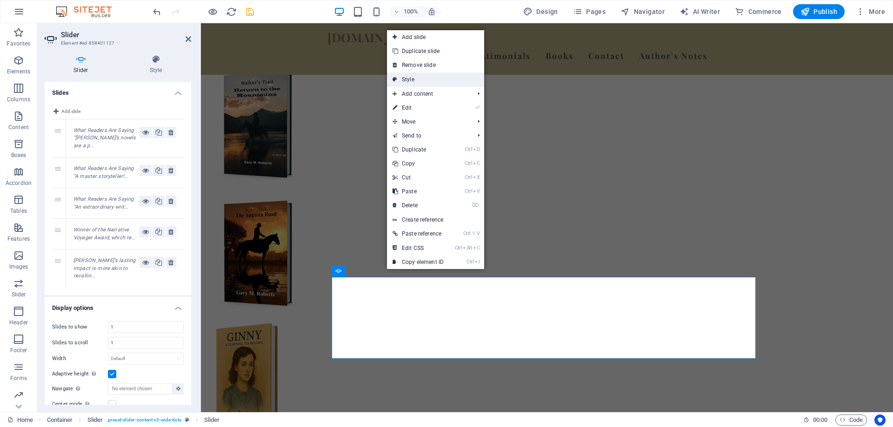
click at [431, 79] on link "Style" at bounding box center [435, 80] width 97 height 14
select select "rem"
select select "px"
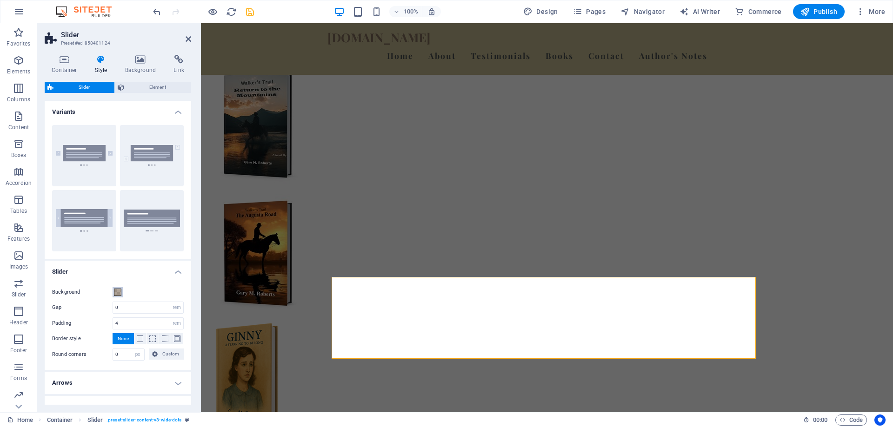
click at [117, 292] on span at bounding box center [117, 292] width 7 height 7
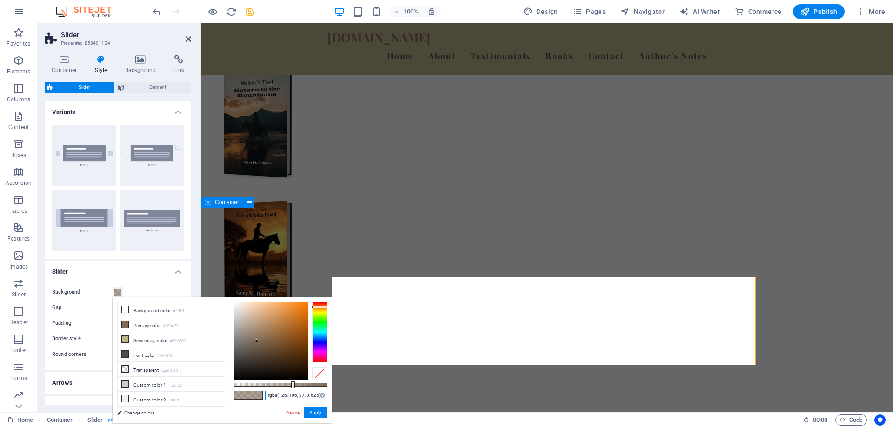
drag, startPoint x: 467, startPoint y: 419, endPoint x: 354, endPoint y: 391, distance: 117.0
click at [292, 396] on input "rgba(126, 106, 87, 0.625)" at bounding box center [296, 395] width 62 height 9
click at [292, 399] on input "rgba(126, 106, 87, 0.625)" at bounding box center [296, 395] width 62 height 9
drag, startPoint x: 313, startPoint y: 395, endPoint x: 263, endPoint y: 397, distance: 49.3
click at [263, 397] on div "rgba(126, 106, 87, 0.625) Supported formats #0852ed rgb(8, 82, 237) rgba(8, 82,…" at bounding box center [280, 428] width 103 height 261
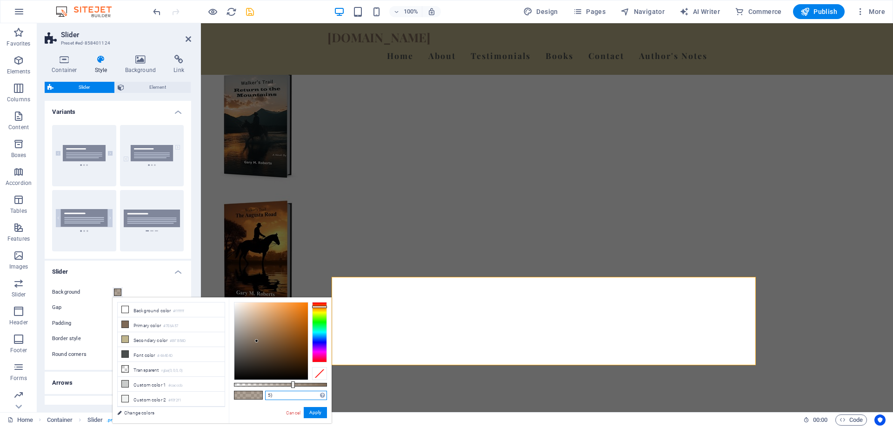
type input ")"
paste input "#3e170f"
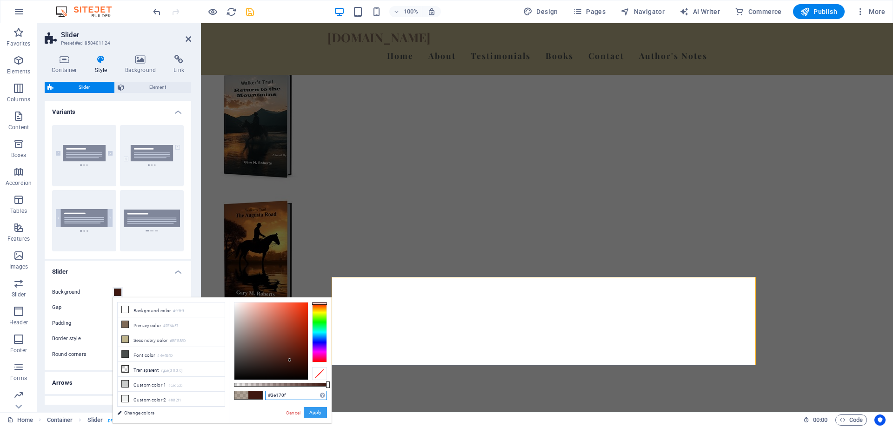
type input "#3e170f"
click at [317, 412] on button "Apply" at bounding box center [315, 412] width 23 height 11
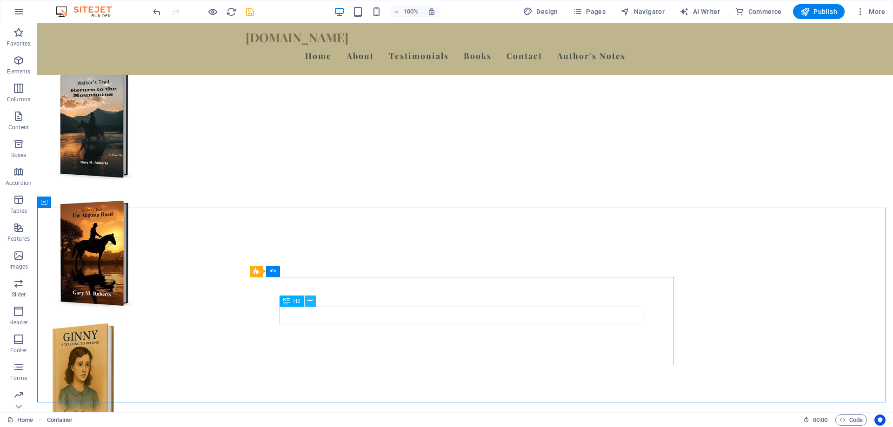
click at [312, 300] on icon at bounding box center [309, 301] width 5 height 10
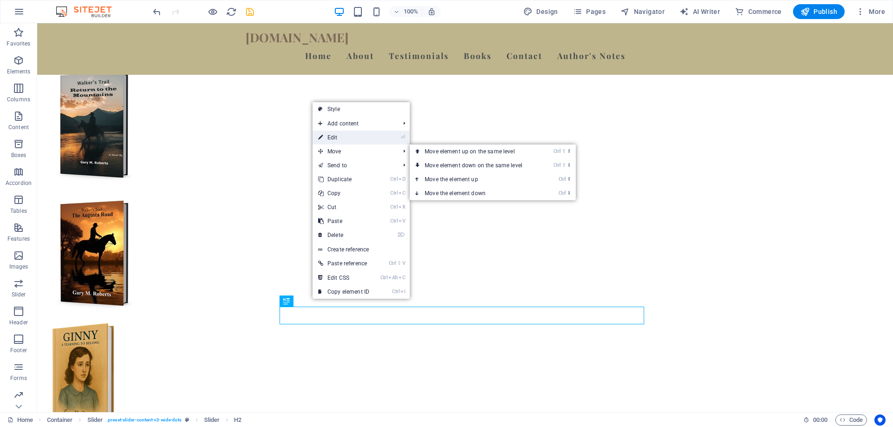
click at [351, 134] on link "⏎ Edit" at bounding box center [344, 138] width 62 height 14
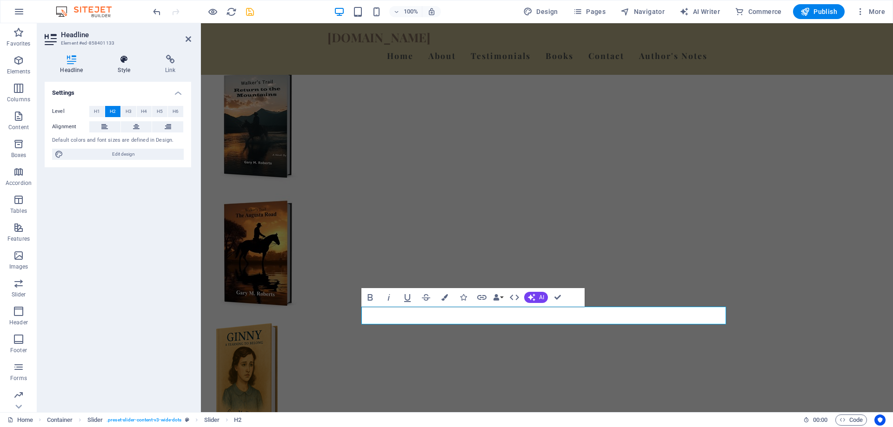
click at [126, 61] on icon at bounding box center [124, 59] width 44 height 9
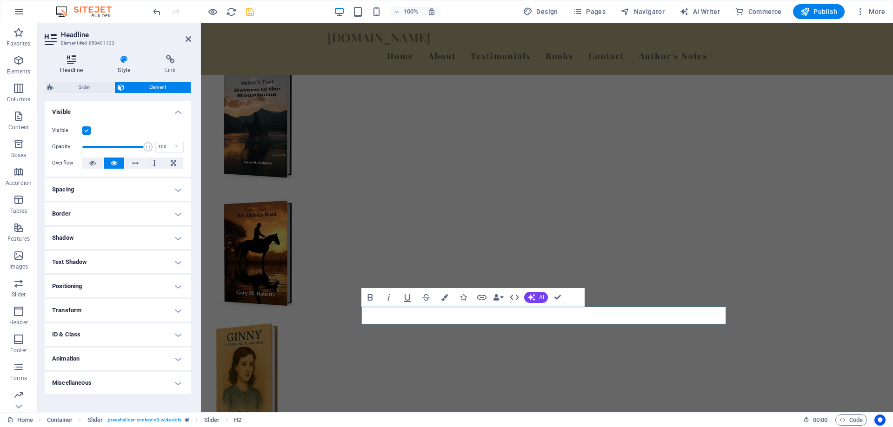
click at [72, 65] on h4 "Headline" at bounding box center [74, 65] width 58 height 20
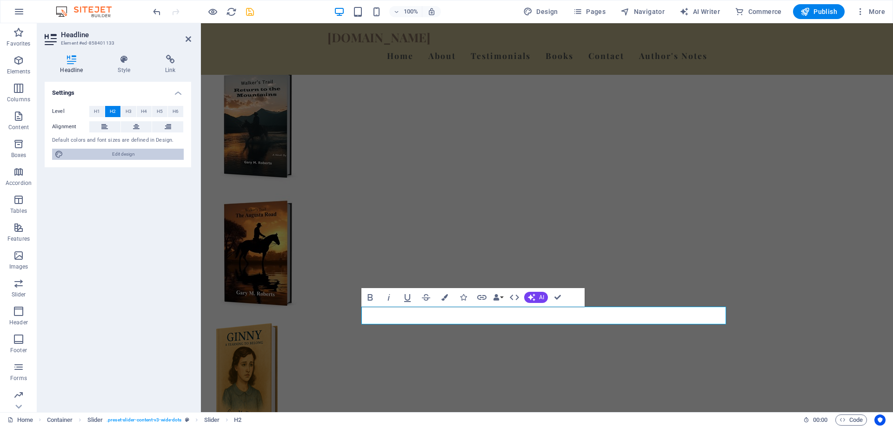
click at [131, 157] on span "Edit design" at bounding box center [123, 154] width 115 height 11
select select "ease-in-out"
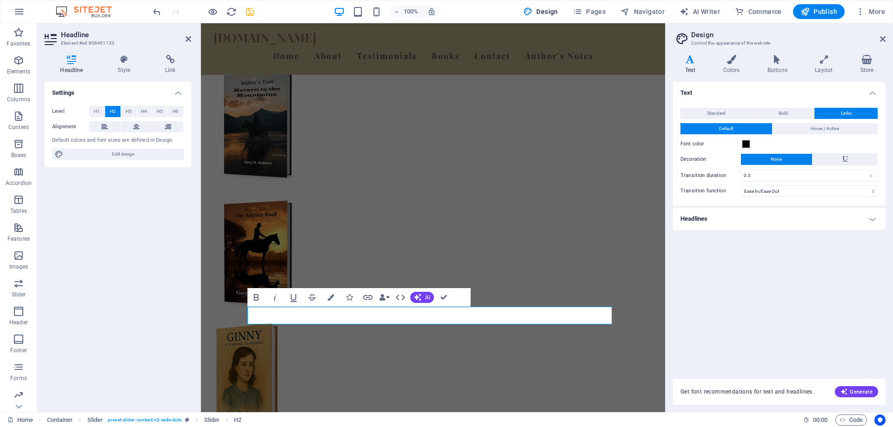
scroll to position [705, 0]
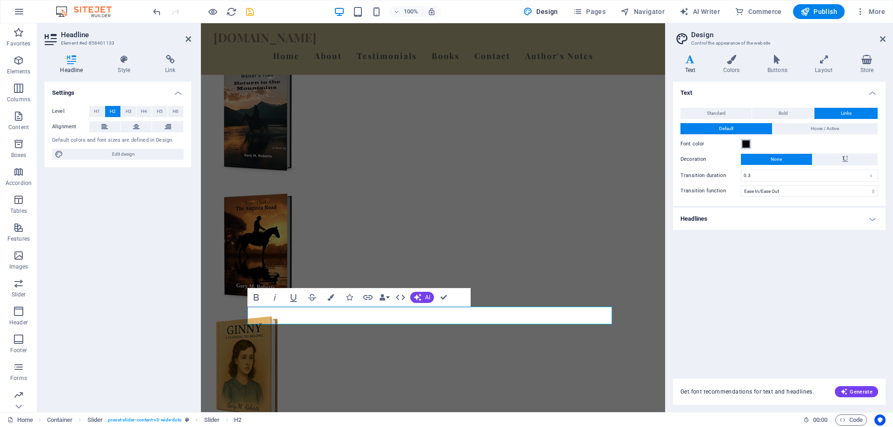
click at [746, 146] on span at bounding box center [745, 143] width 7 height 7
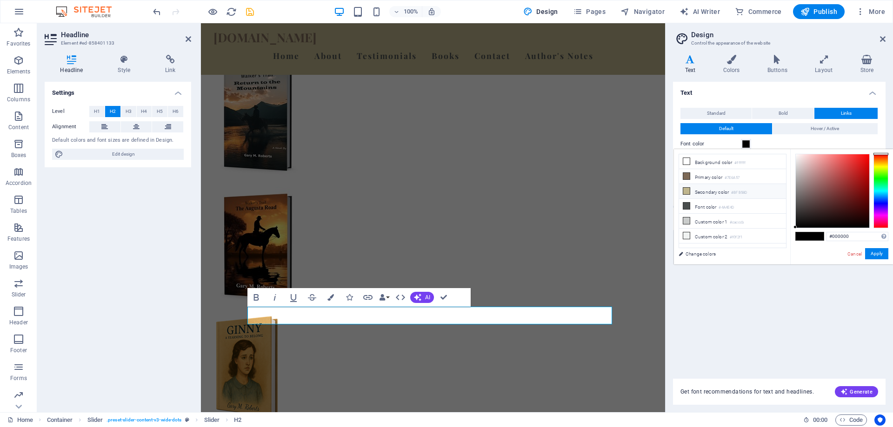
click at [689, 191] on icon at bounding box center [686, 191] width 7 height 7
type input "#bfb58d"
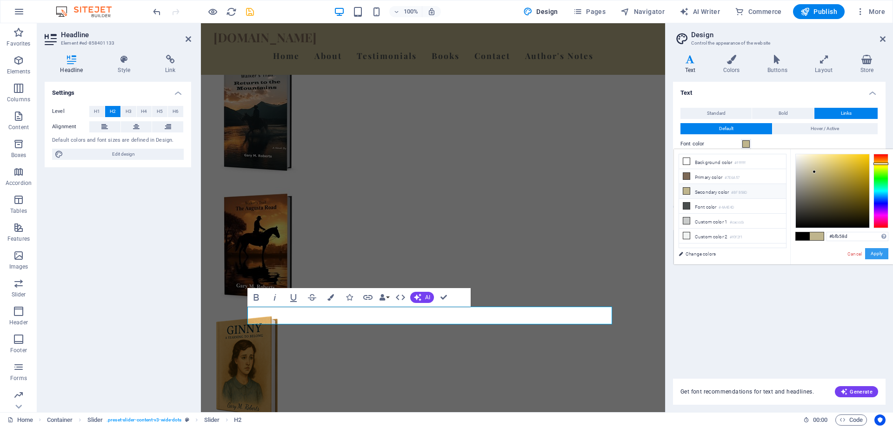
click at [874, 255] on button "Apply" at bounding box center [876, 253] width 23 height 11
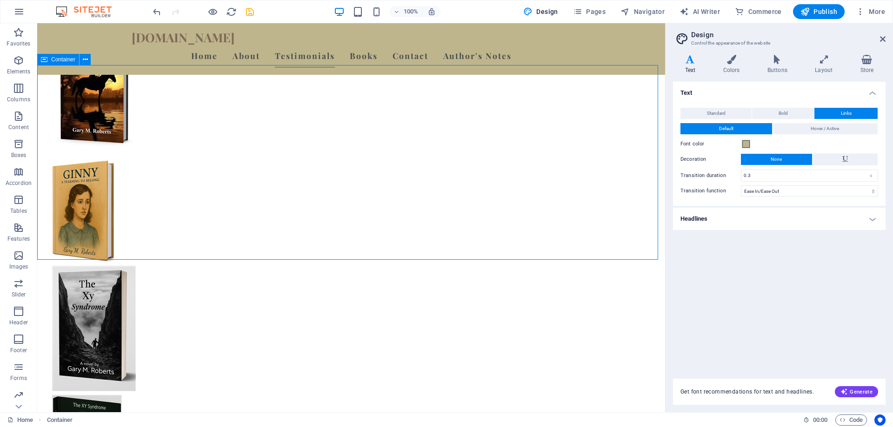
scroll to position [884, 0]
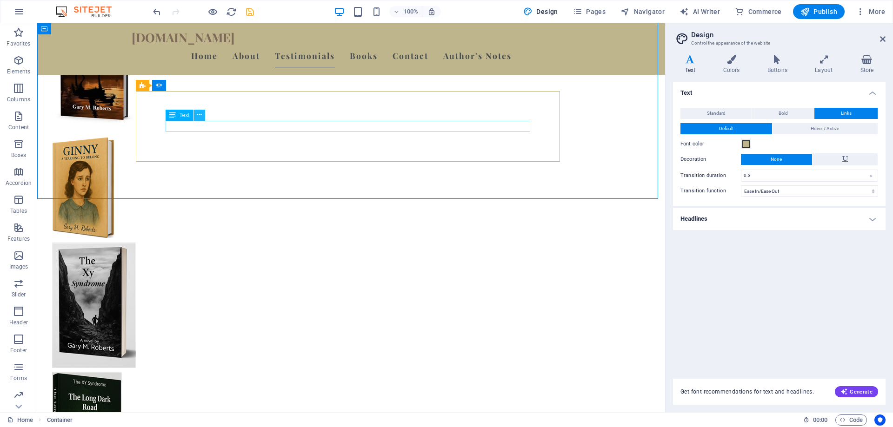
click at [200, 113] on icon at bounding box center [199, 115] width 5 height 10
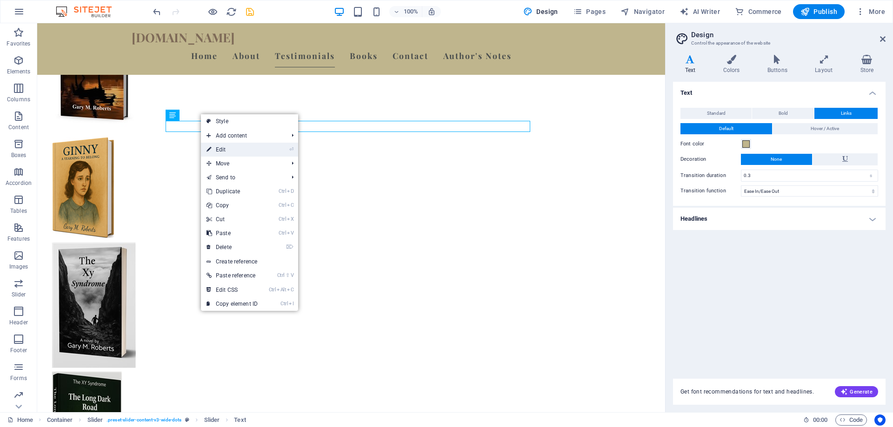
click at [230, 150] on link "⏎ Edit" at bounding box center [232, 150] width 62 height 14
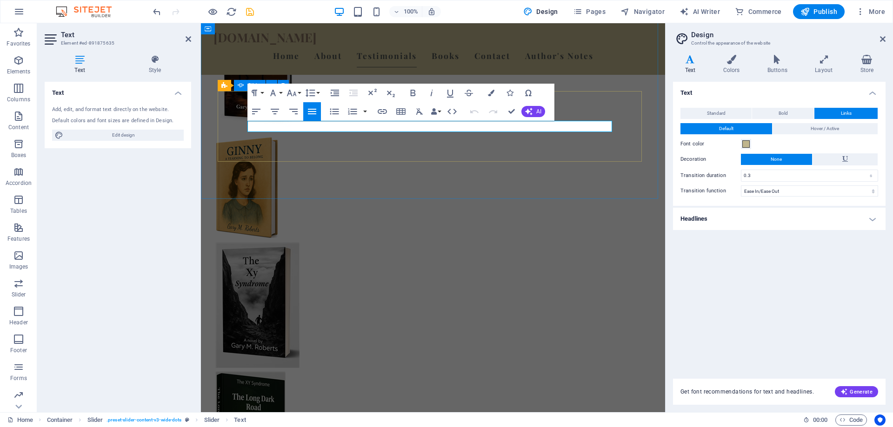
scroll to position [891, 0]
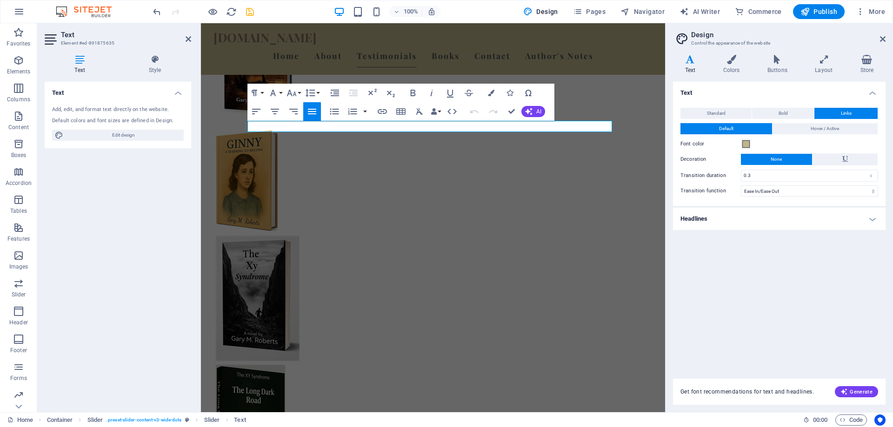
click at [78, 55] on icon at bounding box center [80, 59] width 70 height 9
click at [80, 61] on icon at bounding box center [80, 59] width 70 height 9
click at [107, 136] on span "Edit design" at bounding box center [123, 135] width 115 height 11
click at [814, 128] on span "Hover / Active" at bounding box center [825, 128] width 28 height 11
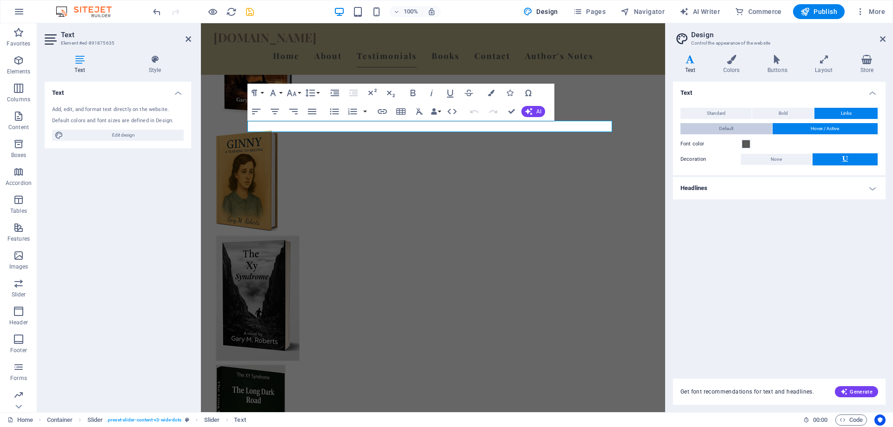
click at [735, 131] on button "Default" at bounding box center [726, 128] width 92 height 11
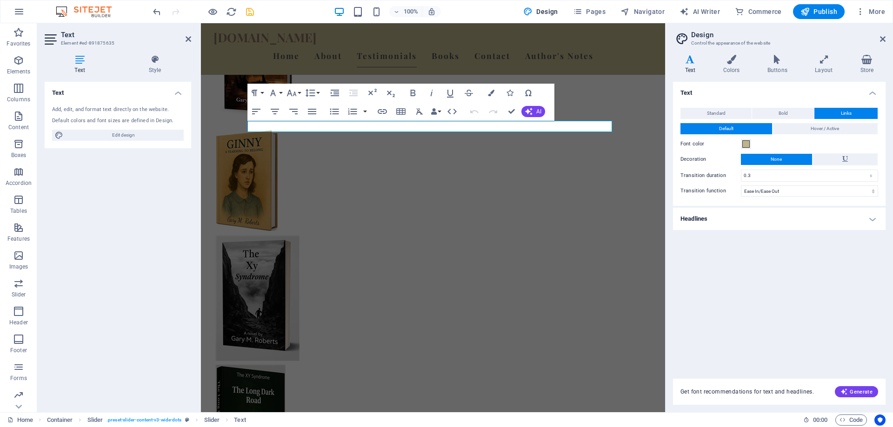
click at [686, 60] on icon at bounding box center [690, 59] width 34 height 9
click at [719, 111] on span "Standard" at bounding box center [716, 113] width 19 height 11
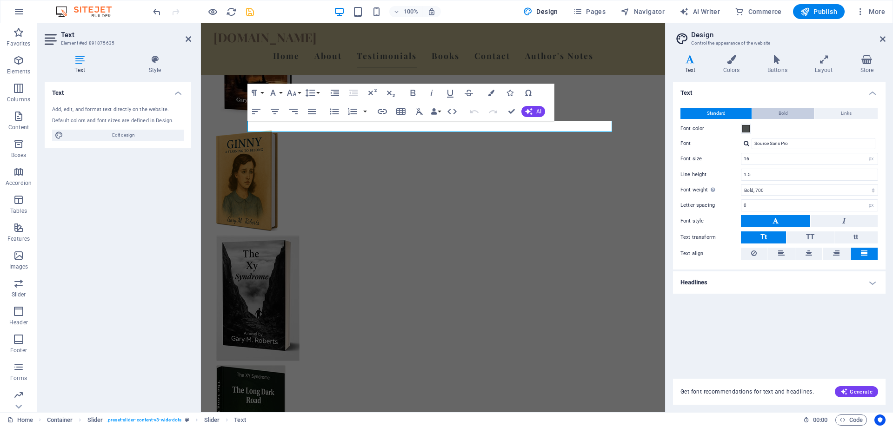
click at [788, 110] on button "Bold" at bounding box center [783, 113] width 62 height 11
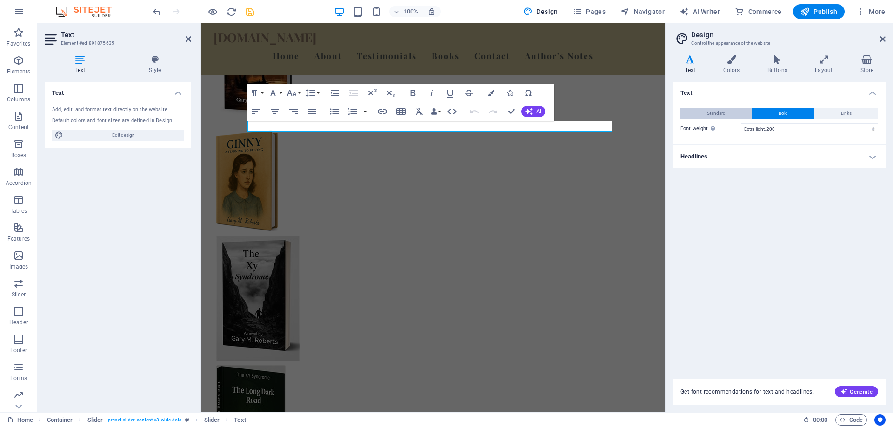
click at [736, 112] on button "Standard" at bounding box center [715, 113] width 71 height 11
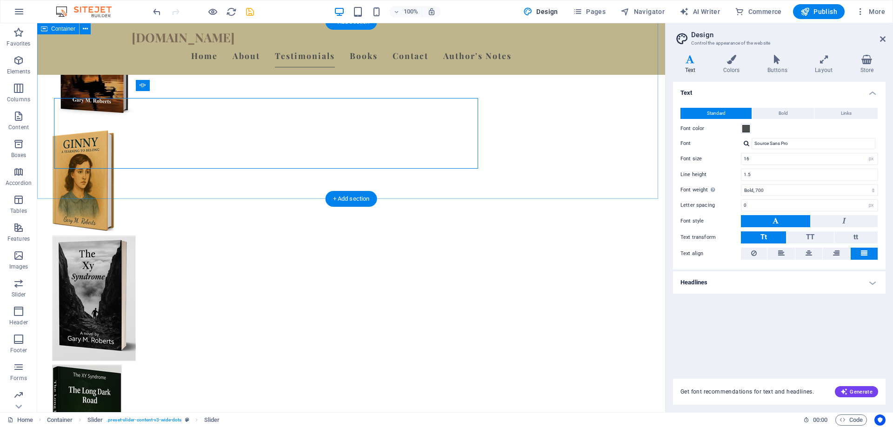
scroll to position [884, 0]
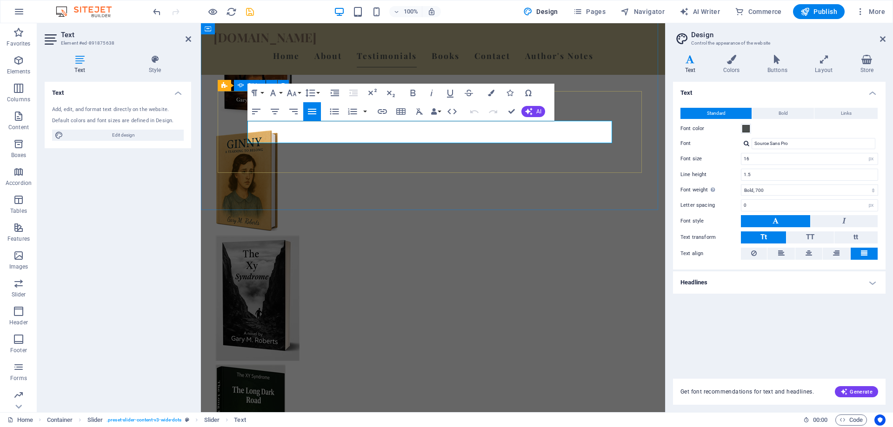
drag, startPoint x: 298, startPoint y: 140, endPoint x: 232, endPoint y: 123, distance: 67.7
click at [294, 93] on icon "button" at bounding box center [291, 93] width 10 height 7
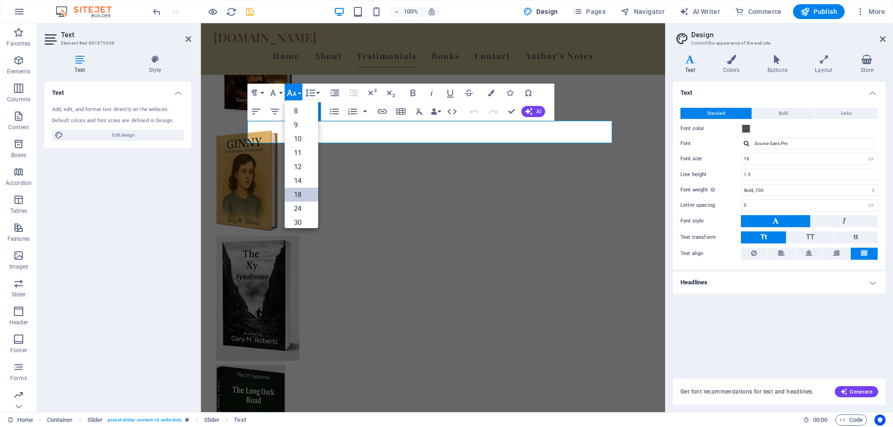
click at [299, 195] on link "18" at bounding box center [301, 195] width 33 height 14
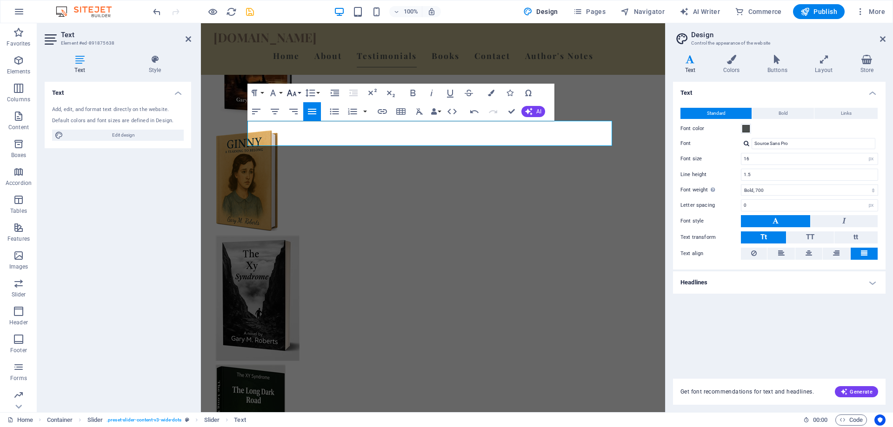
click at [295, 92] on icon "button" at bounding box center [291, 93] width 10 height 7
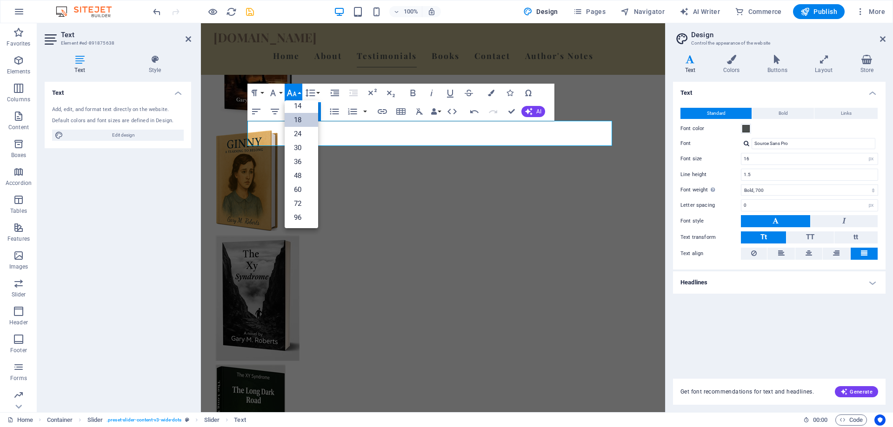
scroll to position [75, 0]
click at [298, 133] on link "24" at bounding box center [301, 134] width 33 height 14
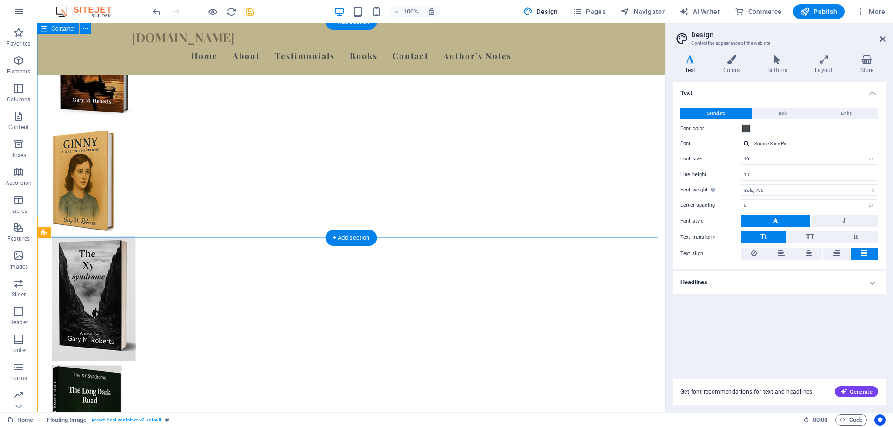
scroll to position [884, 0]
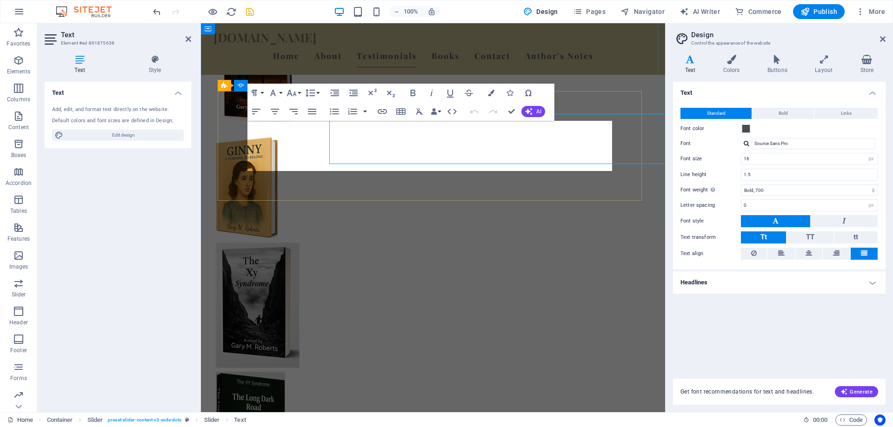
scroll to position [891, 0]
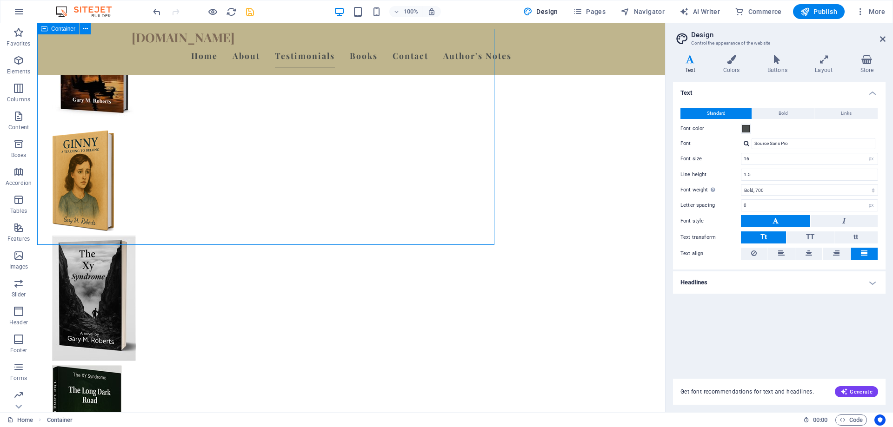
scroll to position [884, 0]
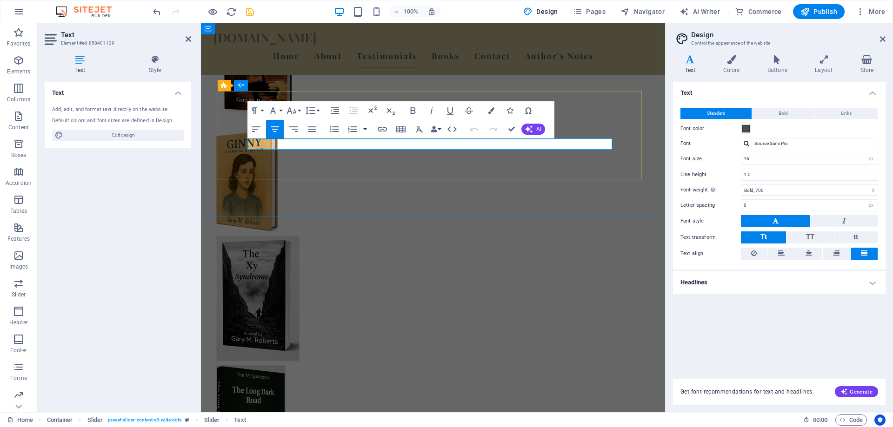
drag, startPoint x: 558, startPoint y: 145, endPoint x: 301, endPoint y: 147, distance: 256.7
click at [298, 109] on button "Font Size" at bounding box center [294, 110] width 18 height 19
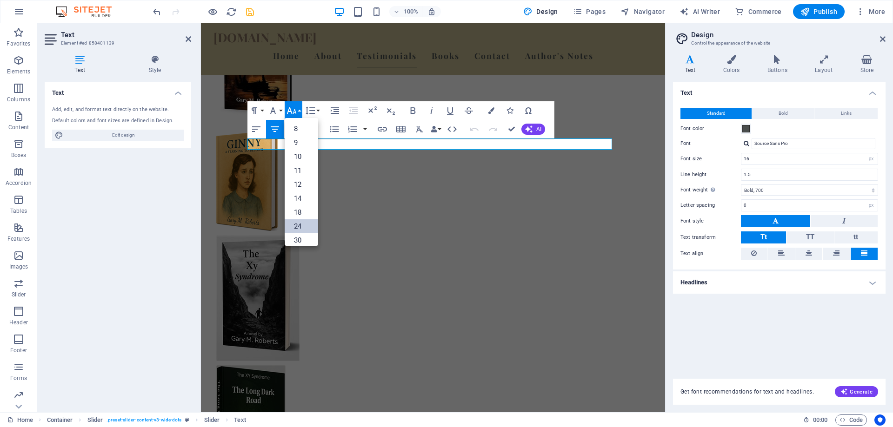
click at [299, 226] on link "24" at bounding box center [301, 227] width 33 height 14
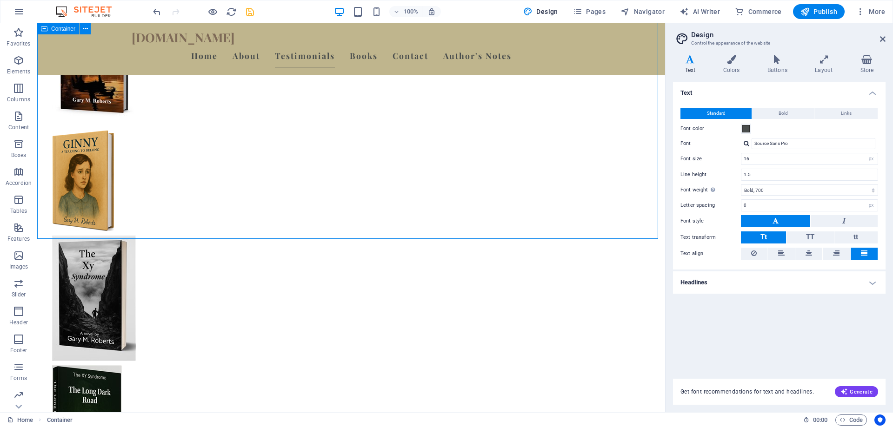
scroll to position [884, 0]
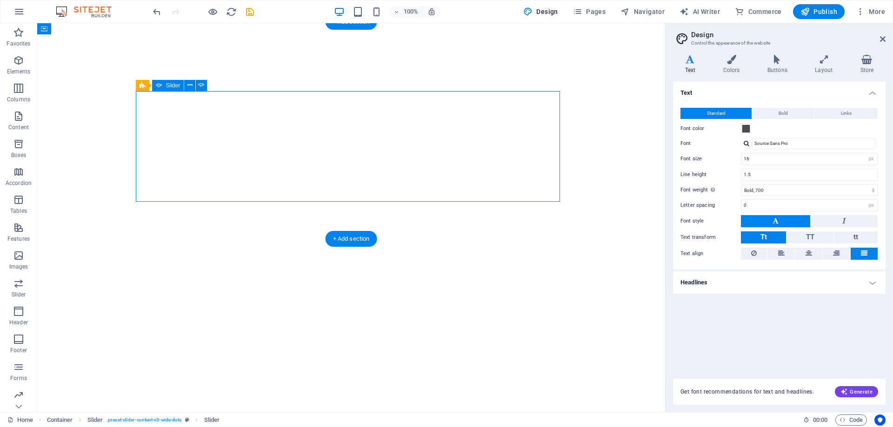
select select "px"
select select "700"
select select "px"
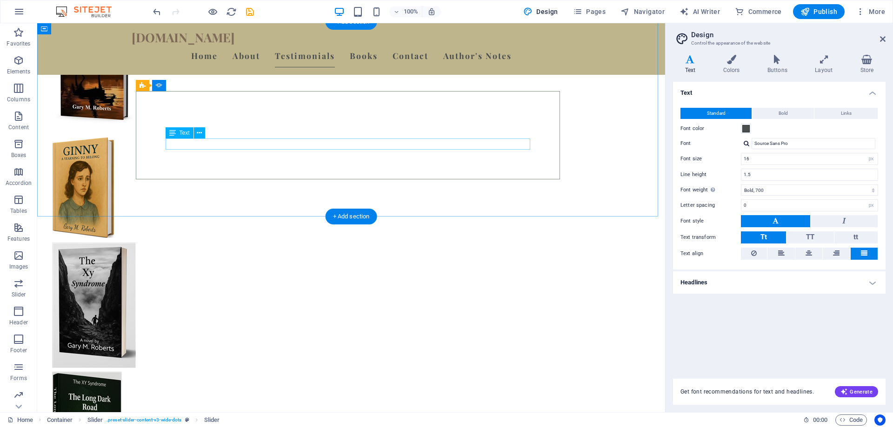
scroll to position [7, 0]
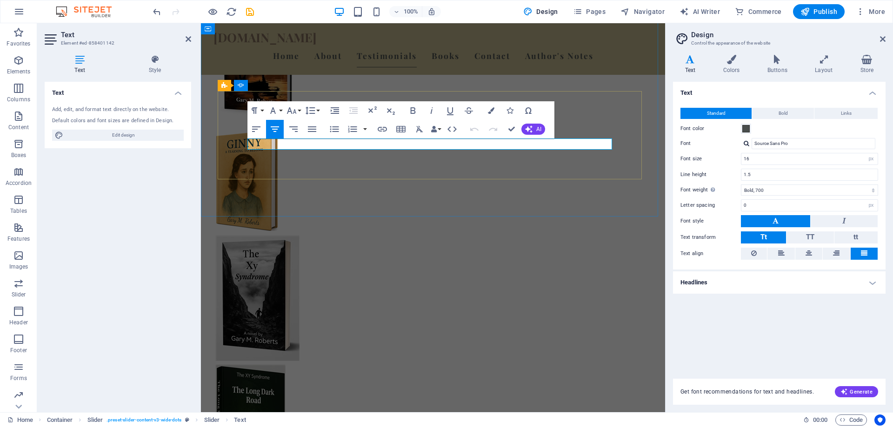
drag, startPoint x: 534, startPoint y: 144, endPoint x: 315, endPoint y: 146, distance: 219.1
click at [299, 111] on button "Font Size" at bounding box center [294, 110] width 18 height 19
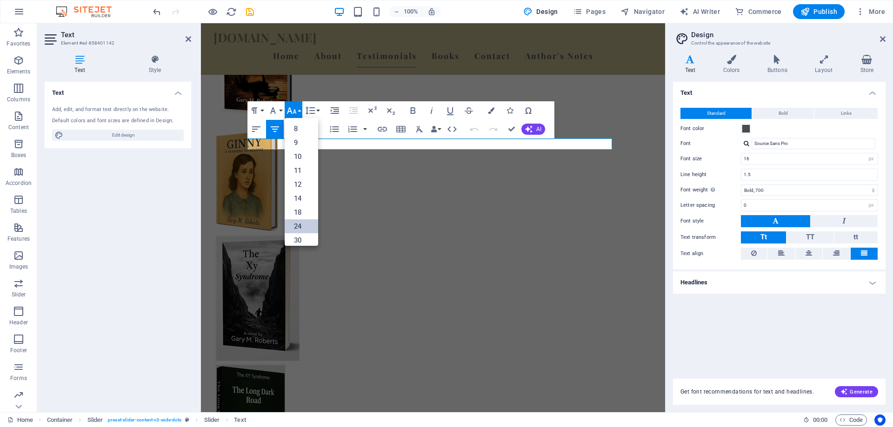
drag, startPoint x: 300, startPoint y: 224, endPoint x: 100, endPoint y: 199, distance: 202.5
click at [300, 224] on link "24" at bounding box center [301, 227] width 33 height 14
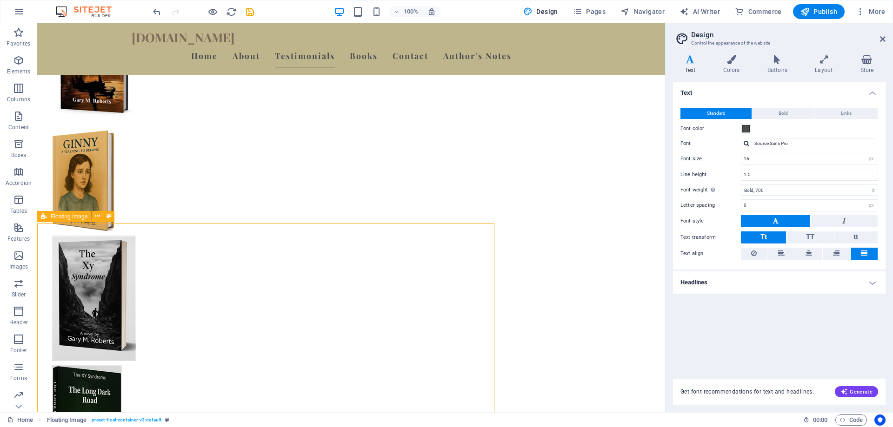
scroll to position [884, 0]
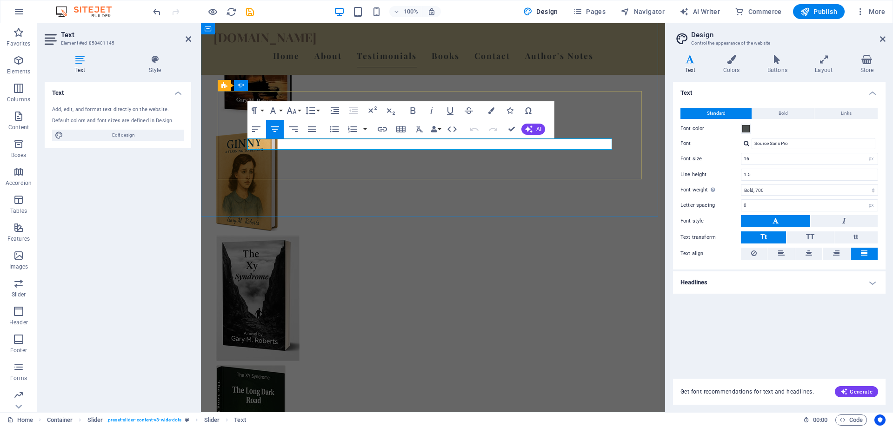
drag, startPoint x: 517, startPoint y: 143, endPoint x: 335, endPoint y: 141, distance: 181.4
click at [296, 111] on icon "button" at bounding box center [291, 110] width 11 height 11
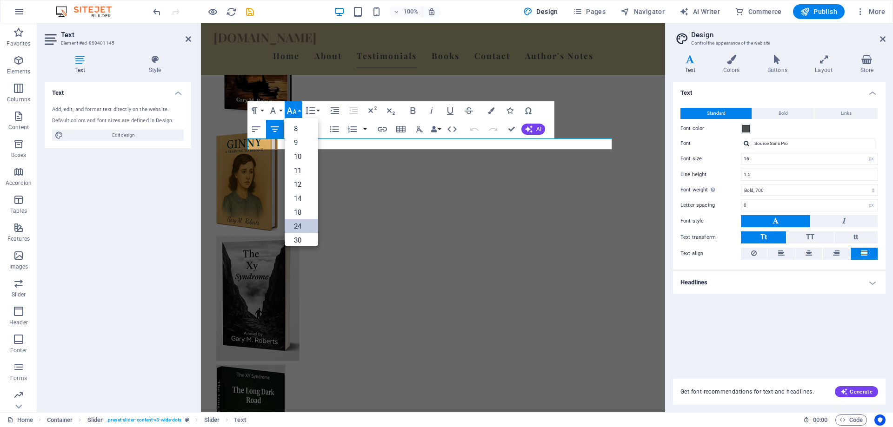
click at [303, 222] on link "24" at bounding box center [301, 227] width 33 height 14
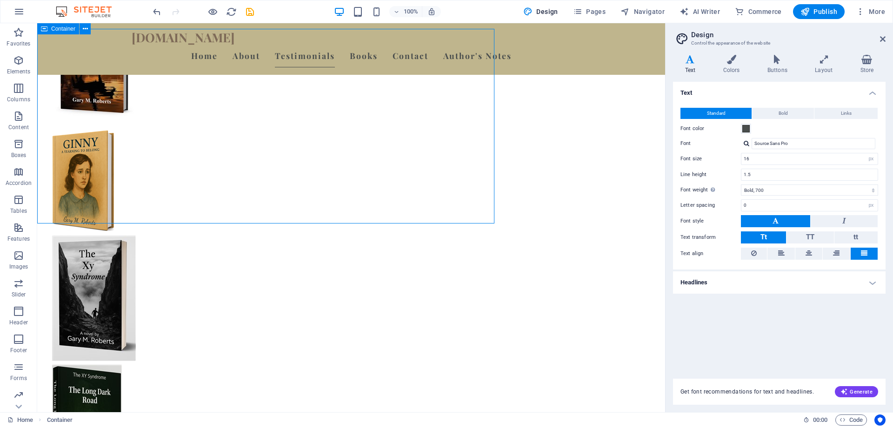
scroll to position [884, 0]
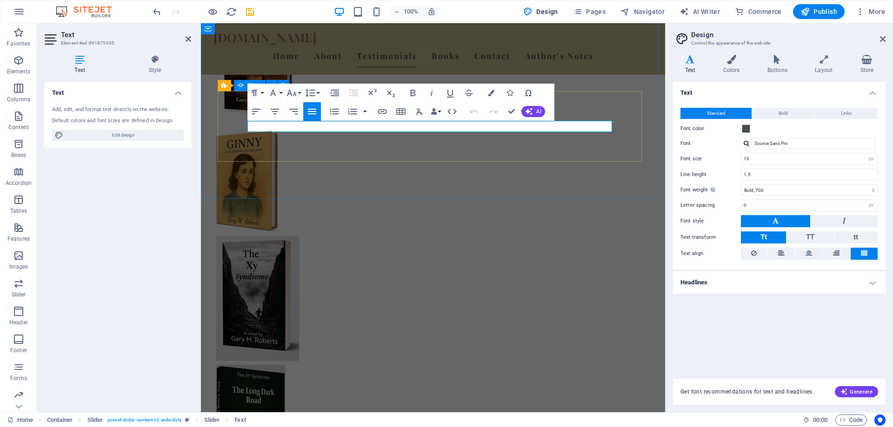
drag, startPoint x: 571, startPoint y: 124, endPoint x: 245, endPoint y: 125, distance: 326.5
click at [297, 93] on button "Font Size" at bounding box center [294, 93] width 18 height 19
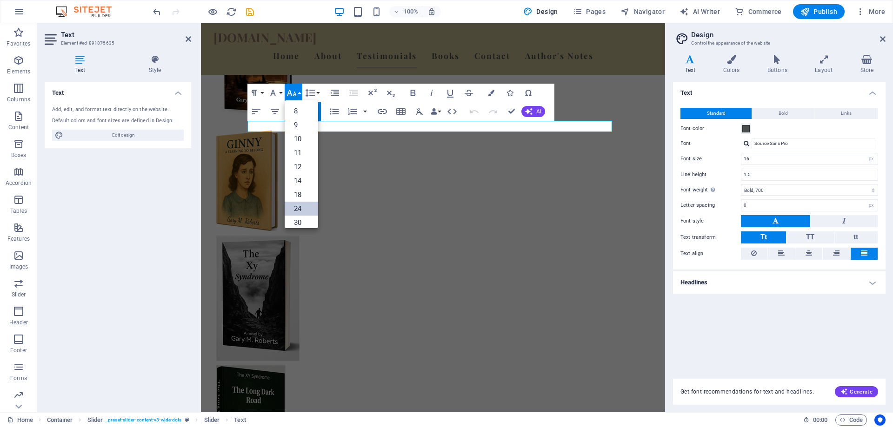
click at [300, 205] on link "24" at bounding box center [301, 209] width 33 height 14
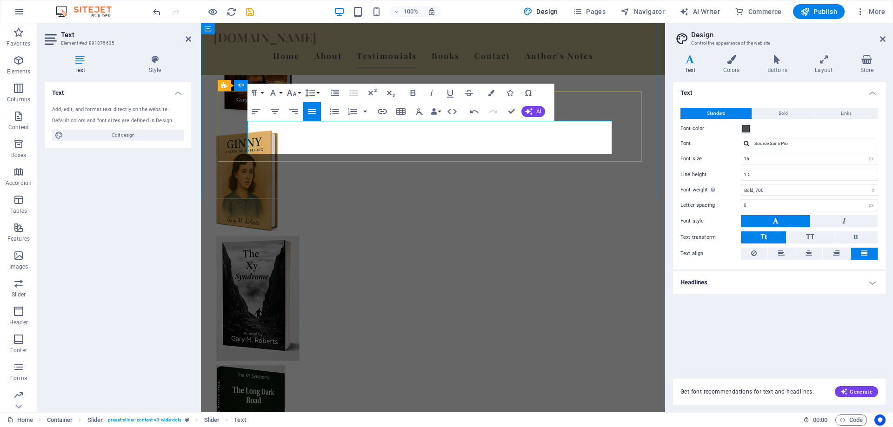
click at [273, 110] on icon "button" at bounding box center [274, 111] width 11 height 11
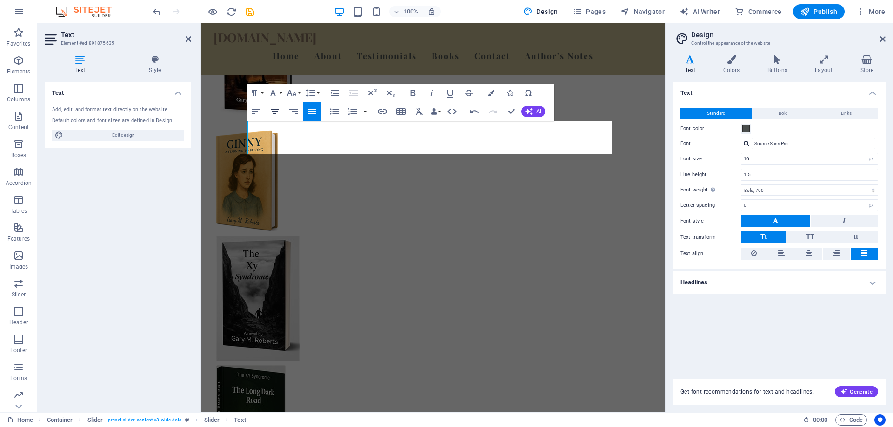
click at [273, 109] on icon "button" at bounding box center [275, 112] width 8 height 6
drag, startPoint x: 354, startPoint y: 127, endPoint x: 469, endPoint y: 124, distance: 114.9
click at [412, 93] on icon "button" at bounding box center [412, 93] width 5 height 7
drag, startPoint x: 352, startPoint y: 129, endPoint x: 290, endPoint y: 130, distance: 61.4
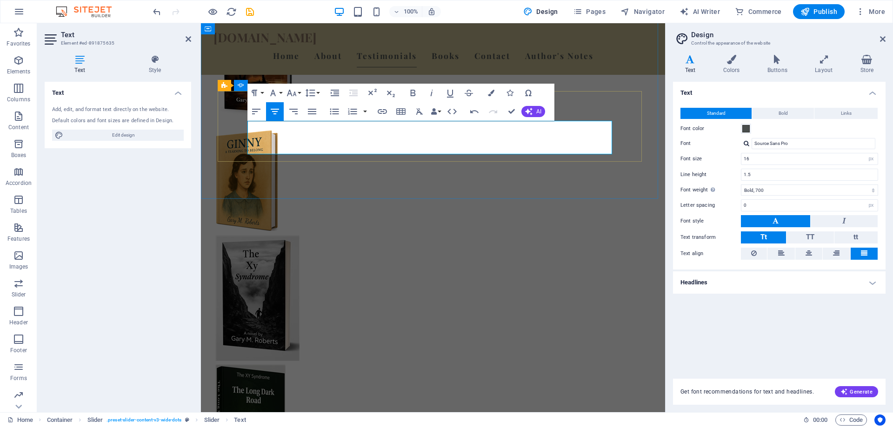
click at [415, 89] on icon "button" at bounding box center [412, 92] width 11 height 11
drag, startPoint x: 472, startPoint y: 129, endPoint x: 517, endPoint y: 145, distance: 47.7
click at [413, 93] on icon "button" at bounding box center [412, 92] width 11 height 11
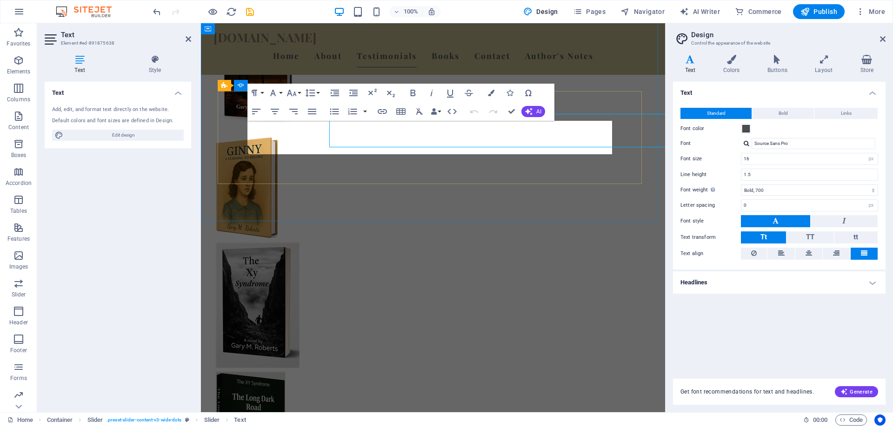
scroll to position [891, 0]
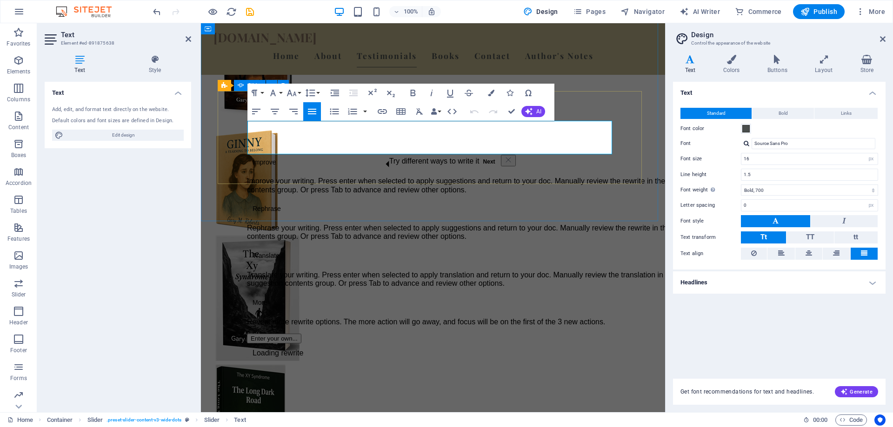
drag, startPoint x: 456, startPoint y: 147, endPoint x: 245, endPoint y: 129, distance: 212.0
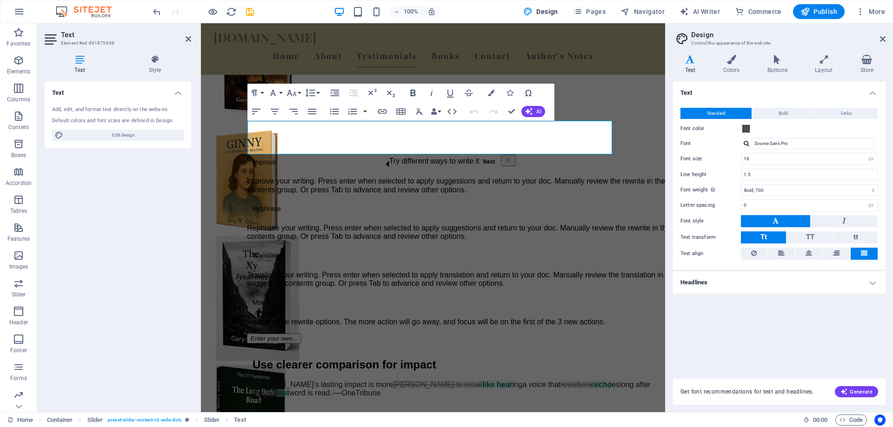
click at [410, 92] on icon "button" at bounding box center [412, 92] width 11 height 11
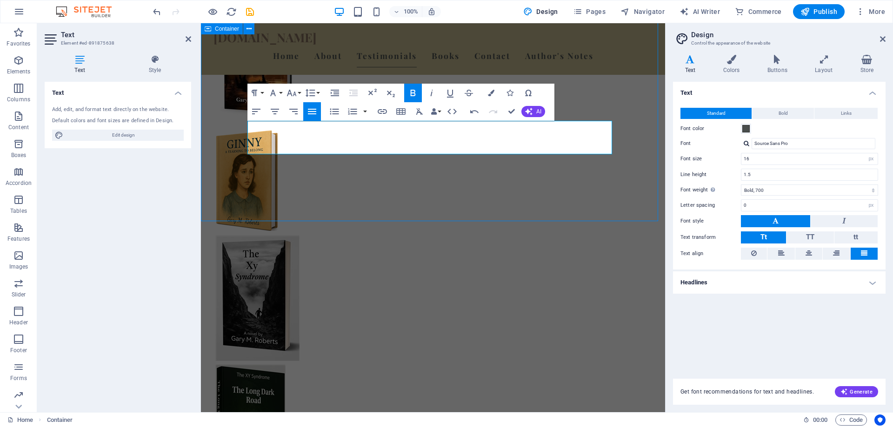
scroll to position [884, 0]
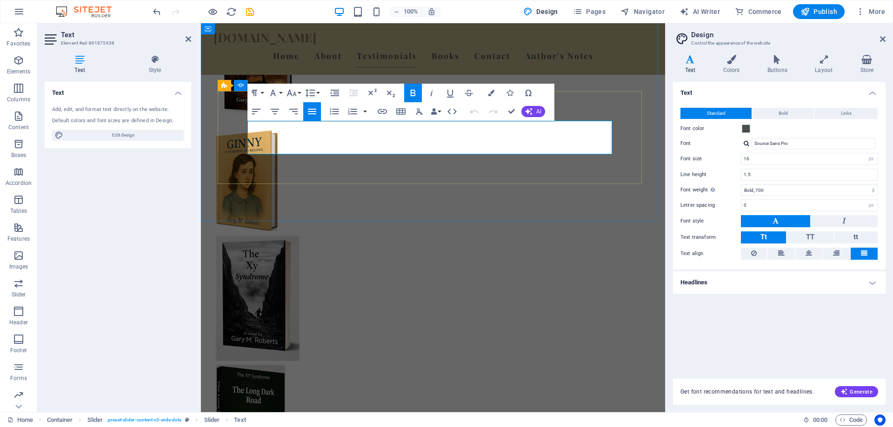
drag, startPoint x: 459, startPoint y: 144, endPoint x: 391, endPoint y: 145, distance: 67.9
click at [411, 90] on icon "button" at bounding box center [412, 93] width 5 height 7
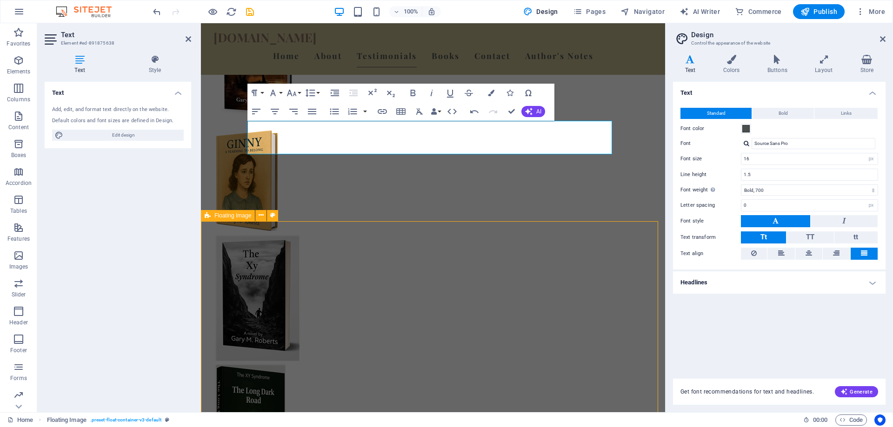
scroll to position [884, 0]
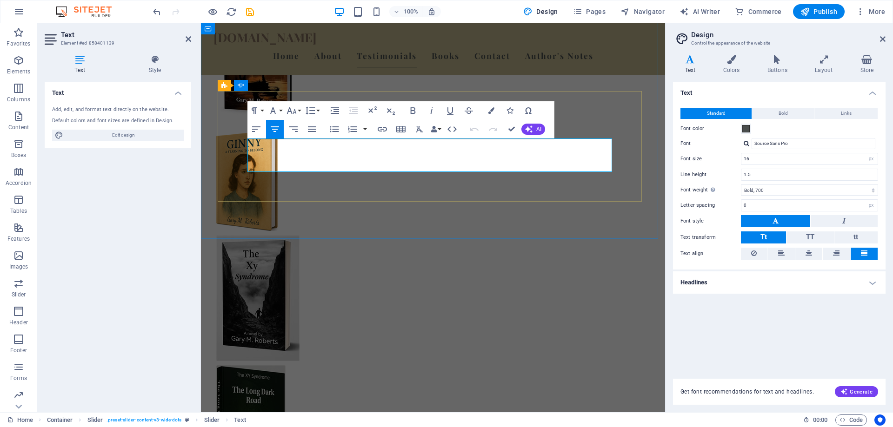
drag, startPoint x: 493, startPoint y: 162, endPoint x: 293, endPoint y: 151, distance: 200.8
click at [414, 109] on icon "button" at bounding box center [412, 110] width 5 height 7
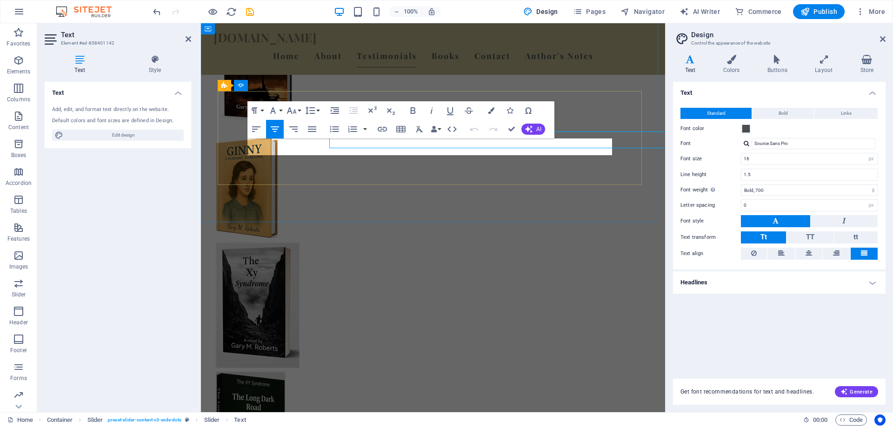
scroll to position [891, 0]
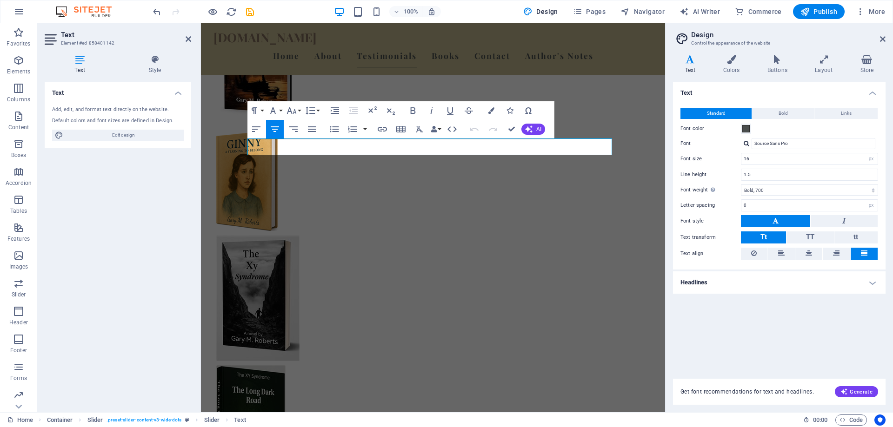
click at [201, 23] on icon "QuillBot is paused. Click to resume." at bounding box center [201, 23] width 0 height 0
drag, startPoint x: 282, startPoint y: 146, endPoint x: 583, endPoint y: 141, distance: 300.5
drag, startPoint x: 281, startPoint y: 148, endPoint x: 580, endPoint y: 145, distance: 299.0
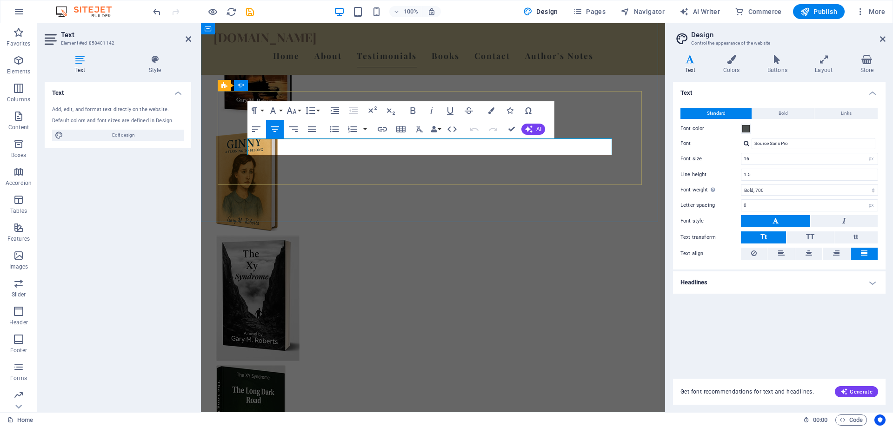
drag, startPoint x: 286, startPoint y: 146, endPoint x: 579, endPoint y: 147, distance: 293.5
click at [412, 108] on icon "button" at bounding box center [412, 110] width 5 height 7
drag, startPoint x: 288, startPoint y: 144, endPoint x: 280, endPoint y: 146, distance: 8.1
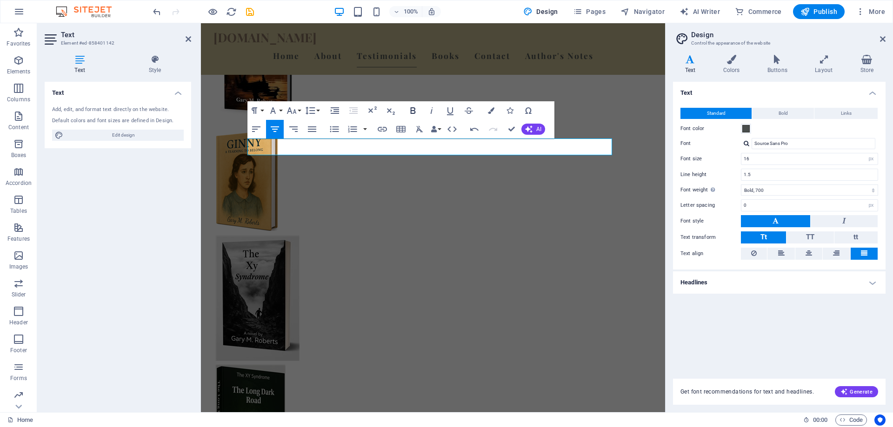
click at [414, 106] on icon "button" at bounding box center [412, 110] width 11 height 11
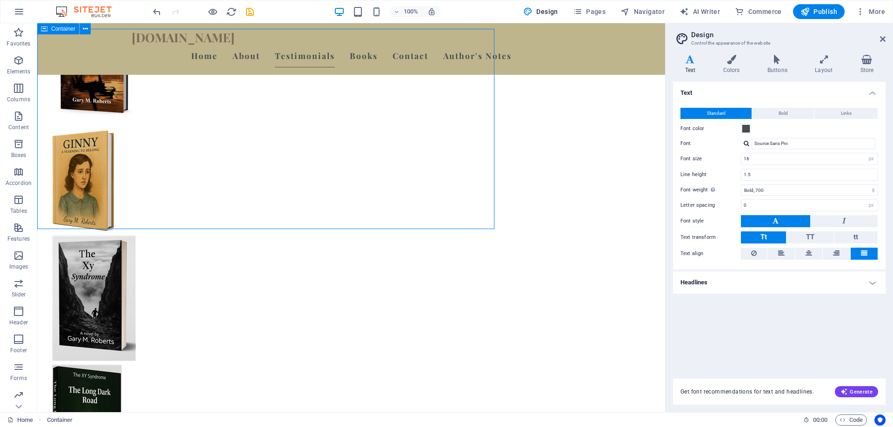
scroll to position [884, 0]
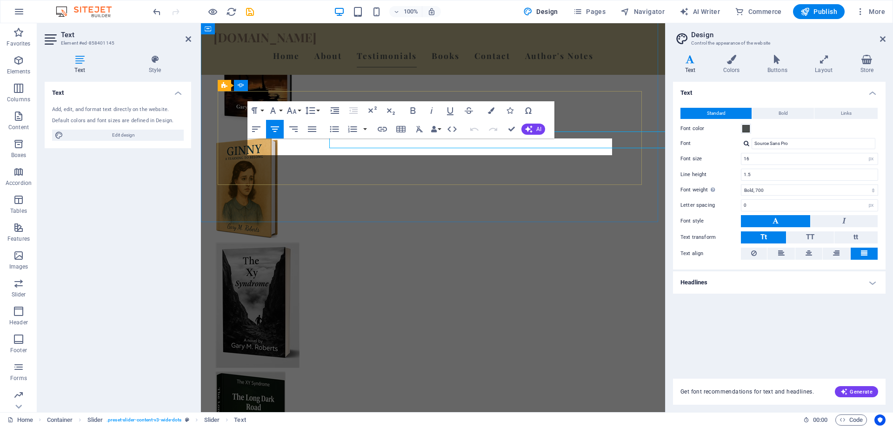
scroll to position [891, 0]
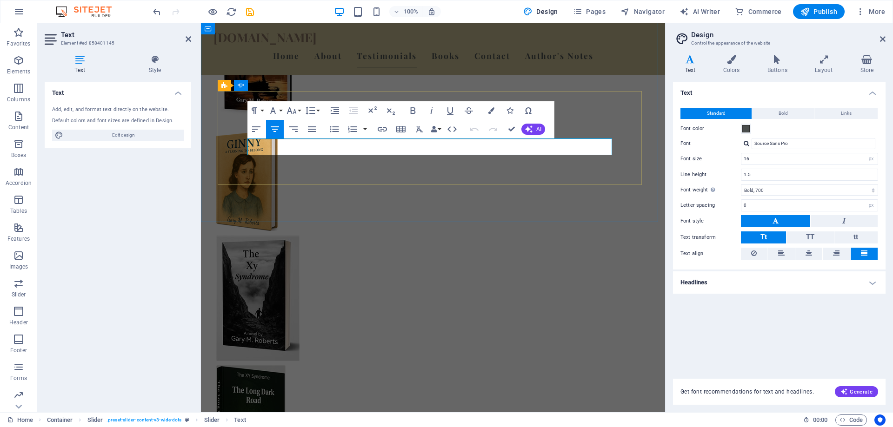
drag, startPoint x: 416, startPoint y: 144, endPoint x: 561, endPoint y: 145, distance: 145.1
click at [410, 108] on icon "button" at bounding box center [412, 110] width 11 height 11
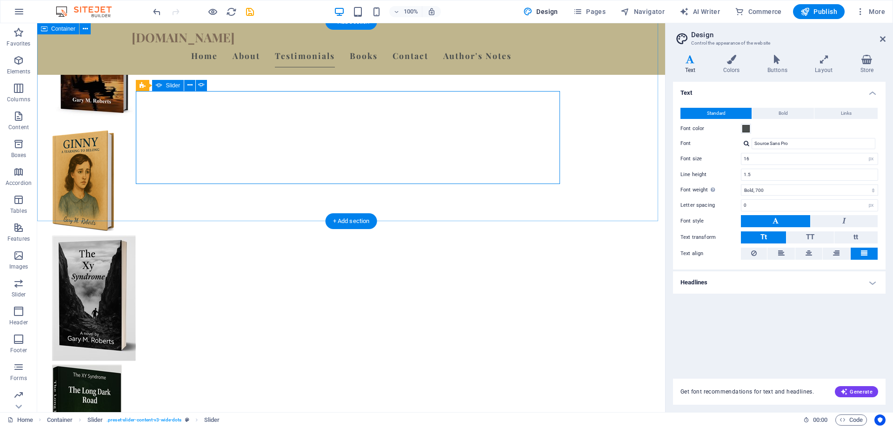
scroll to position [884, 0]
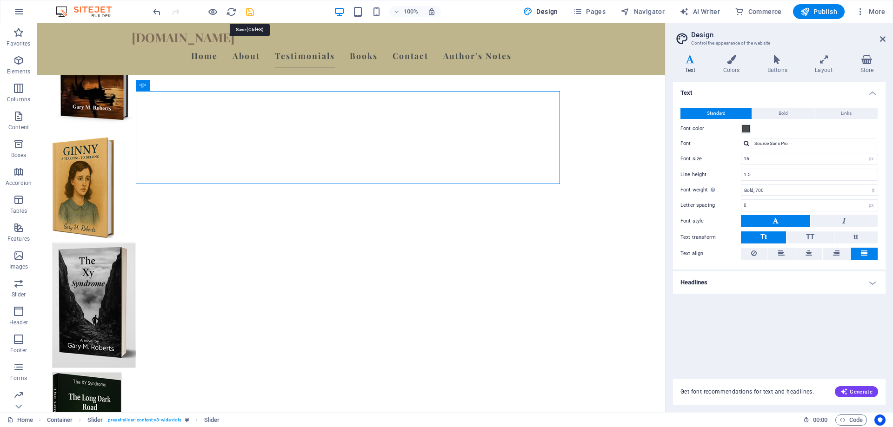
click at [248, 13] on icon "save" at bounding box center [250, 12] width 11 height 11
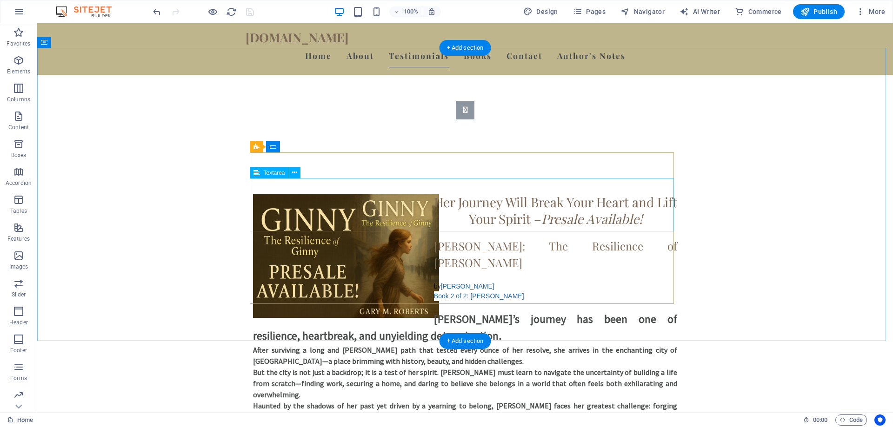
scroll to position [1953, 0]
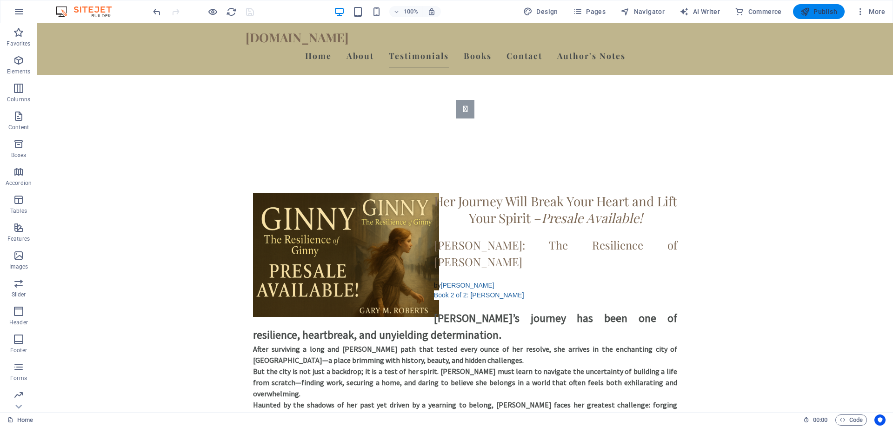
click at [813, 11] on span "Publish" at bounding box center [818, 11] width 37 height 9
